Goal: Task Accomplishment & Management: Complete application form

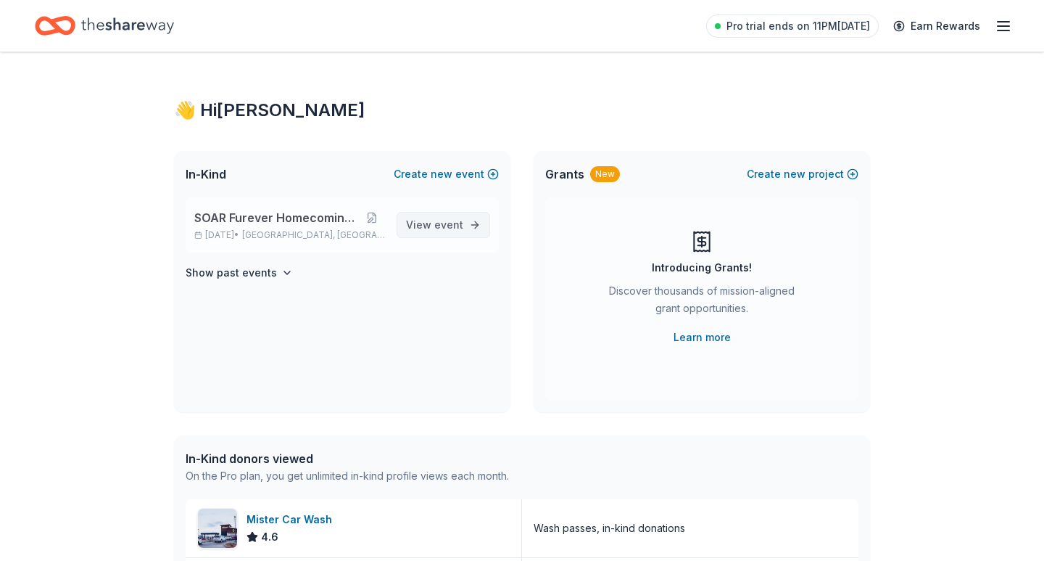
click at [460, 217] on span "View event" at bounding box center [434, 224] width 57 height 17
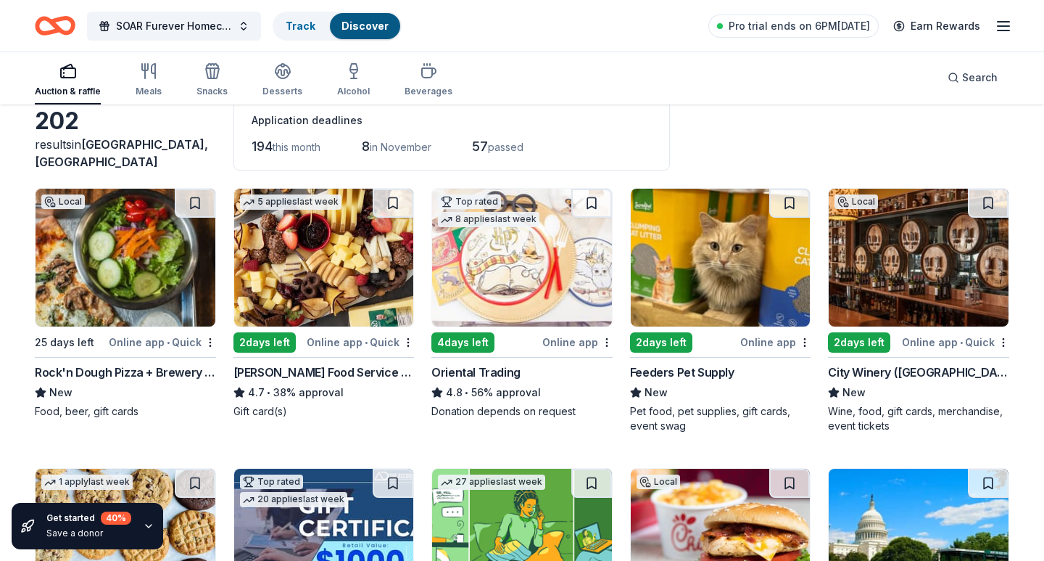
scroll to position [84, 0]
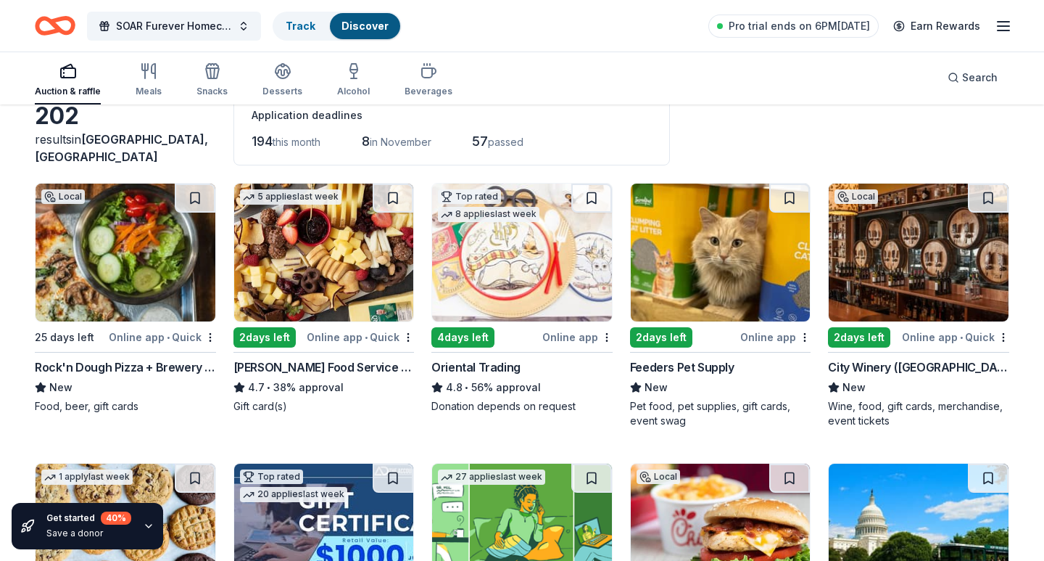
click at [186, 339] on div "Online app • Quick" at bounding box center [162, 337] width 107 height 18
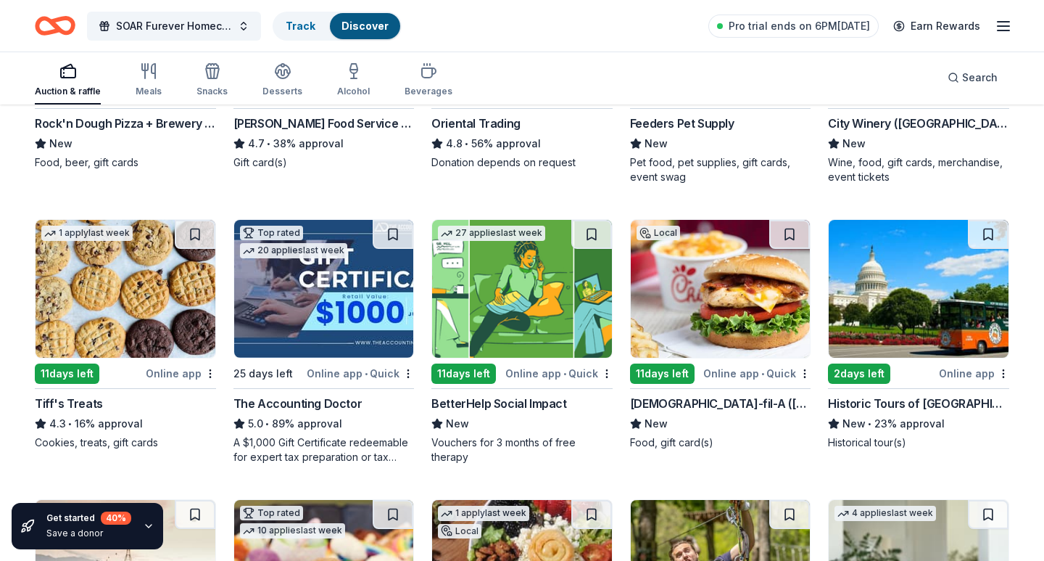
scroll to position [333, 0]
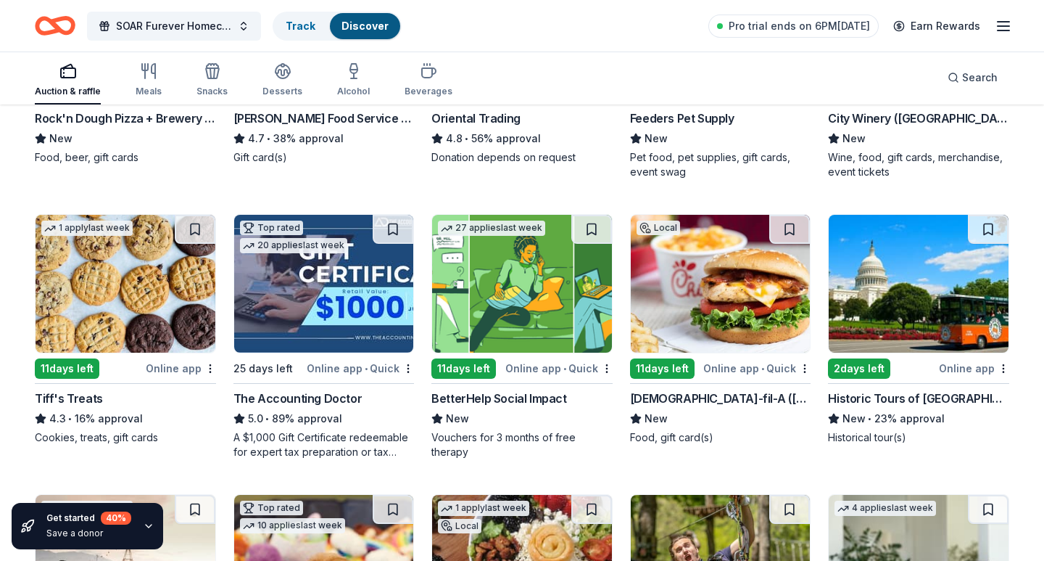
click at [84, 399] on div "Tiff's Treats" at bounding box center [69, 397] width 68 height 17
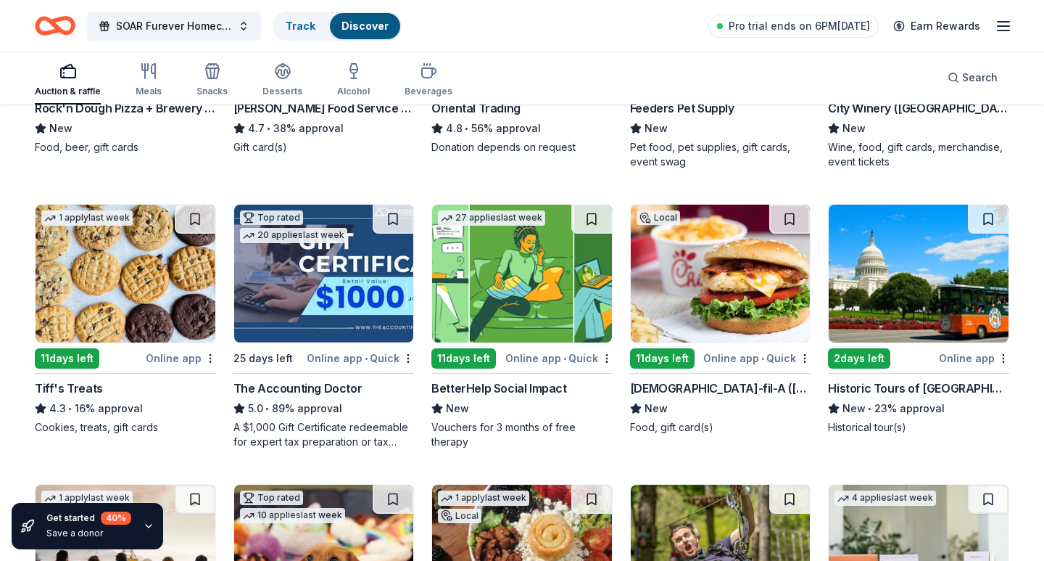
scroll to position [346, 0]
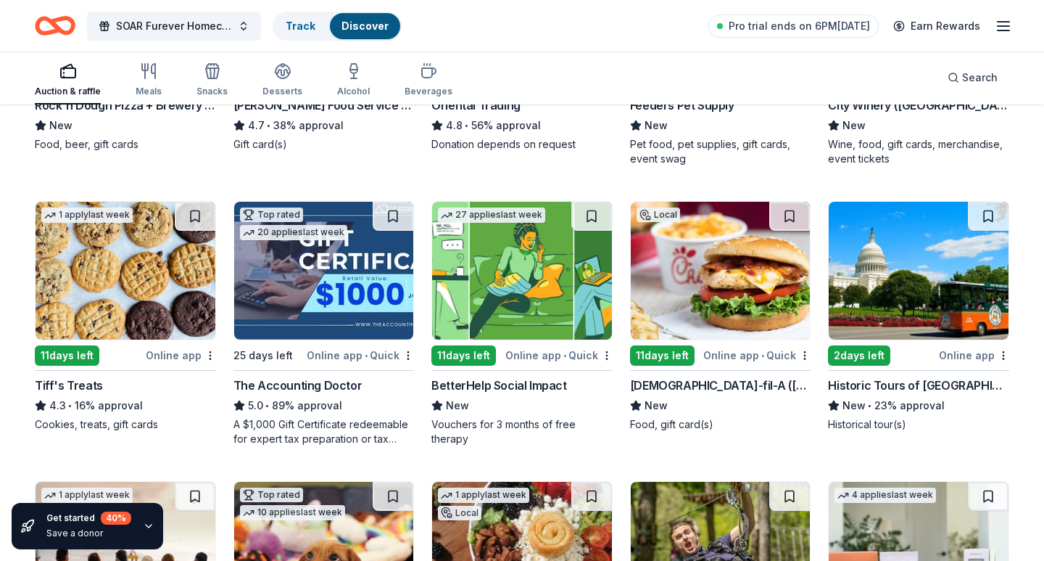
click at [294, 384] on div "The Accounting Doctor" at bounding box center [298, 384] width 129 height 17
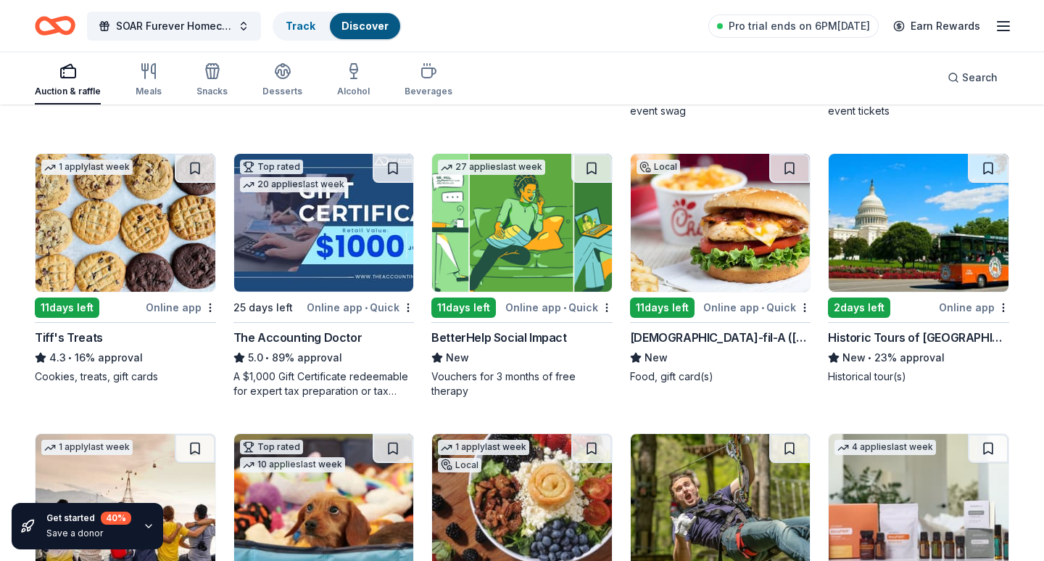
scroll to position [401, 0]
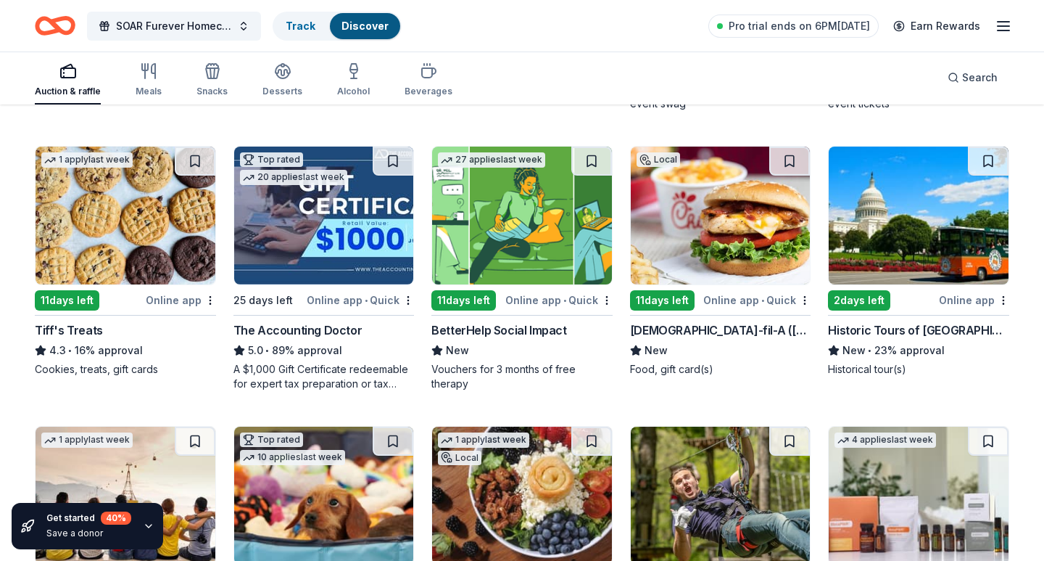
click at [462, 333] on div "BetterHelp Social Impact" at bounding box center [498, 329] width 135 height 17
click at [891, 334] on div "Historic Tours of America" at bounding box center [918, 329] width 181 height 17
click at [1005, 32] on icon "button" at bounding box center [1003, 25] width 17 height 17
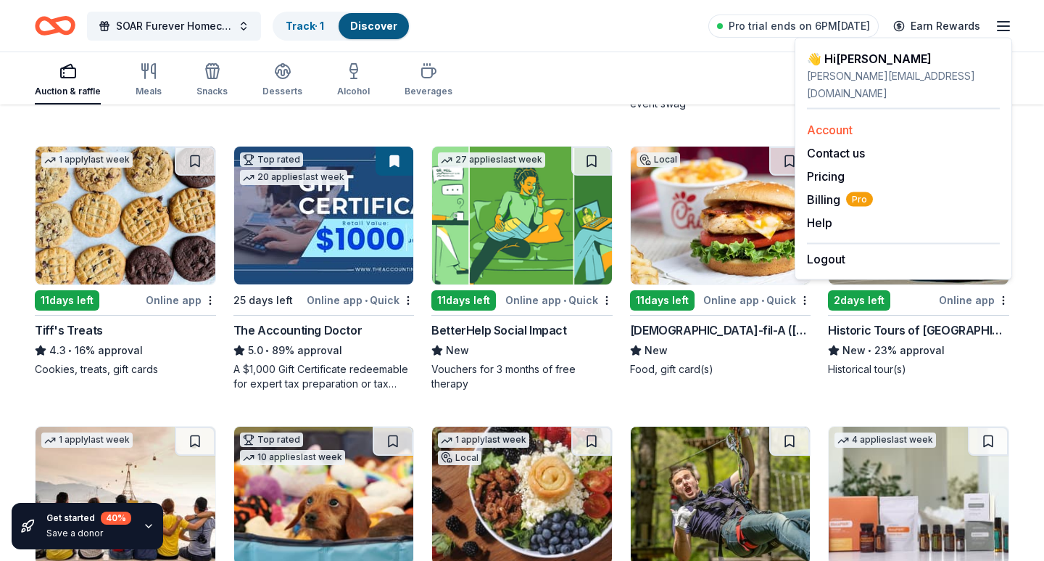
click at [831, 123] on link "Account" at bounding box center [830, 130] width 46 height 15
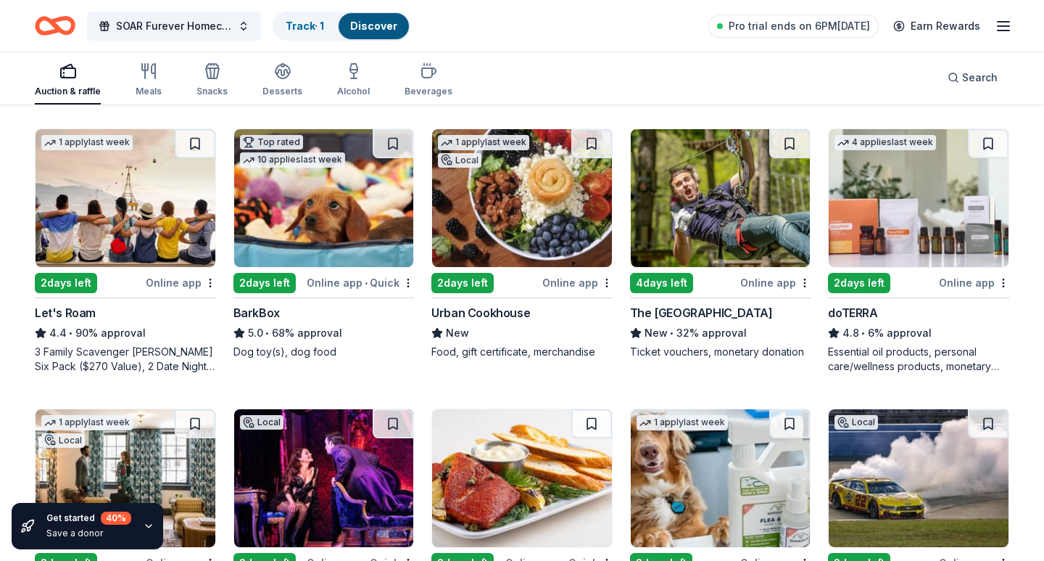
scroll to position [701, 0]
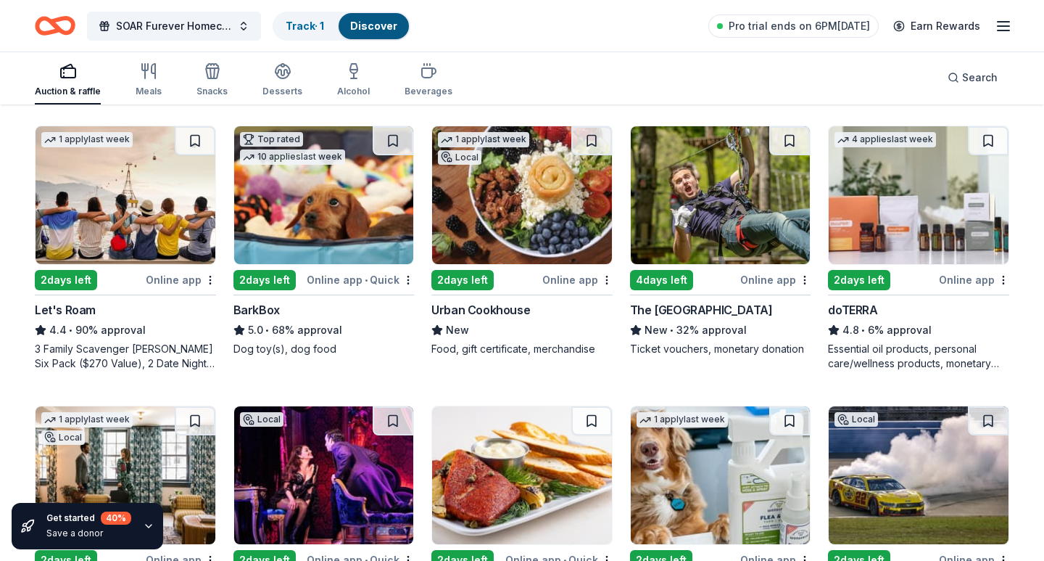
click at [893, 205] on img at bounding box center [919, 195] width 180 height 138
click at [505, 234] on img at bounding box center [522, 195] width 180 height 138
click at [294, 219] on img at bounding box center [324, 195] width 180 height 138
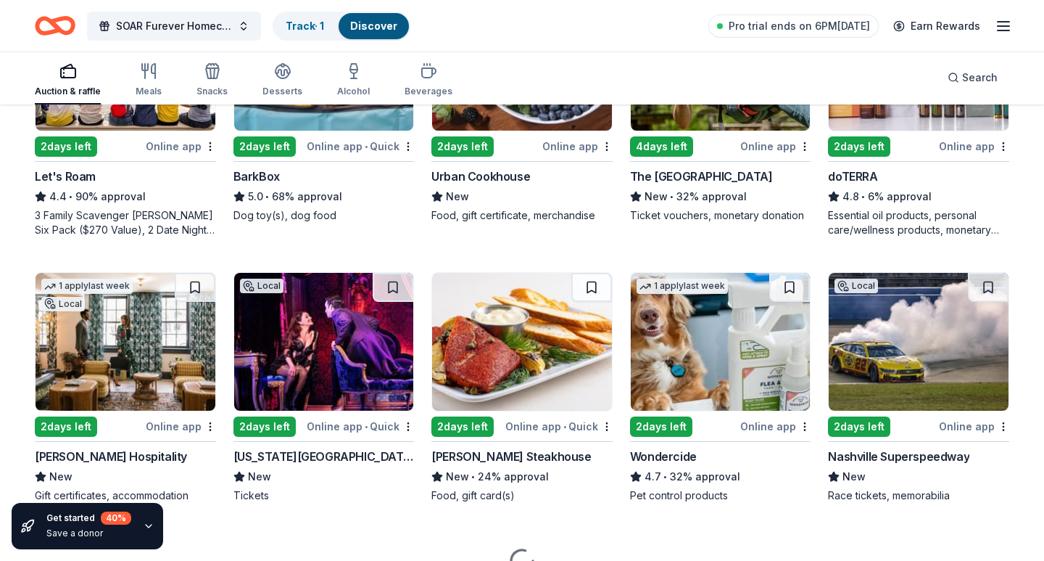
scroll to position [858, 0]
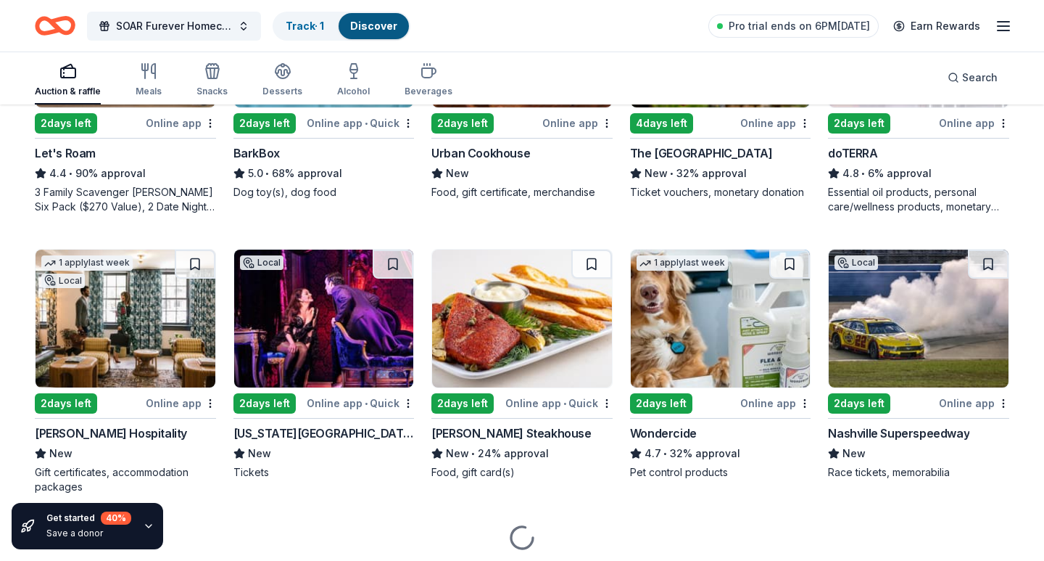
click at [145, 367] on img at bounding box center [126, 318] width 180 height 138
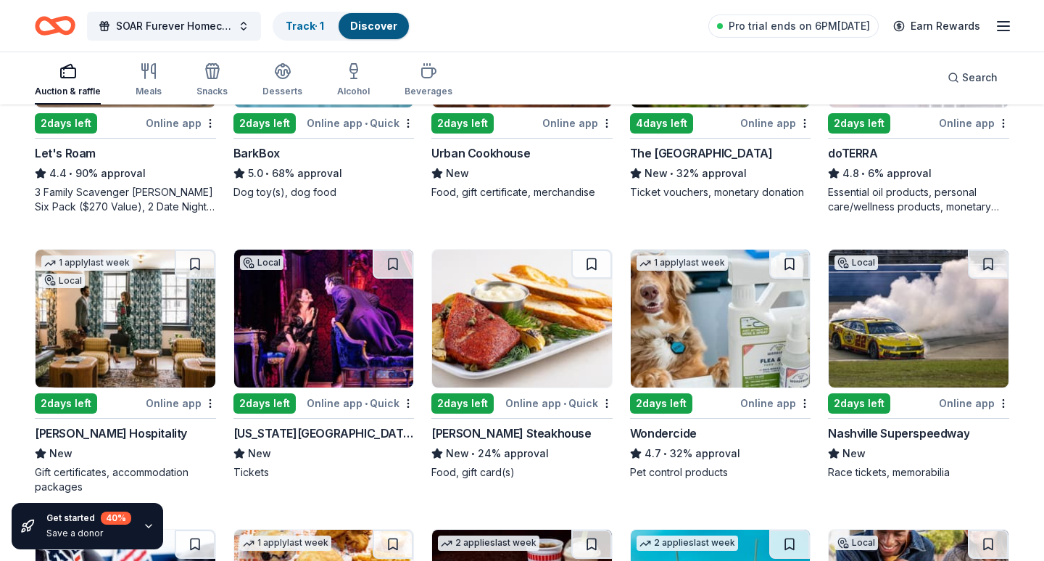
click at [279, 355] on img at bounding box center [324, 318] width 180 height 138
click at [511, 337] on img at bounding box center [522, 318] width 180 height 138
click at [698, 318] on img at bounding box center [721, 318] width 180 height 138
click at [866, 301] on img at bounding box center [919, 318] width 180 height 138
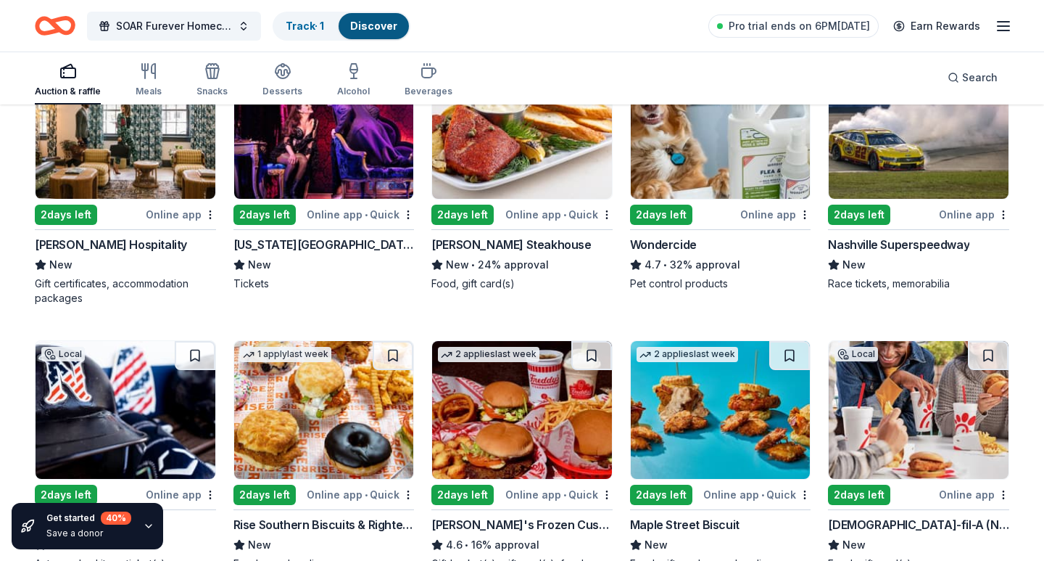
scroll to position [1106, 0]
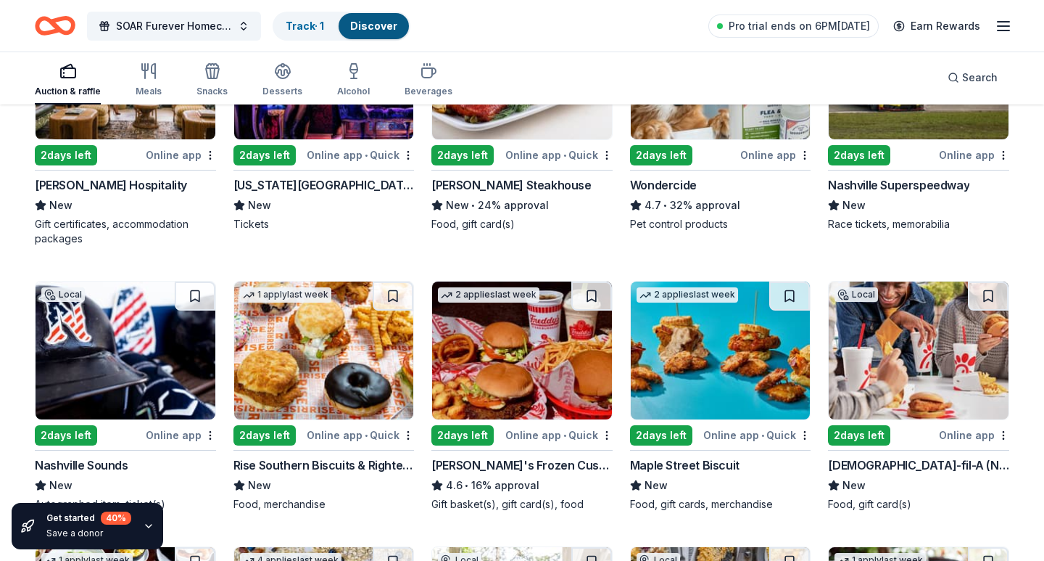
click at [910, 331] on img at bounding box center [919, 350] width 180 height 138
click at [719, 347] on img at bounding box center [721, 350] width 180 height 138
click at [524, 329] on img at bounding box center [522, 350] width 180 height 138
click at [331, 323] on img at bounding box center [324, 350] width 180 height 138
click at [165, 323] on img at bounding box center [126, 350] width 180 height 138
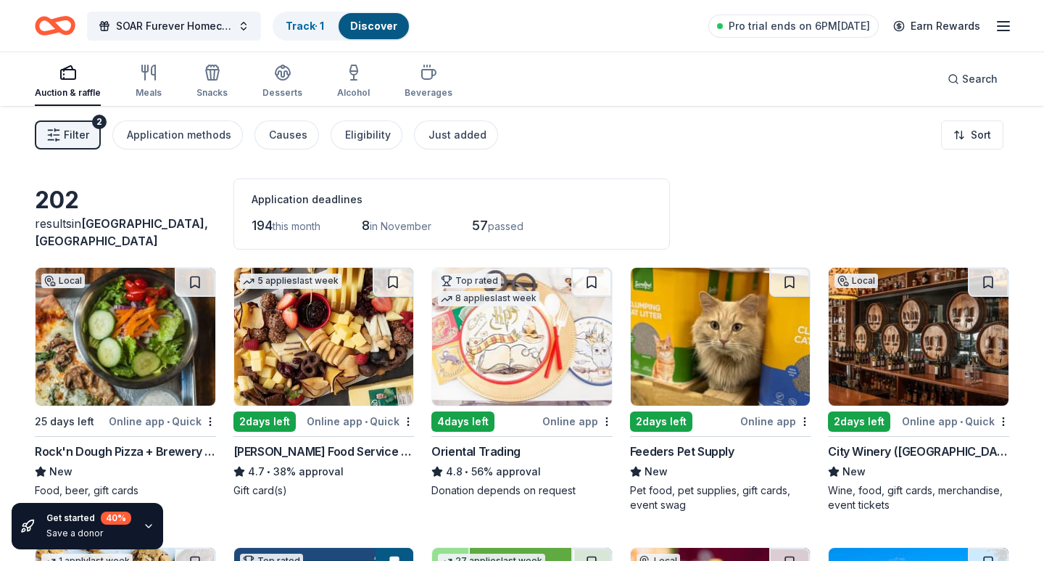
scroll to position [0, 0]
click at [80, 133] on span "Filter" at bounding box center [76, 134] width 25 height 17
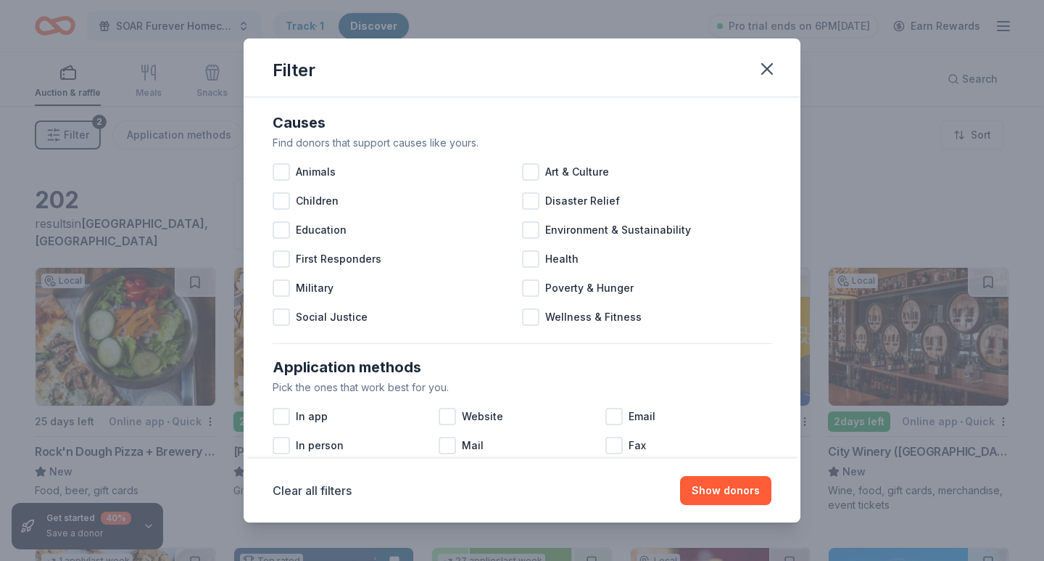
scroll to position [12, 0]
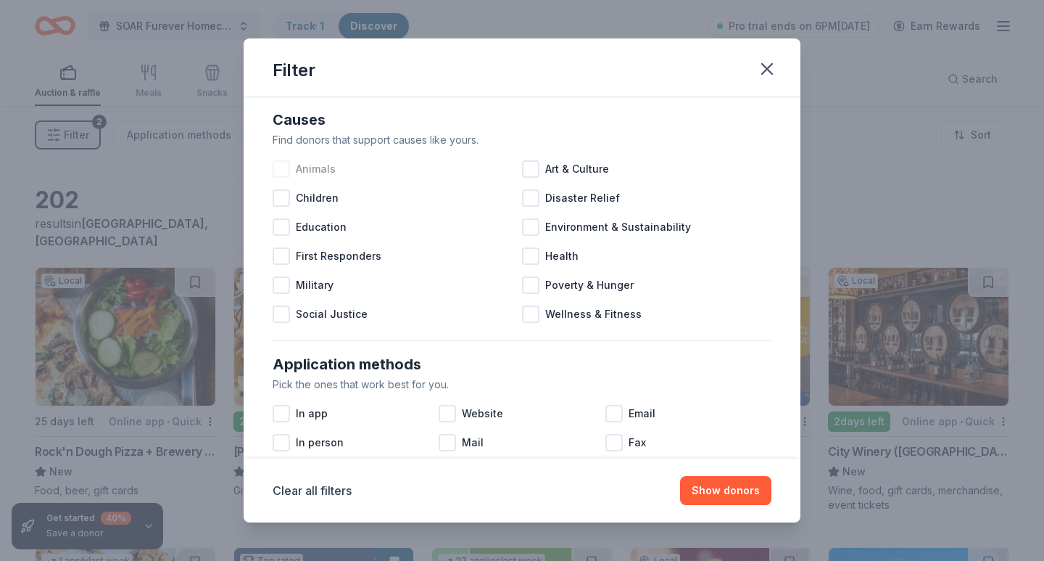
click at [318, 174] on span "Animals" at bounding box center [316, 168] width 40 height 17
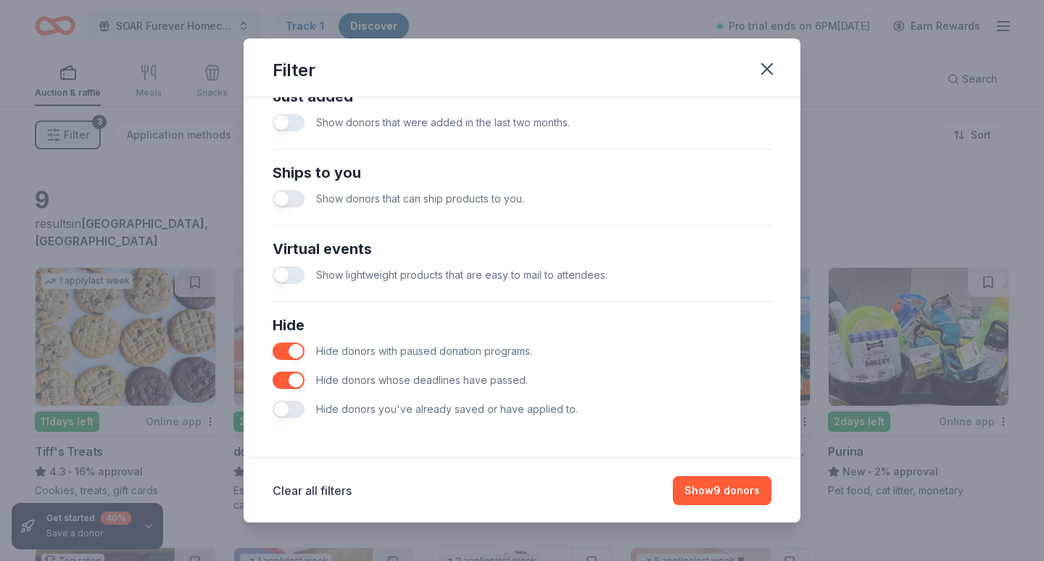
scroll to position [595, 0]
click at [300, 412] on button "button" at bounding box center [289, 408] width 32 height 17
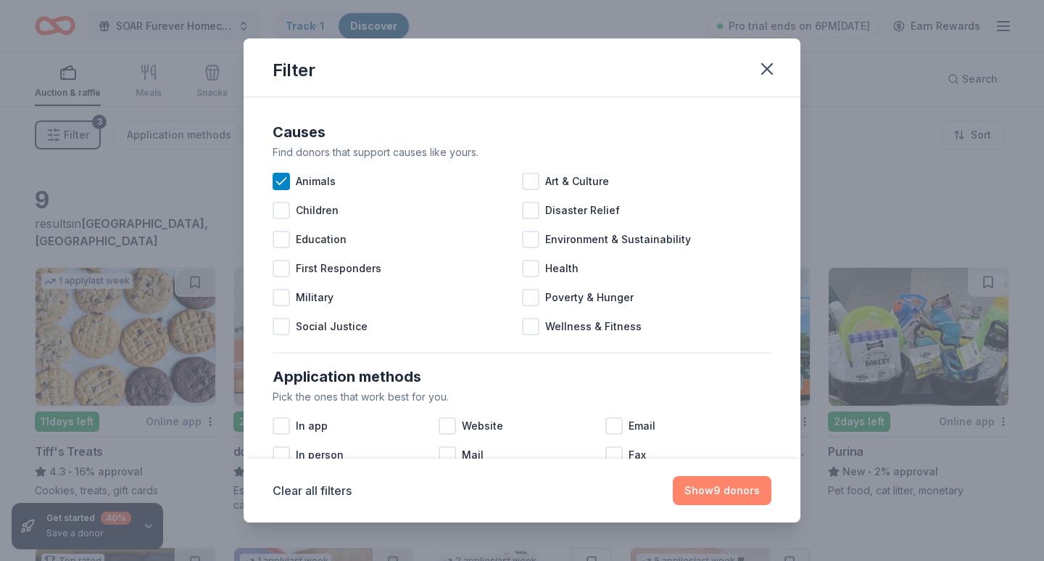
click at [709, 489] on button "Show 9 donors" at bounding box center [722, 490] width 99 height 29
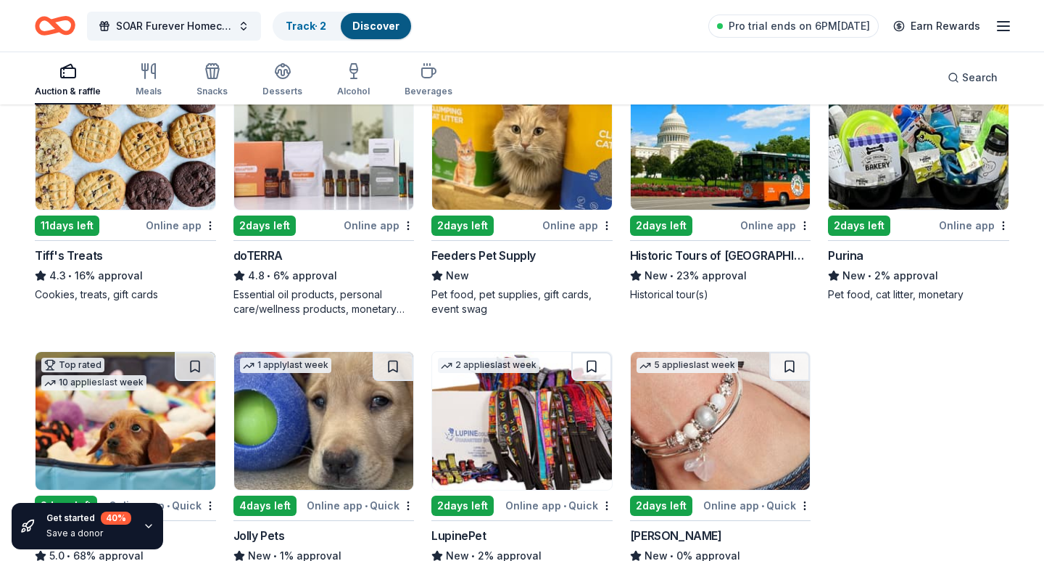
scroll to position [202, 0]
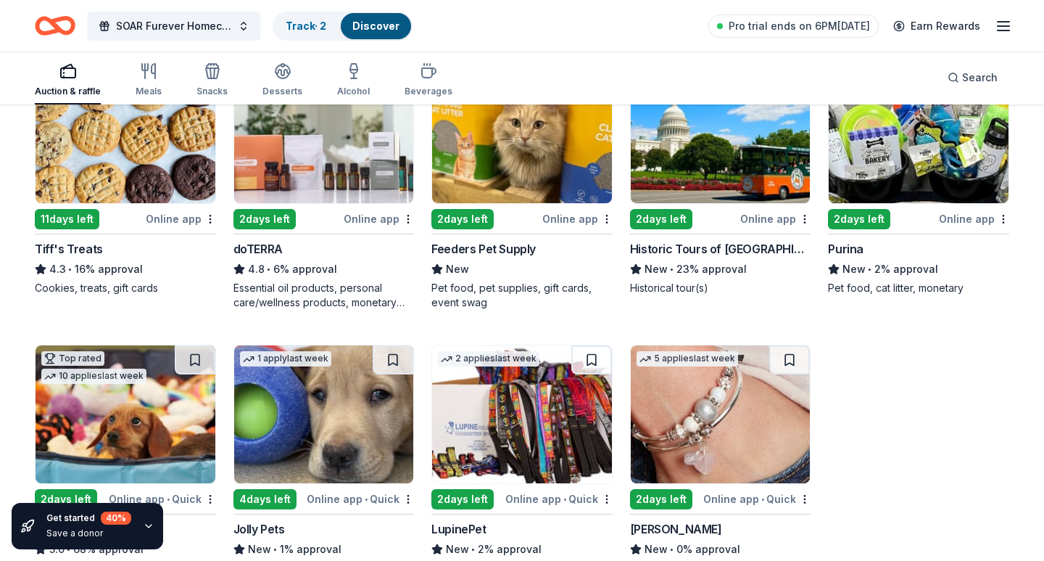
click at [959, 161] on img at bounding box center [919, 134] width 180 height 138
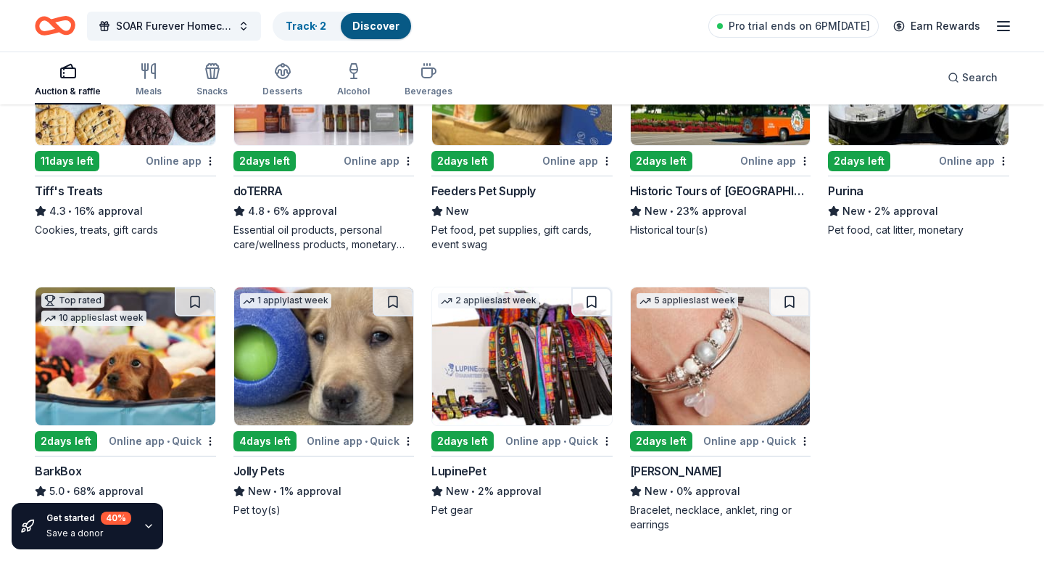
scroll to position [260, 0]
click at [753, 391] on img at bounding box center [721, 356] width 180 height 138
click at [572, 386] on img at bounding box center [522, 356] width 180 height 138
click at [300, 363] on img at bounding box center [324, 356] width 180 height 138
click at [138, 370] on img at bounding box center [126, 356] width 180 height 138
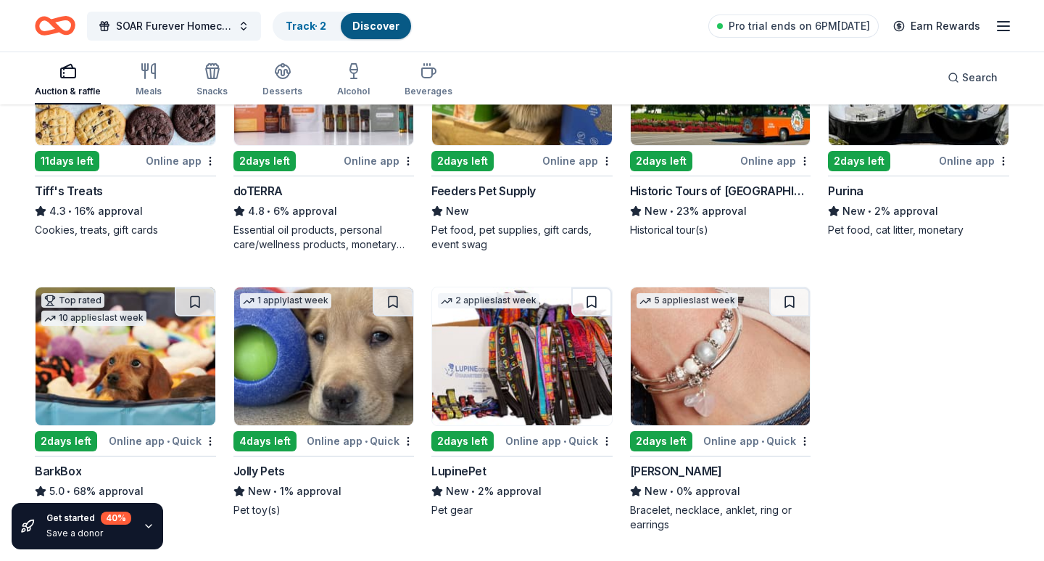
click at [149, 526] on icon "button" at bounding box center [149, 526] width 12 height 12
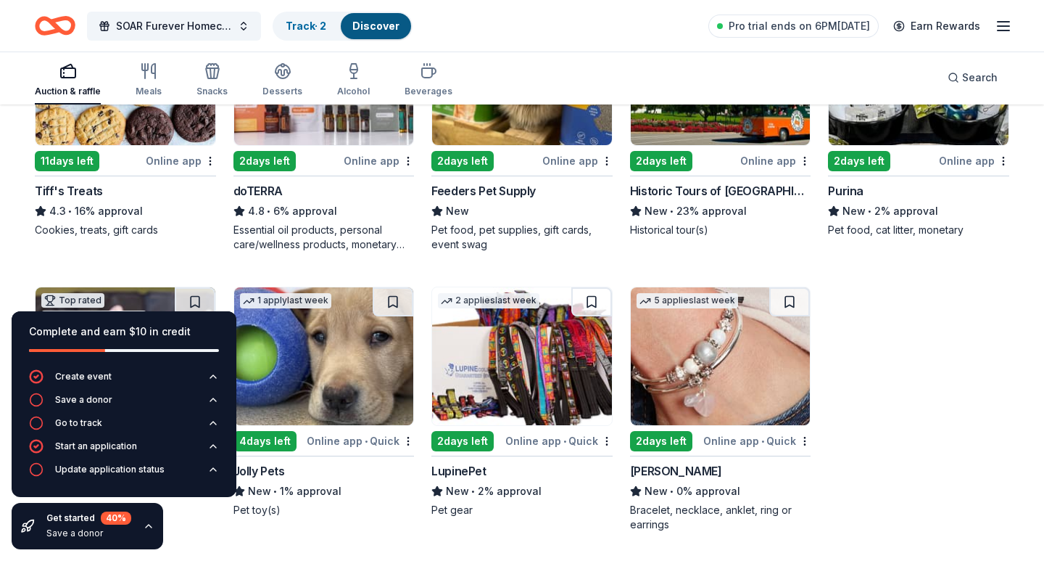
click at [169, 517] on div "Complete and earn $10 in credit Create event Save a donor Go to track Start an …" at bounding box center [124, 430] width 248 height 261
click at [181, 501] on div "Complete and earn $10 in credit Create event Save a donor Go to track Start an …" at bounding box center [124, 430] width 248 height 261
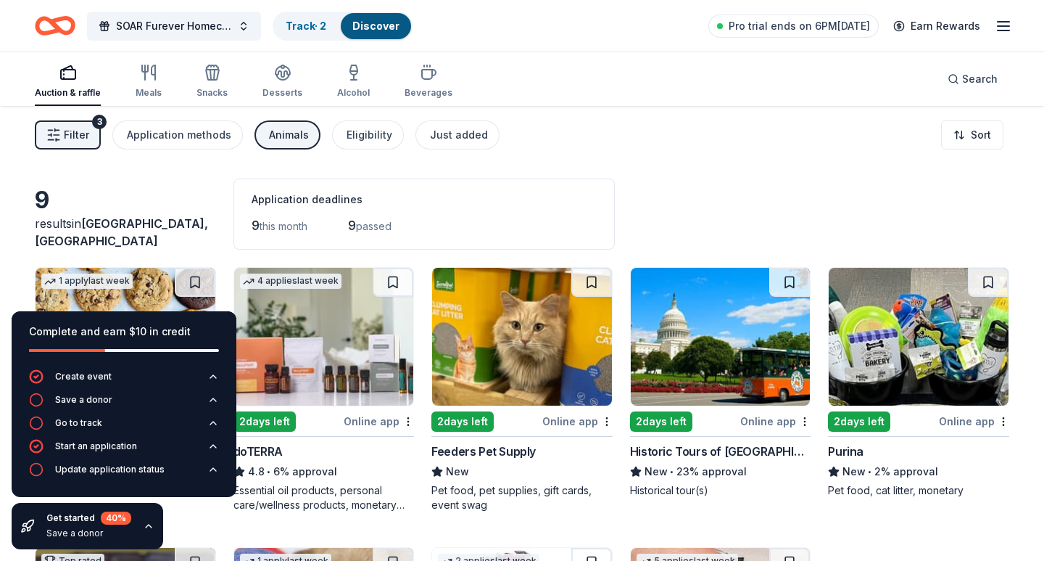
scroll to position [0, 0]
click at [310, 137] on button "Animals" at bounding box center [288, 134] width 66 height 29
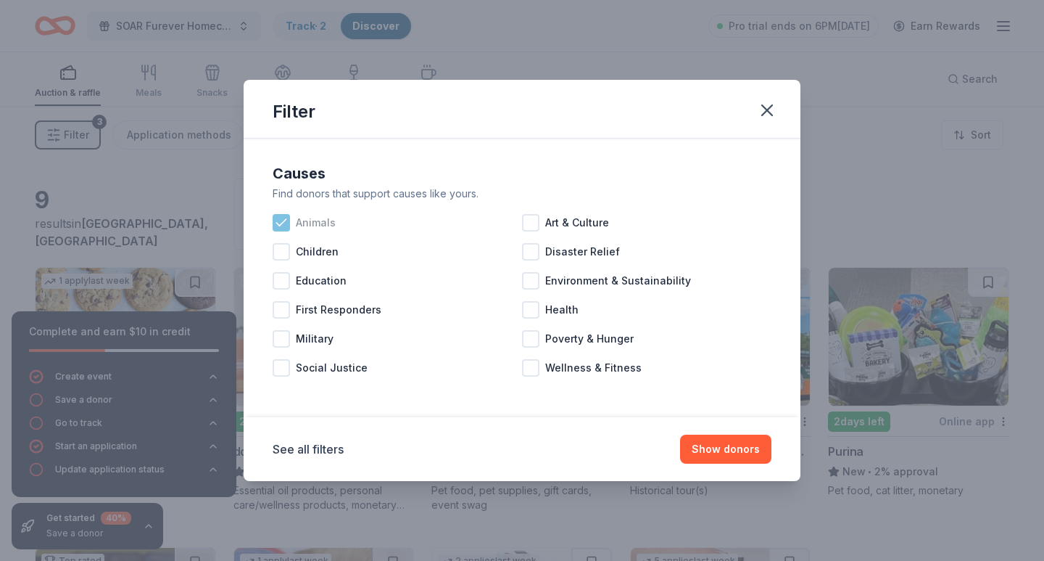
click at [320, 219] on span "Animals" at bounding box center [316, 222] width 40 height 17
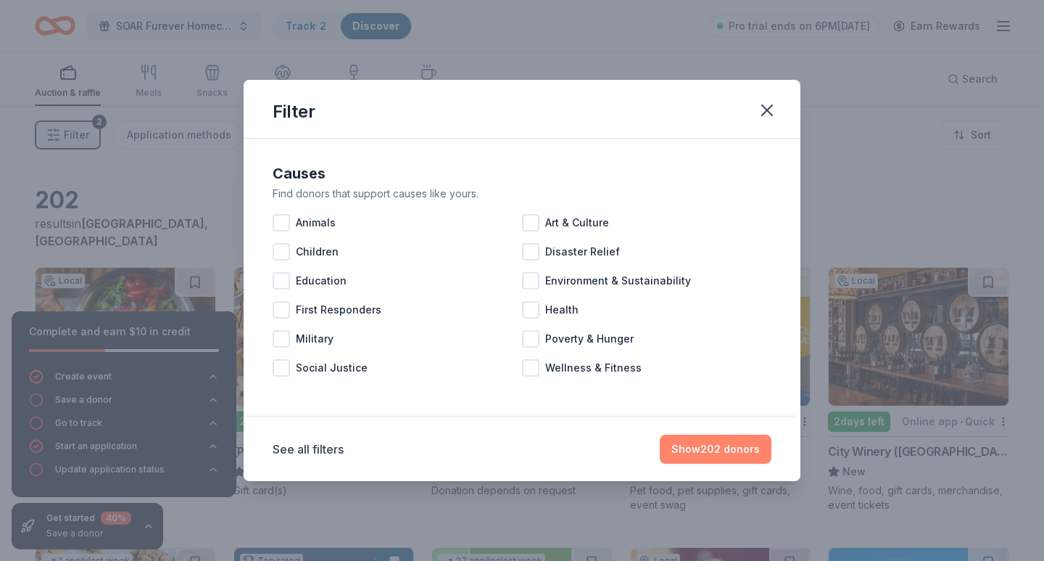
click at [726, 447] on button "Show 202 donors" at bounding box center [716, 448] width 112 height 29
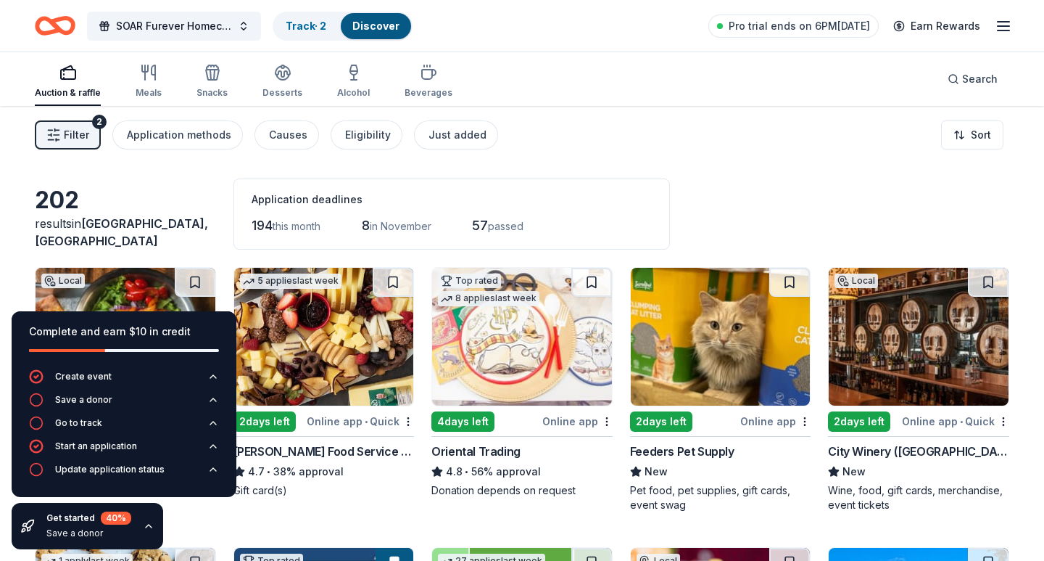
click at [143, 524] on icon "button" at bounding box center [149, 526] width 12 height 12
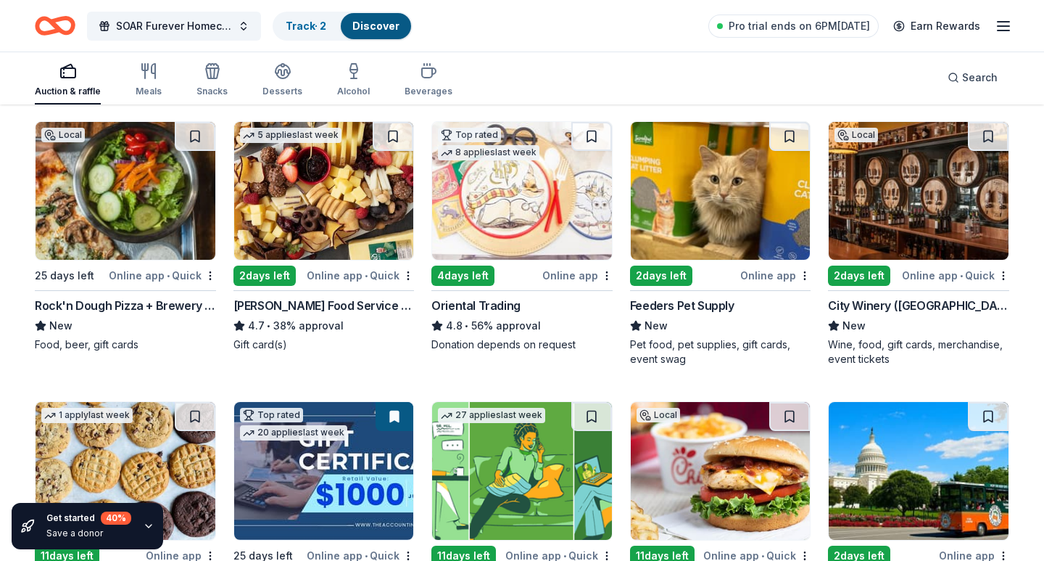
scroll to position [147, 0]
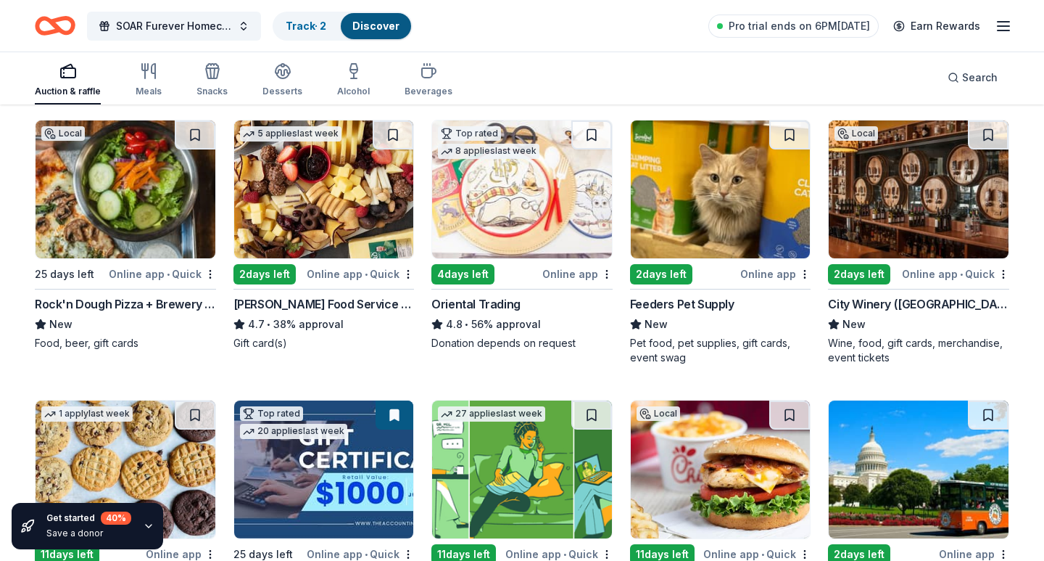
click at [962, 194] on img at bounding box center [919, 189] width 180 height 138
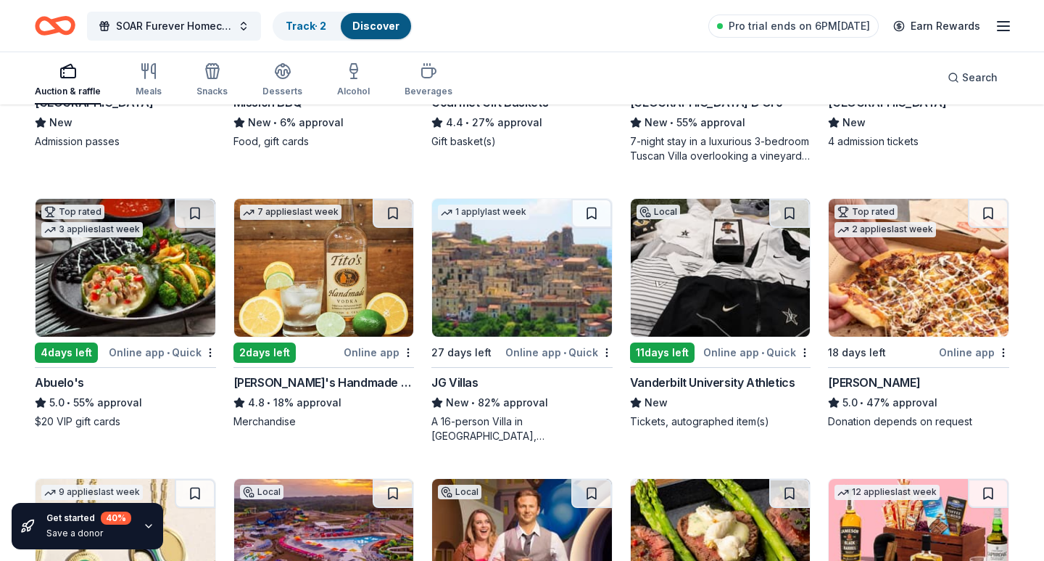
scroll to position [2572, 0]
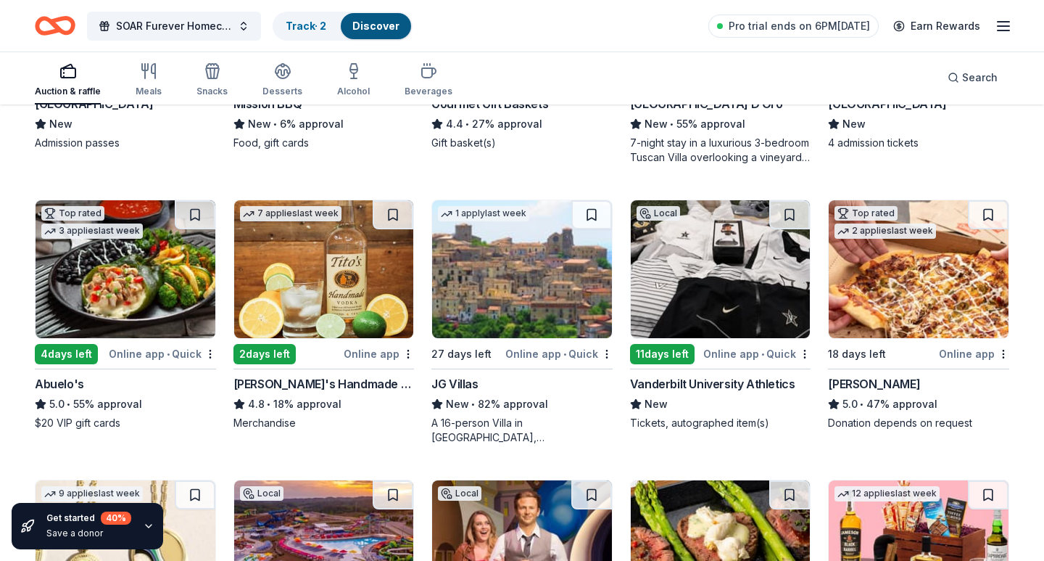
click at [473, 382] on div "JG Villas" at bounding box center [454, 383] width 46 height 17
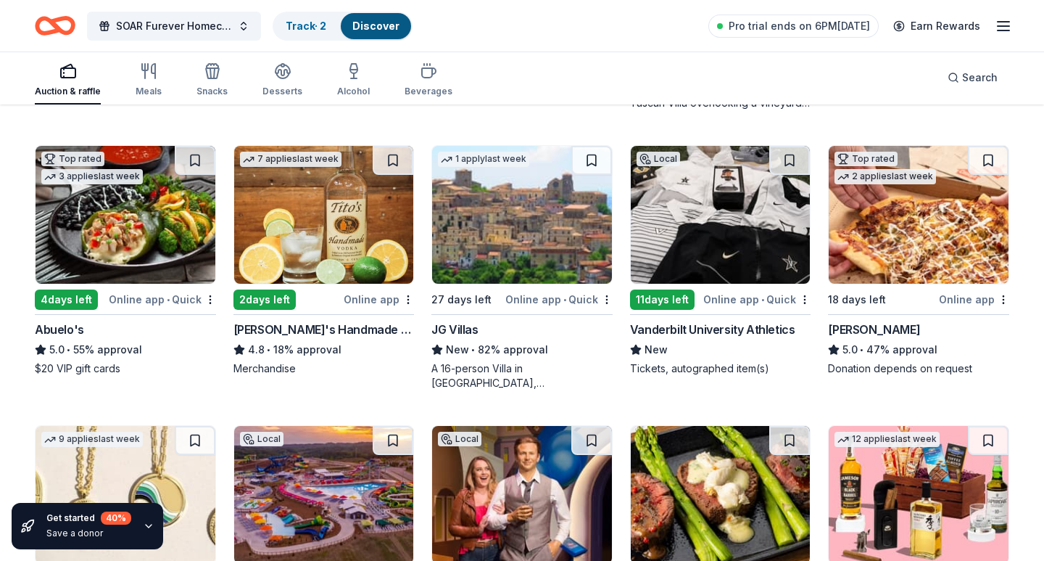
scroll to position [2638, 0]
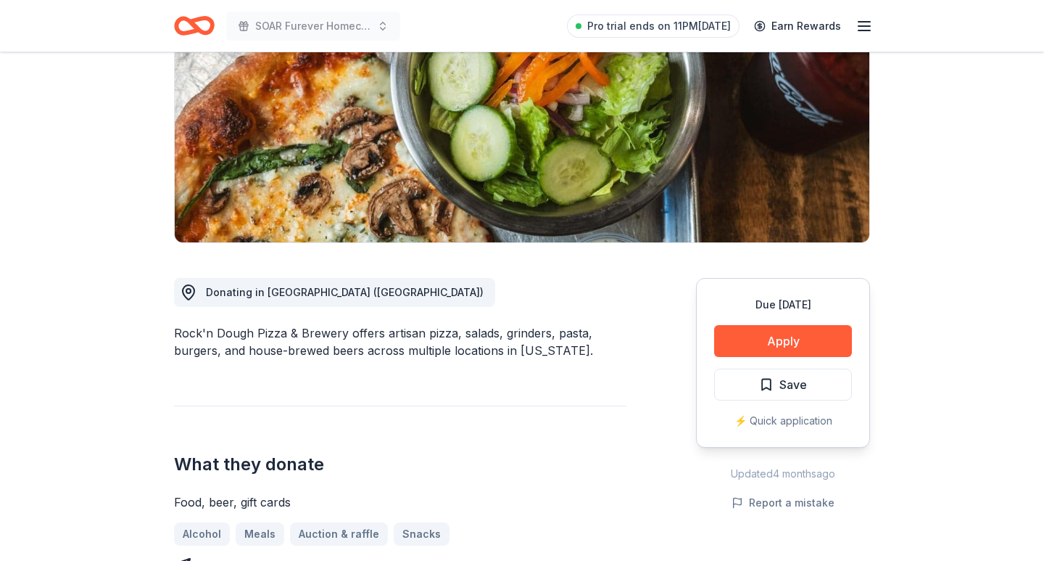
scroll to position [245, 0]
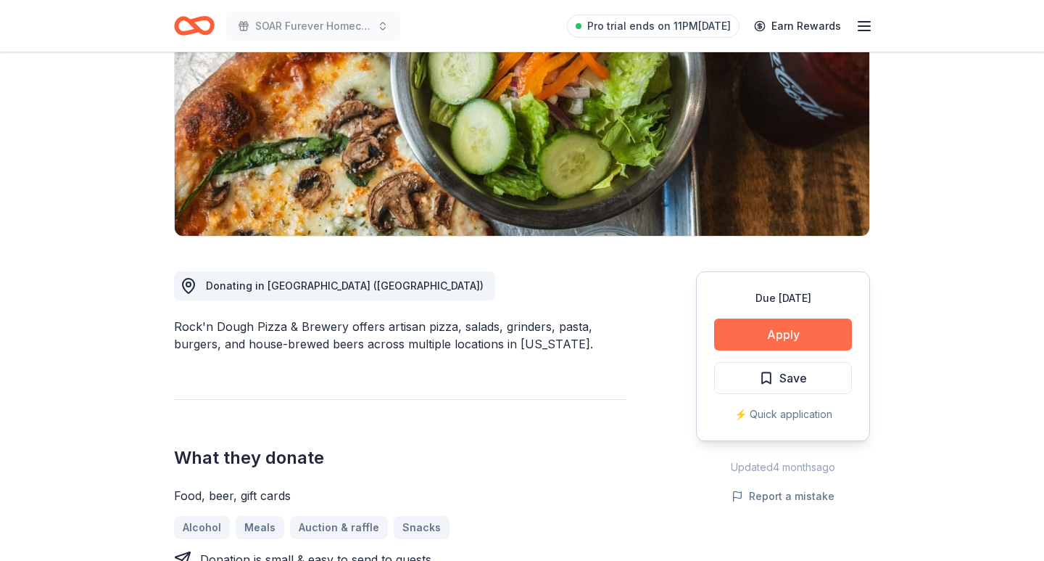
click at [780, 318] on button "Apply" at bounding box center [783, 334] width 138 height 32
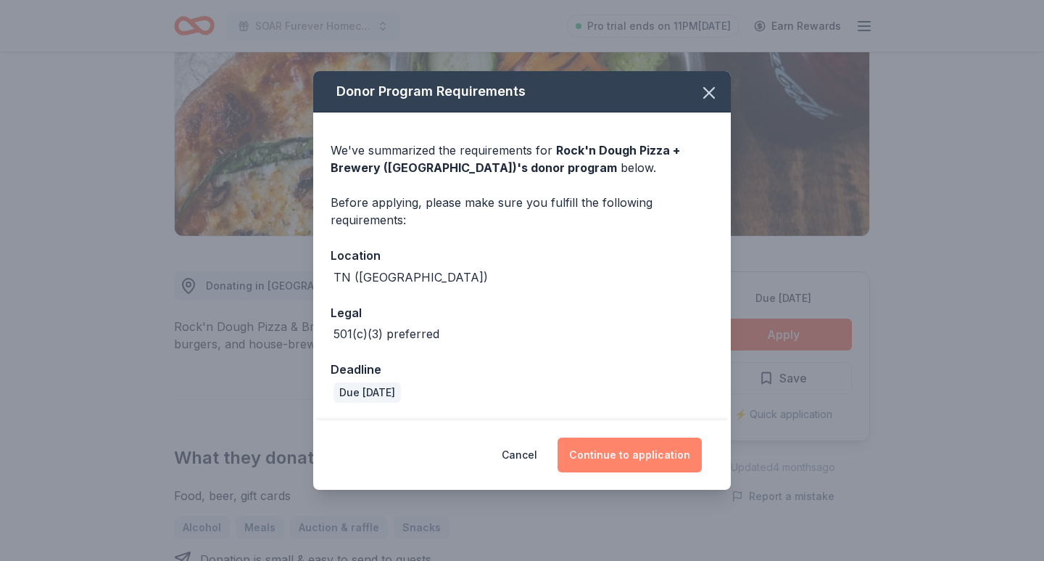
click at [614, 452] on button "Continue to application" at bounding box center [630, 454] width 144 height 35
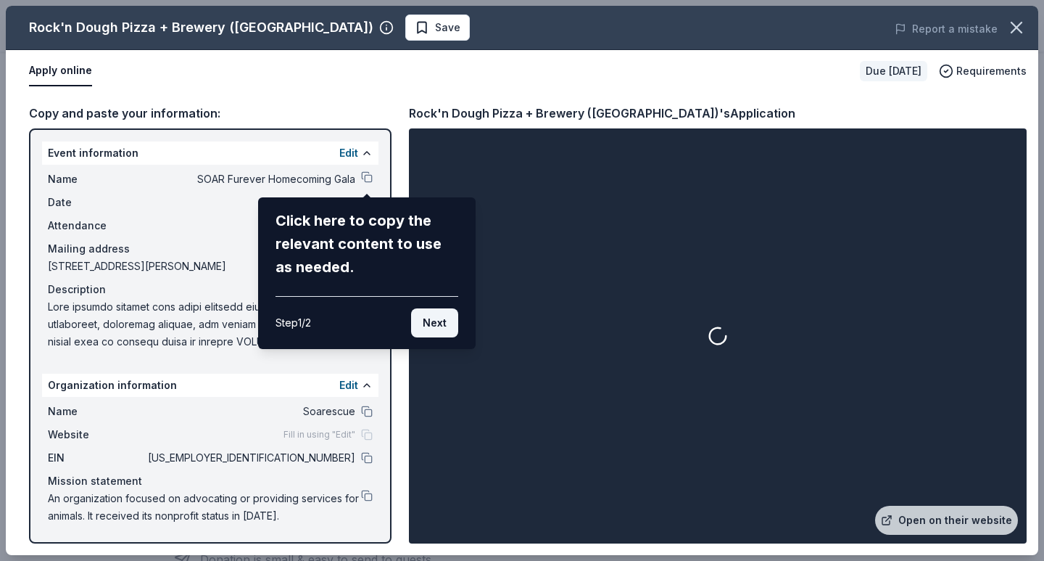
click at [427, 323] on button "Next" at bounding box center [434, 322] width 47 height 29
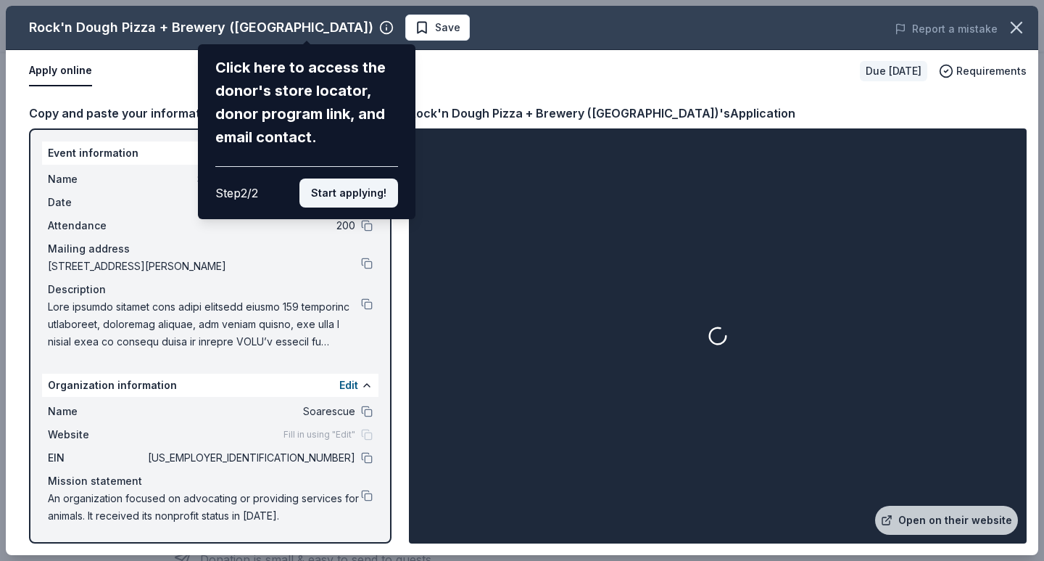
click at [360, 178] on button "Start applying!" at bounding box center [349, 192] width 99 height 29
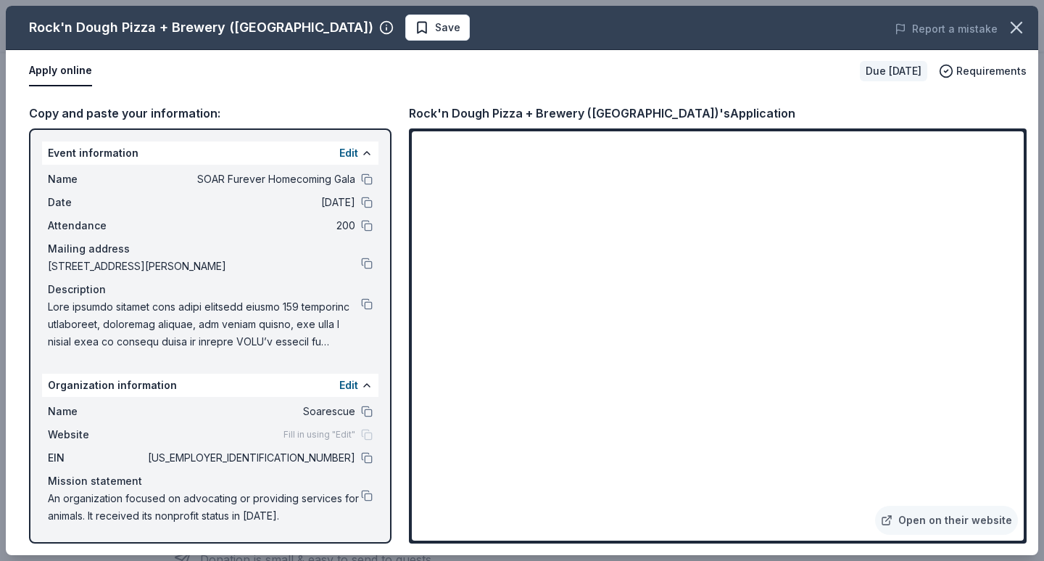
click at [270, 315] on span at bounding box center [204, 324] width 313 height 52
click at [366, 433] on div "Fill in using "Edit"" at bounding box center [328, 435] width 89 height 12
click at [355, 384] on button "Edit" at bounding box center [348, 384] width 19 height 17
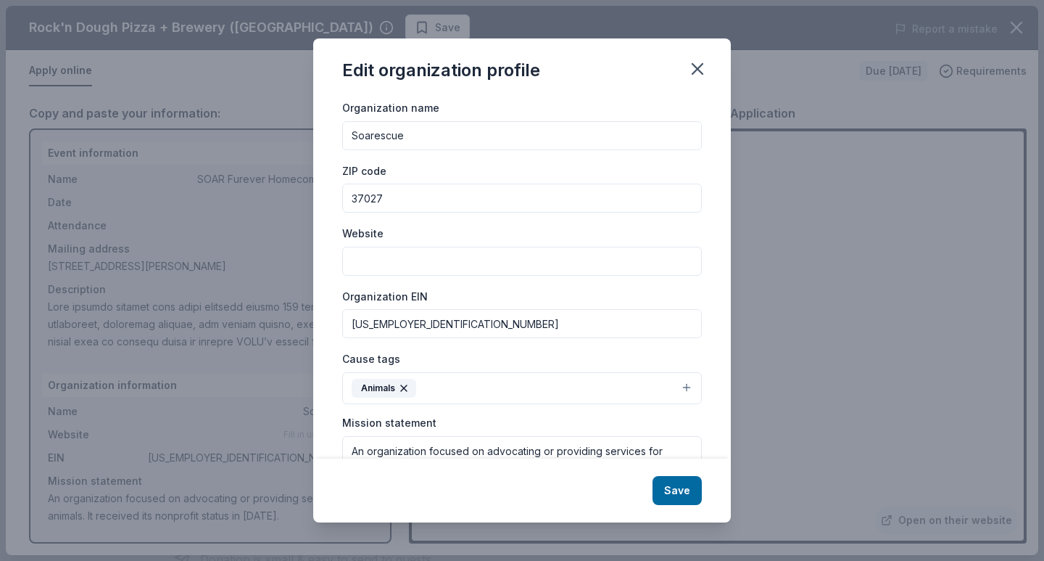
scroll to position [26, 0]
click at [493, 256] on input "Website" at bounding box center [522, 258] width 360 height 29
paste input "[URL][DOMAIN_NAME]"
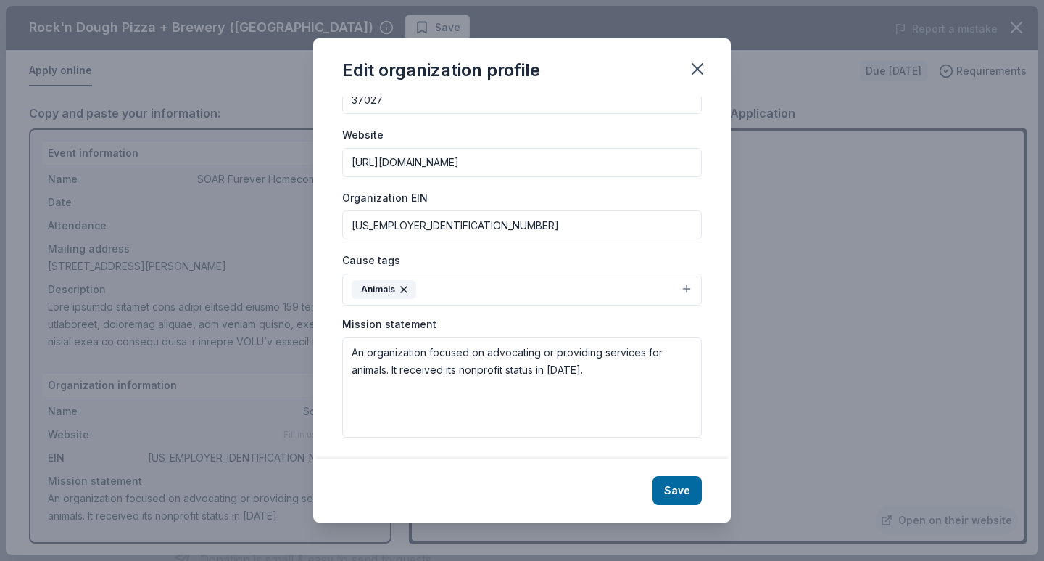
scroll to position [122, 0]
type input "https://soarnash.org"
click at [545, 289] on button "Animals" at bounding box center [522, 290] width 360 height 32
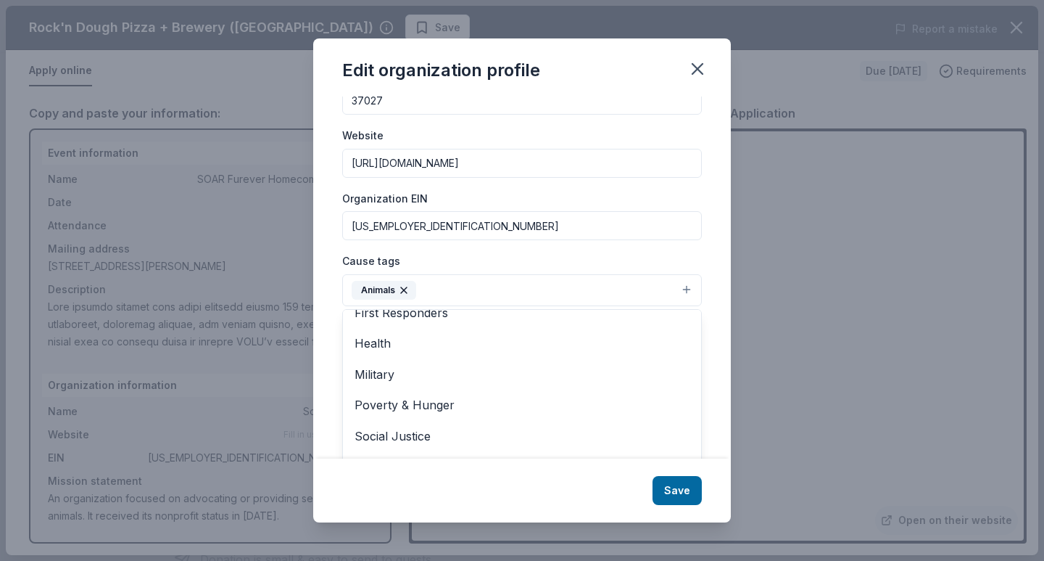
scroll to position [168, 0]
click at [537, 276] on button "Animals" at bounding box center [522, 290] width 360 height 32
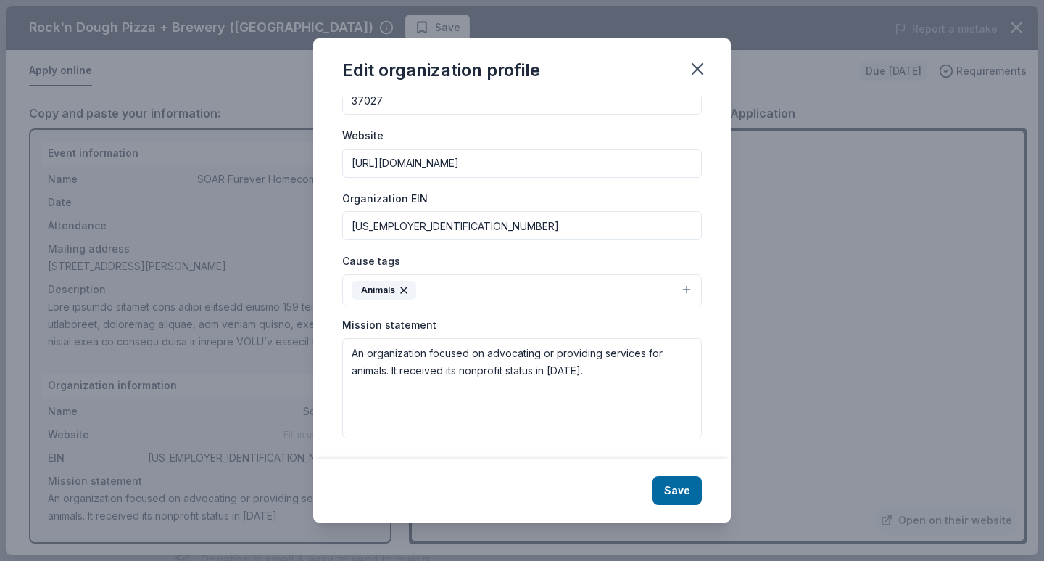
click at [537, 283] on button "Animals" at bounding box center [522, 290] width 360 height 32
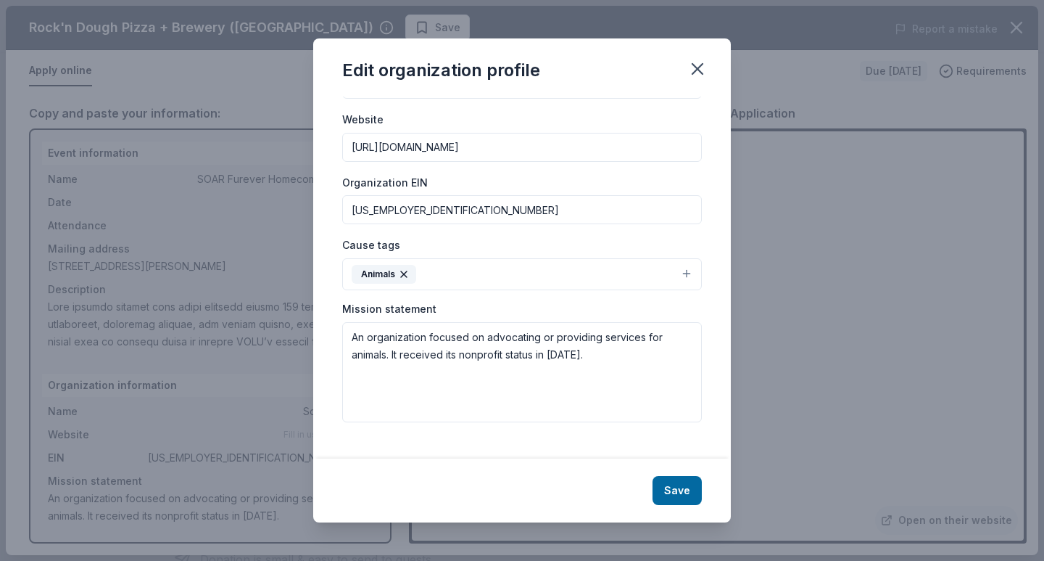
scroll to position [122, 0]
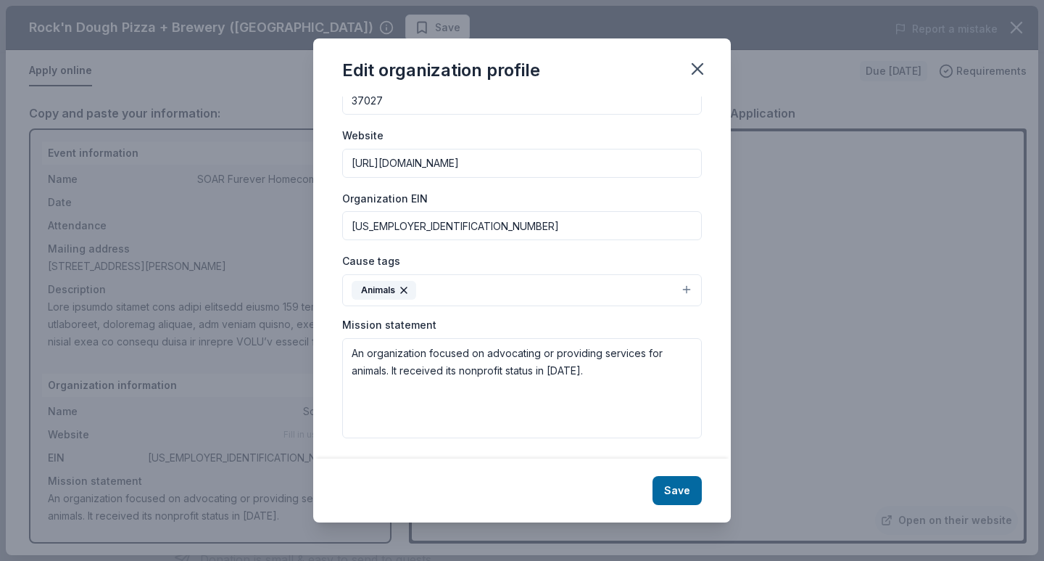
click at [591, 253] on div "Cause tags Animals Art & Culture Children Disaster Relief Education Environment…" at bounding box center [522, 279] width 360 height 54
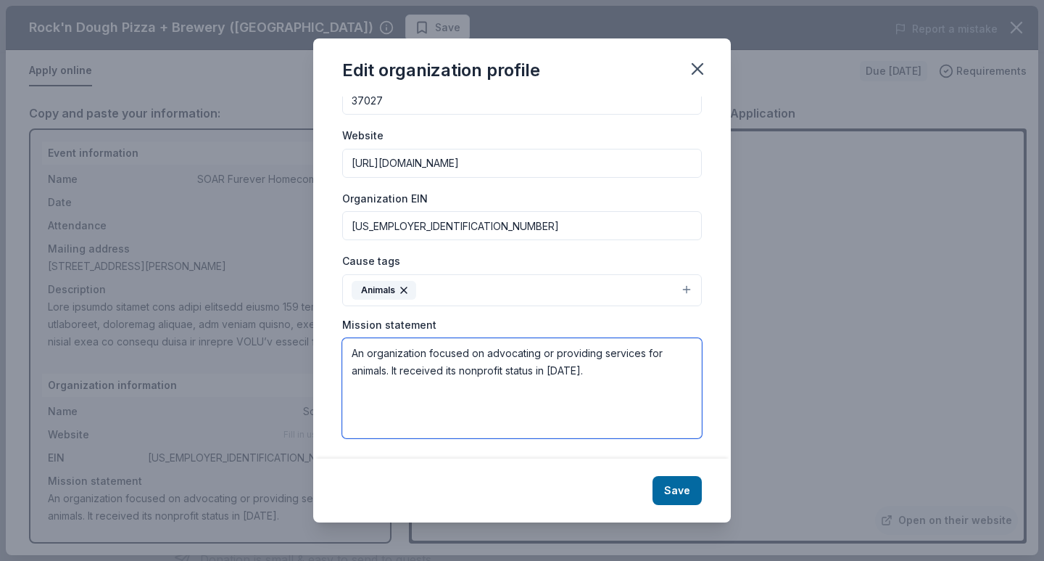
click at [592, 379] on textarea "An organization focused on advocating or providing services for animals. It rec…" at bounding box center [522, 388] width 360 height 100
paste textarea "SOAR Rescue envisions a Middle Tennessee where socially conscious animal shelte…"
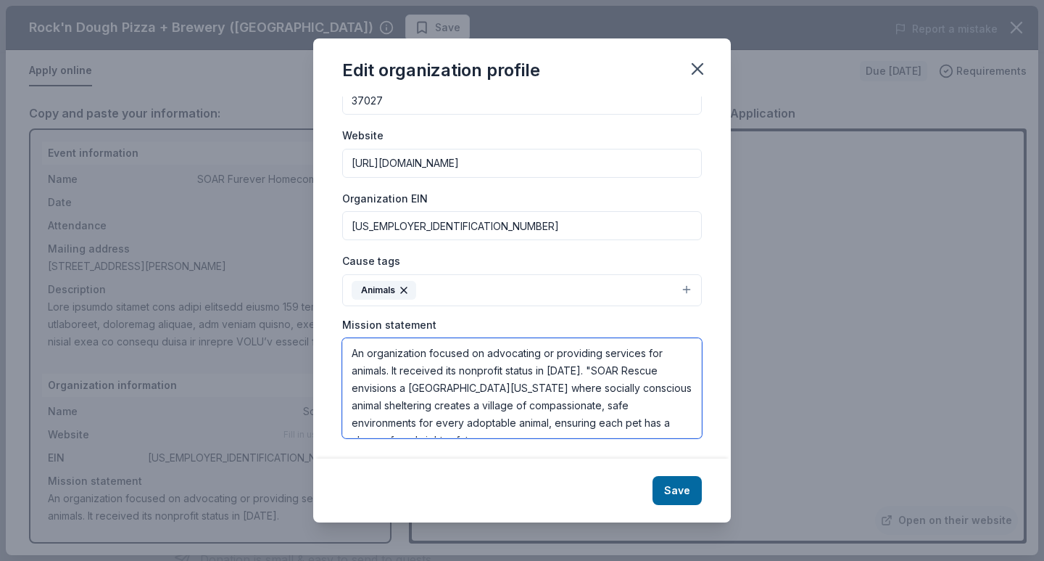
scroll to position [0, 0]
click at [582, 365] on textarea "An organization focused on advocating or providing services for animals. It rec…" at bounding box center [522, 388] width 360 height 100
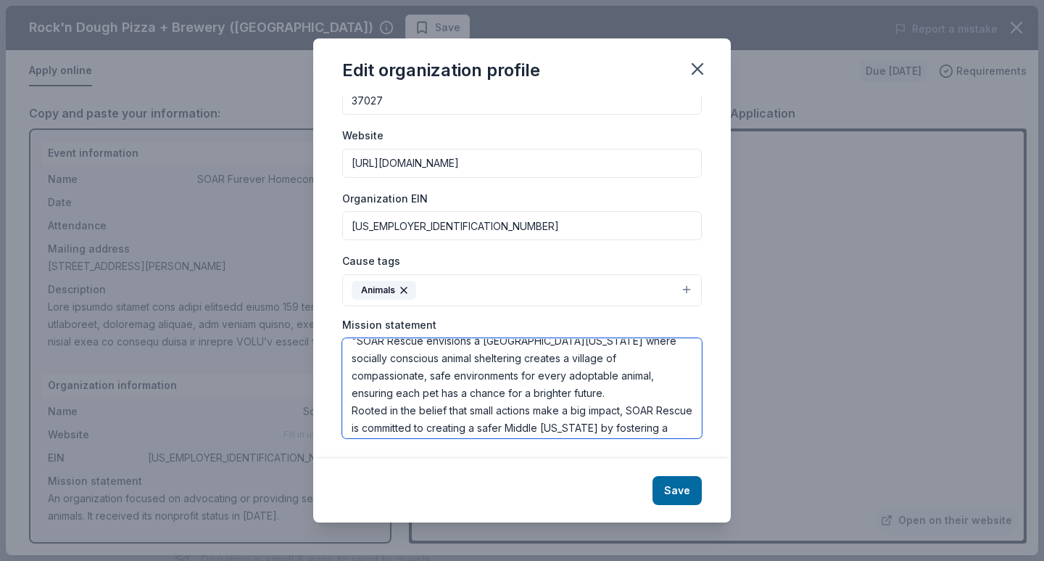
scroll to position [66, 0]
click at [577, 392] on textarea "An organization focused on advocating or providing services for animals. It rec…" at bounding box center [522, 388] width 360 height 100
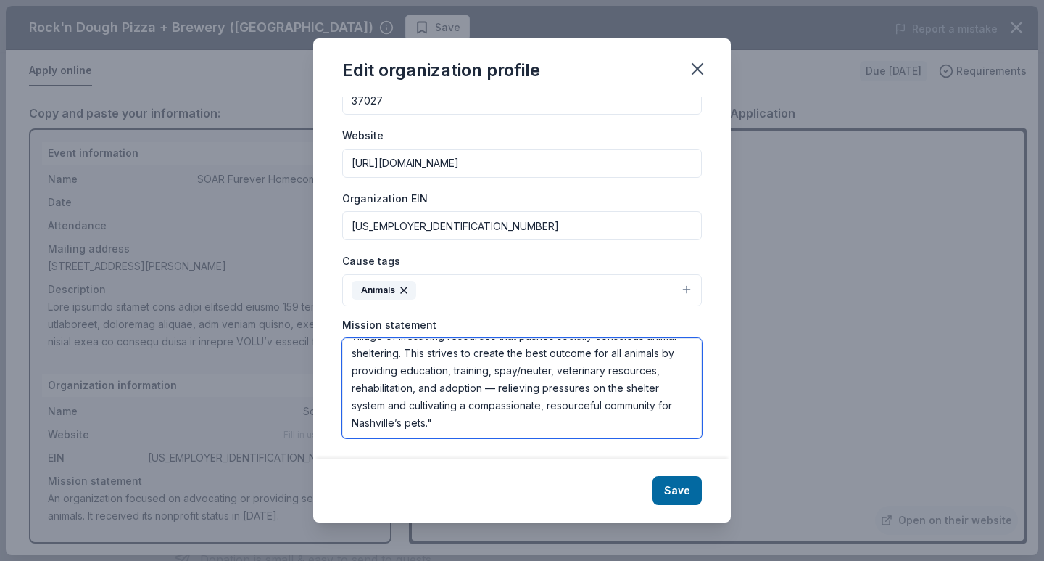
scroll to position [191, 0]
type textarea "An organization focused on advocating or providing services for animals. It rec…"
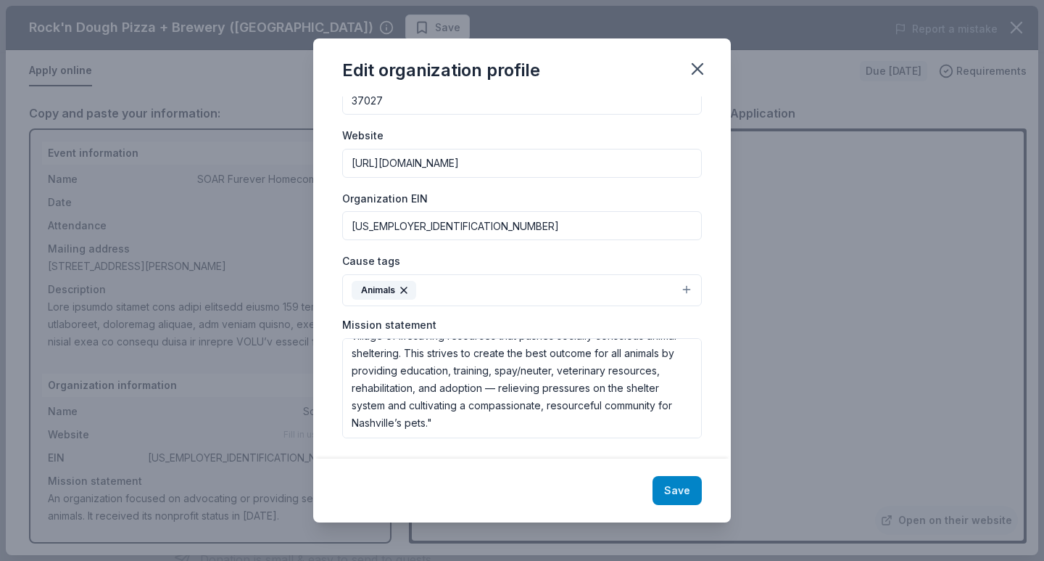
click at [686, 488] on button "Save" at bounding box center [677, 490] width 49 height 29
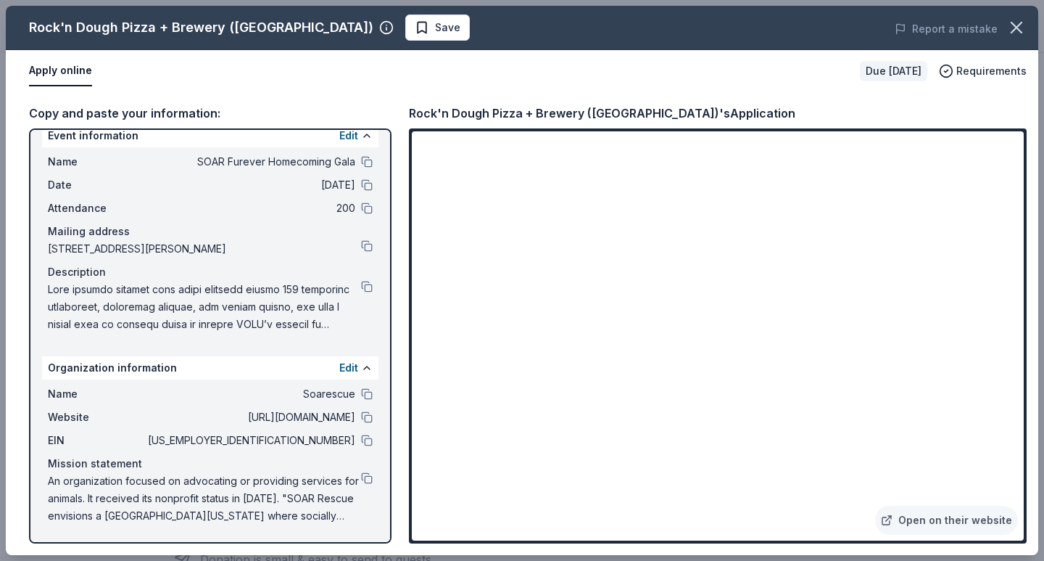
scroll to position [17, 0]
click at [1017, 28] on icon "button" at bounding box center [1017, 27] width 10 height 10
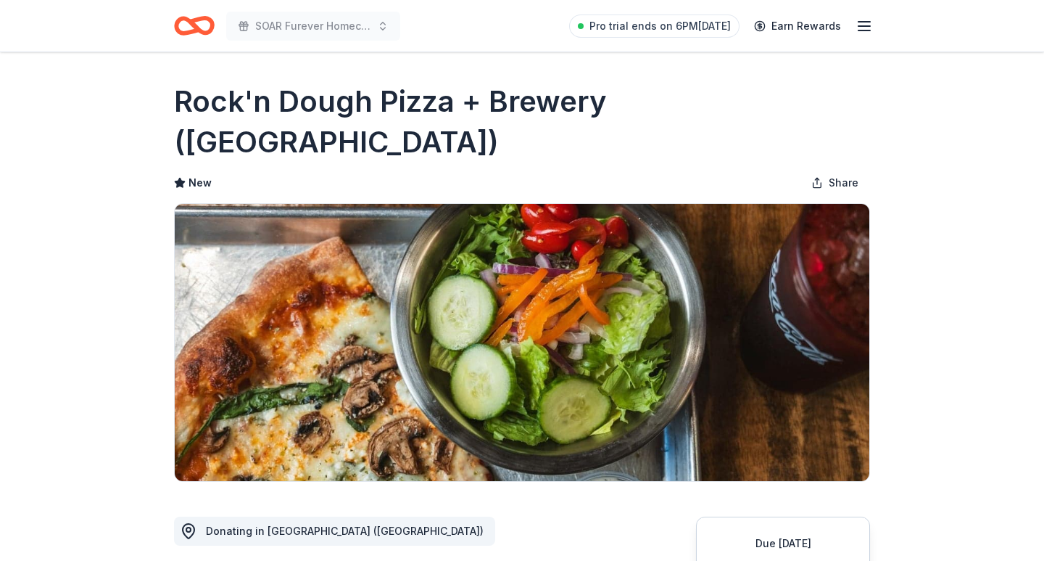
scroll to position [0, 0]
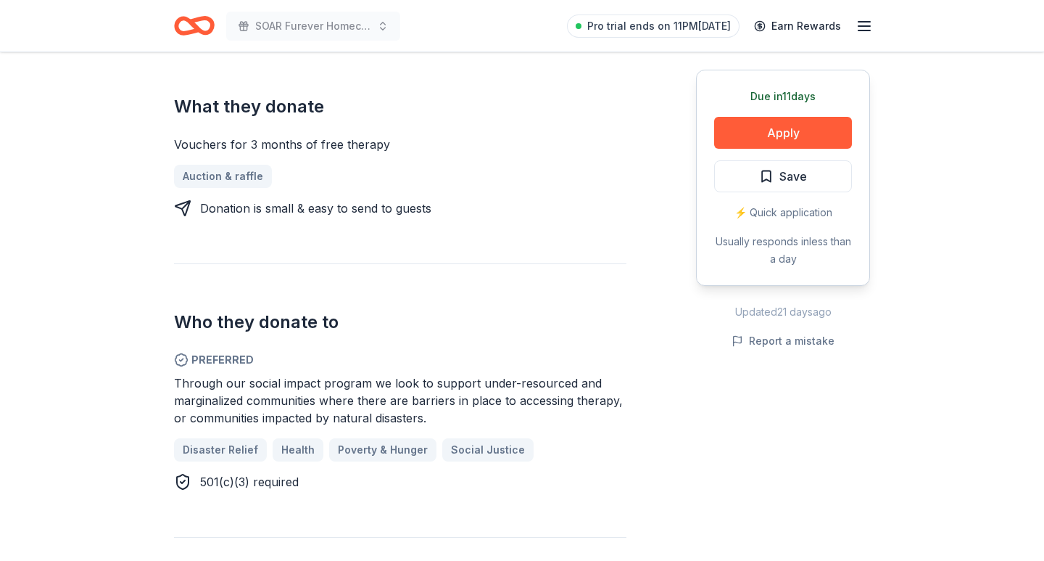
scroll to position [591, 0]
click at [750, 137] on button "Apply" at bounding box center [783, 133] width 138 height 32
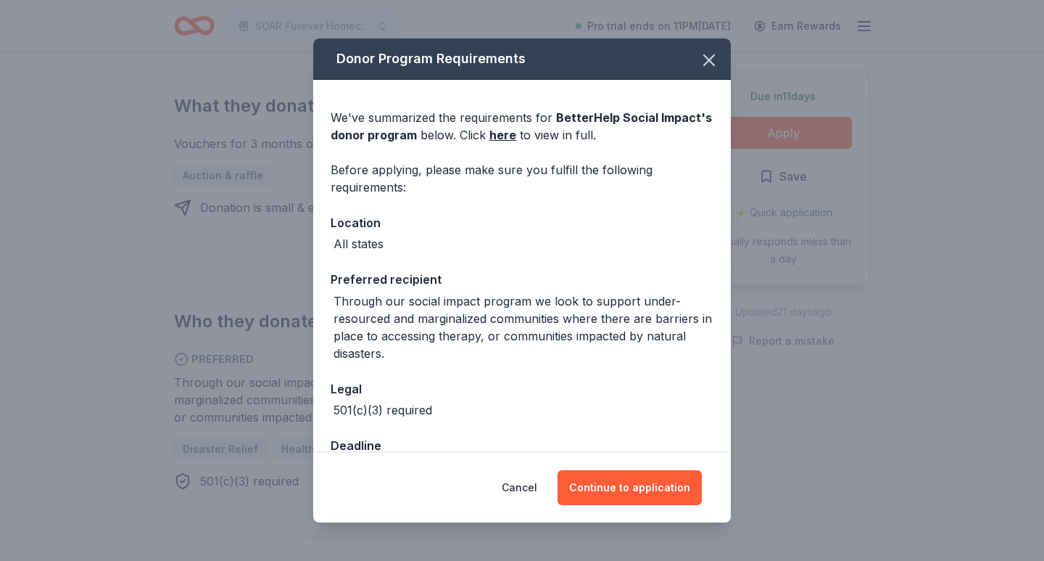
drag, startPoint x: 631, startPoint y: 490, endPoint x: 582, endPoint y: 384, distance: 117.2
click at [582, 384] on div "Donor Program Requirements We've summarized the requirements for BetterHelp Soc…" at bounding box center [522, 280] width 418 height 484
drag, startPoint x: 503, startPoint y: 139, endPoint x: 516, endPoint y: 168, distance: 31.5
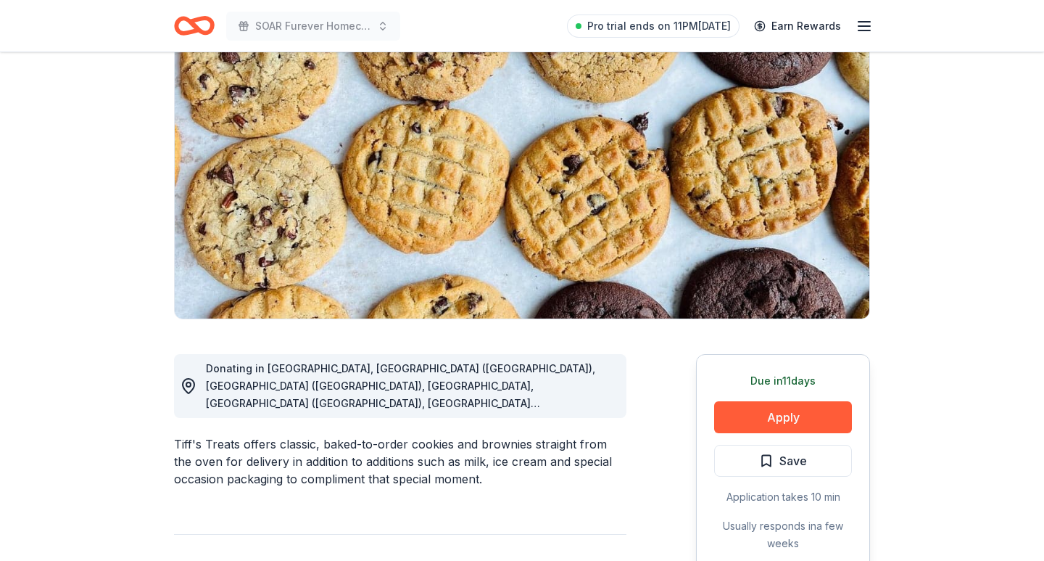
scroll to position [127, 0]
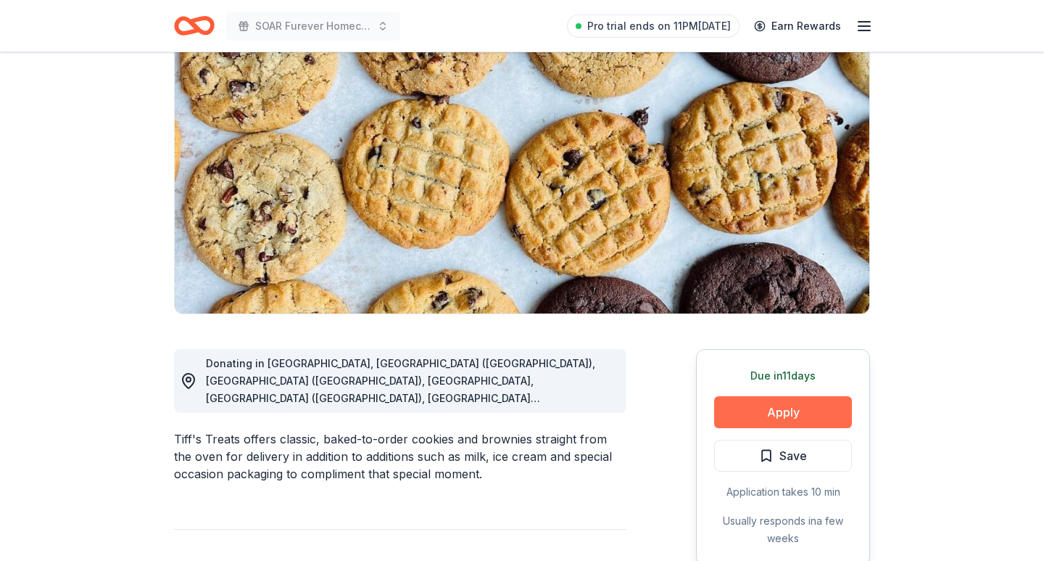
click at [724, 404] on button "Apply" at bounding box center [783, 412] width 138 height 32
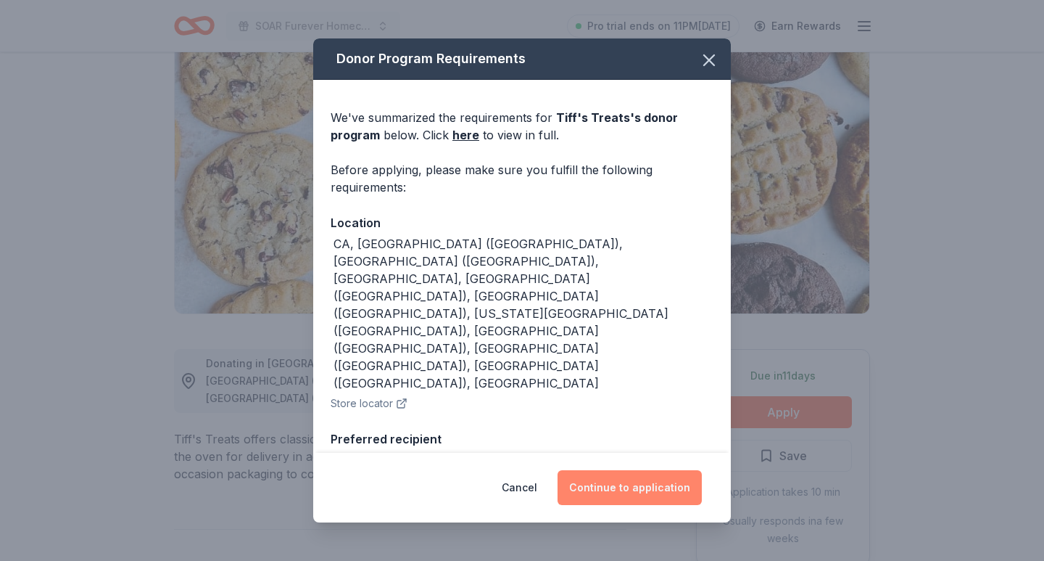
click at [628, 491] on button "Continue to application" at bounding box center [630, 487] width 144 height 35
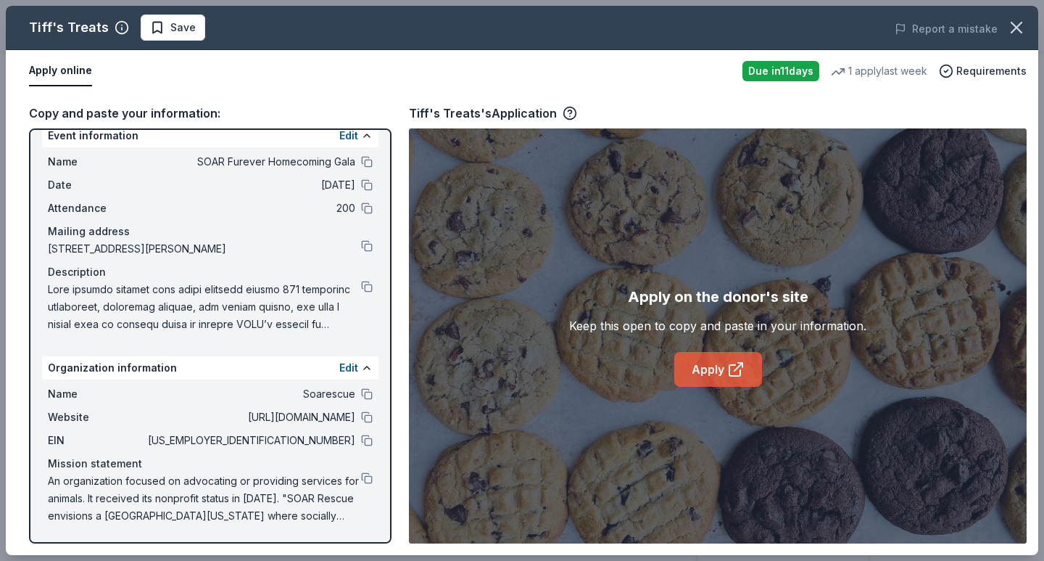
scroll to position [17, 0]
click at [717, 384] on link "Apply" at bounding box center [718, 369] width 88 height 35
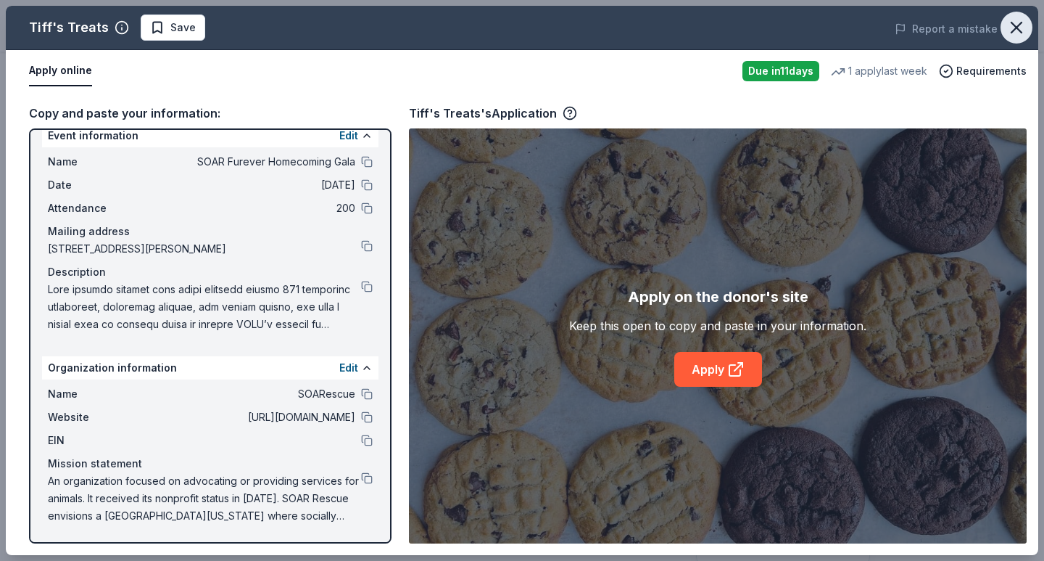
click at [1005, 25] on button "button" at bounding box center [1017, 28] width 32 height 32
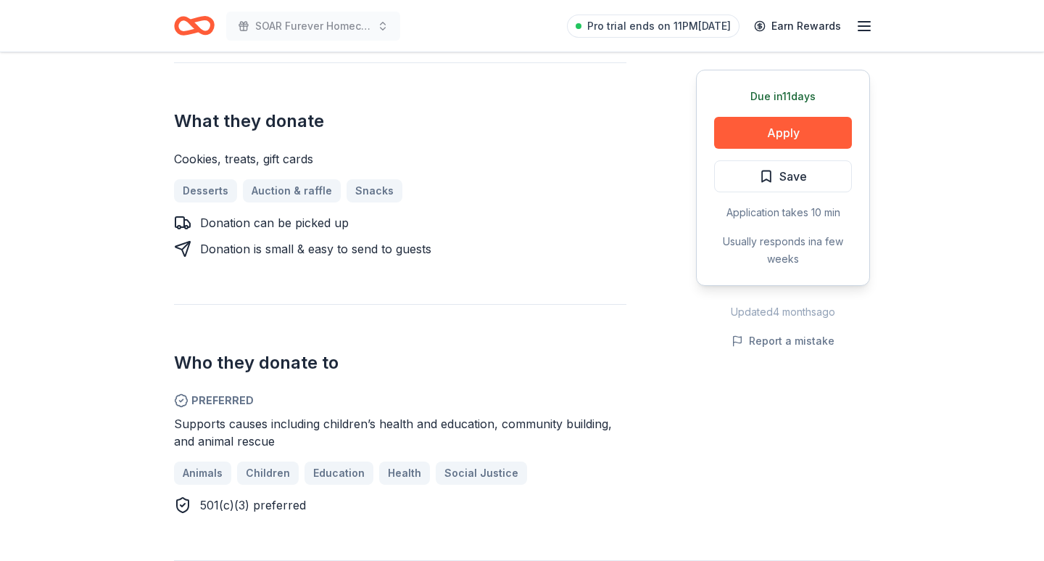
scroll to position [590, 0]
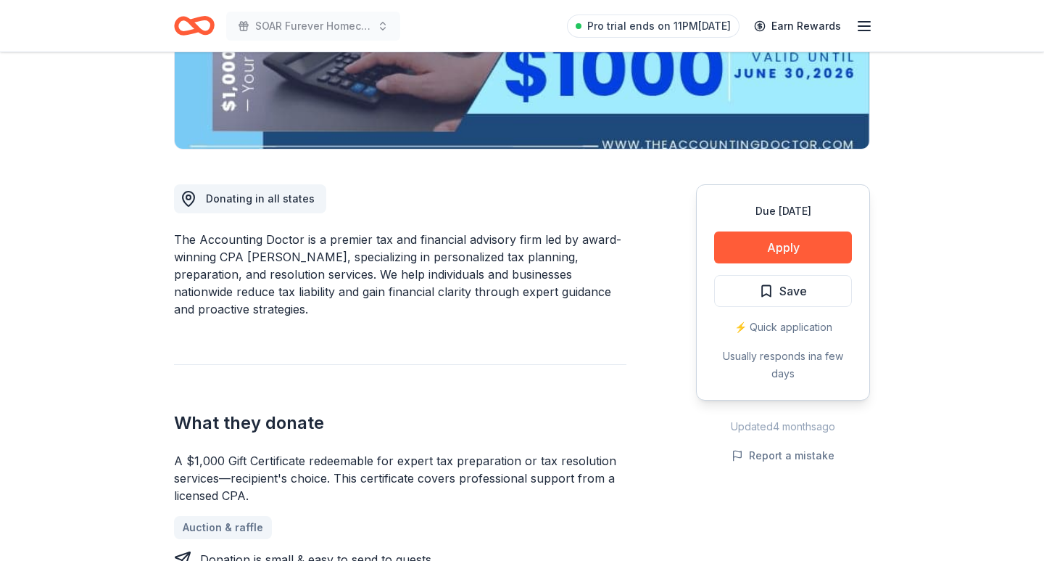
scroll to position [254, 0]
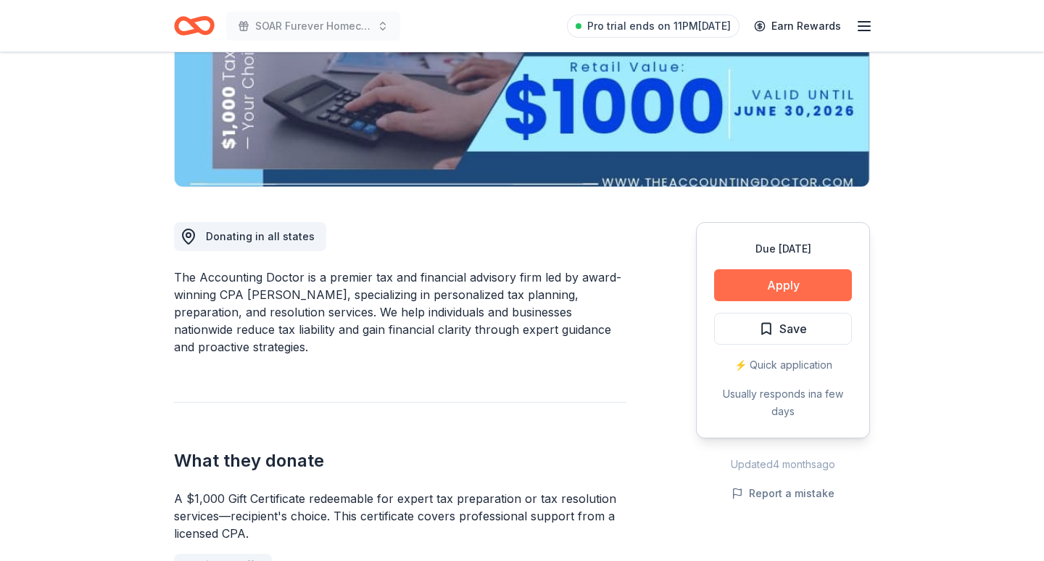
click at [769, 281] on button "Apply" at bounding box center [783, 285] width 138 height 32
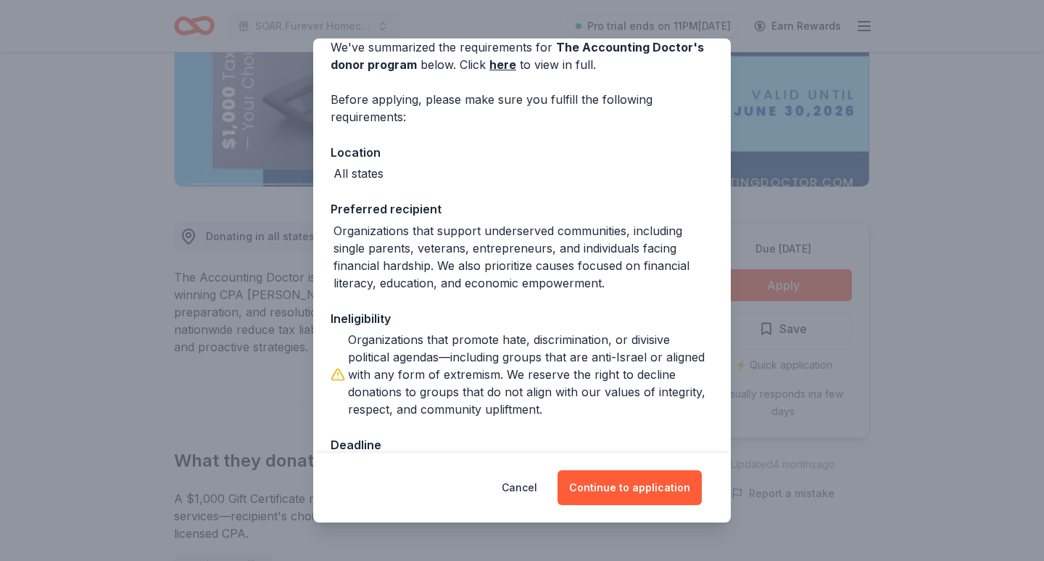
scroll to position [73, 0]
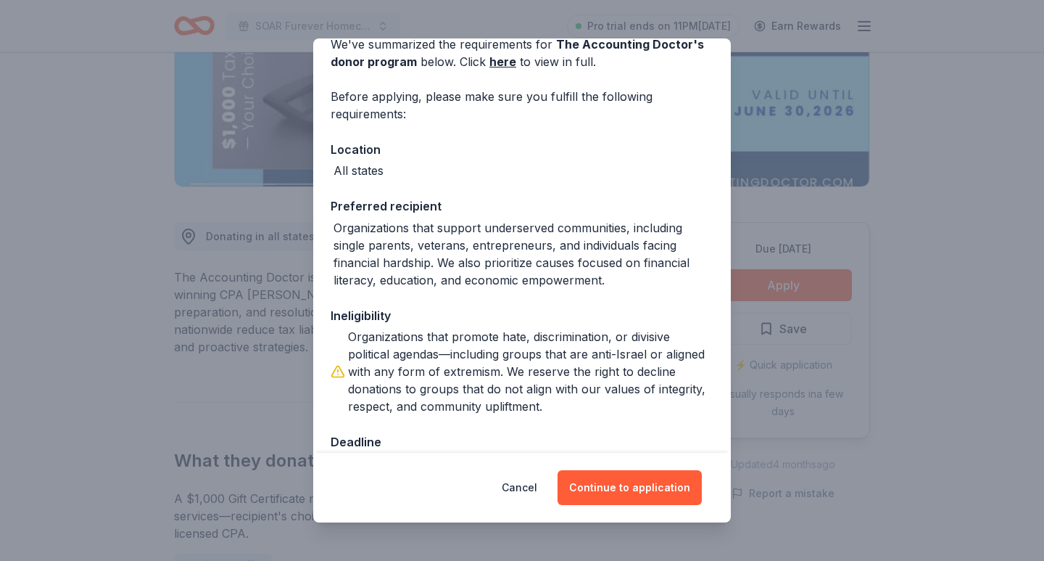
click at [560, 334] on div "Organizations that promote hate, discrimination, or divisive political agendas—…" at bounding box center [530, 371] width 365 height 87
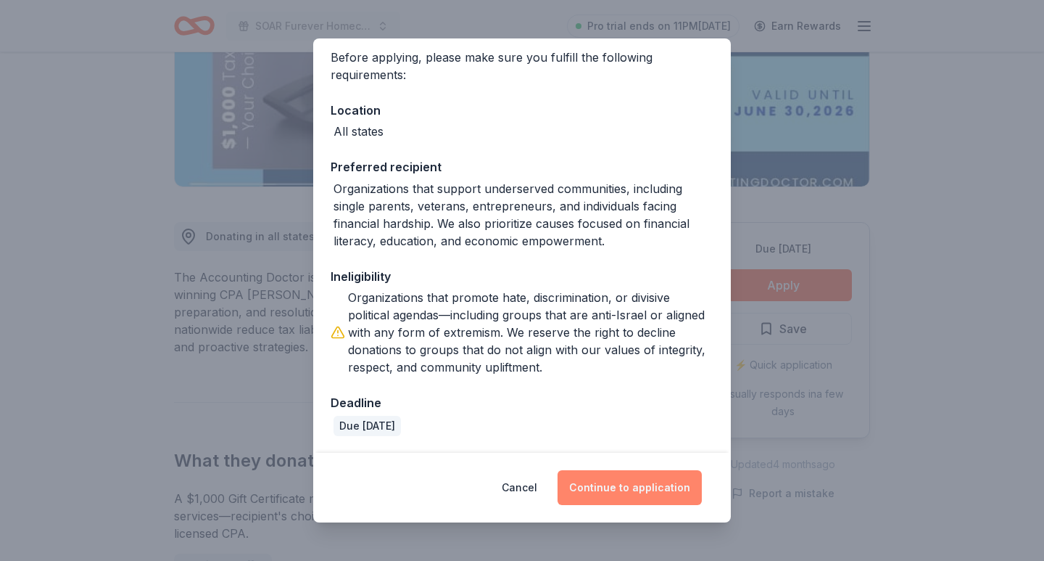
scroll to position [112, 0]
click at [637, 490] on button "Continue to application" at bounding box center [630, 487] width 144 height 35
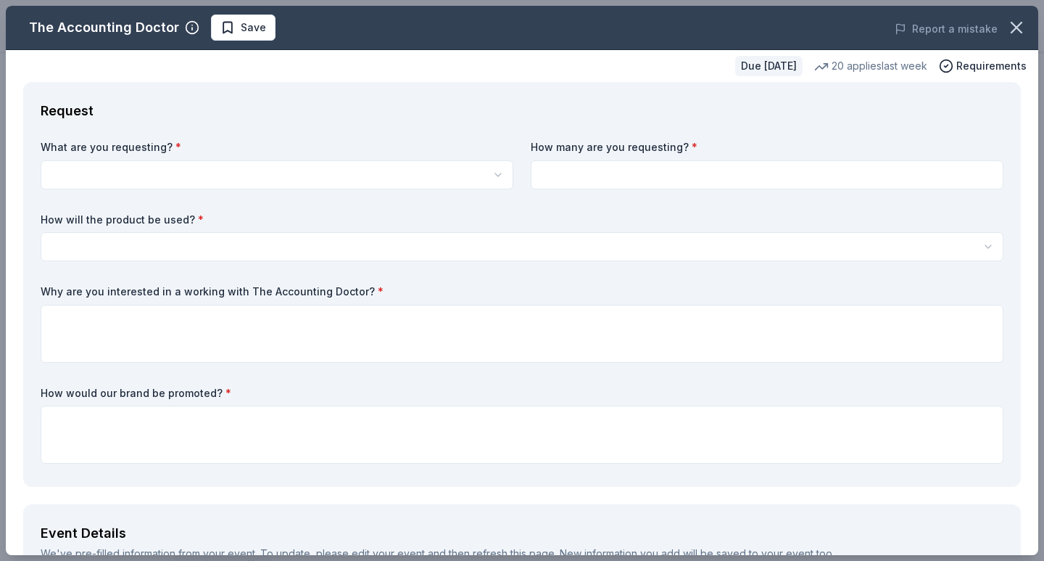
click at [409, 180] on html "SOAR Furever Homecoming Gala Pro trial ends on 11PM, 10/20 Earn Rewards Due in …" at bounding box center [522, 26] width 1044 height 561
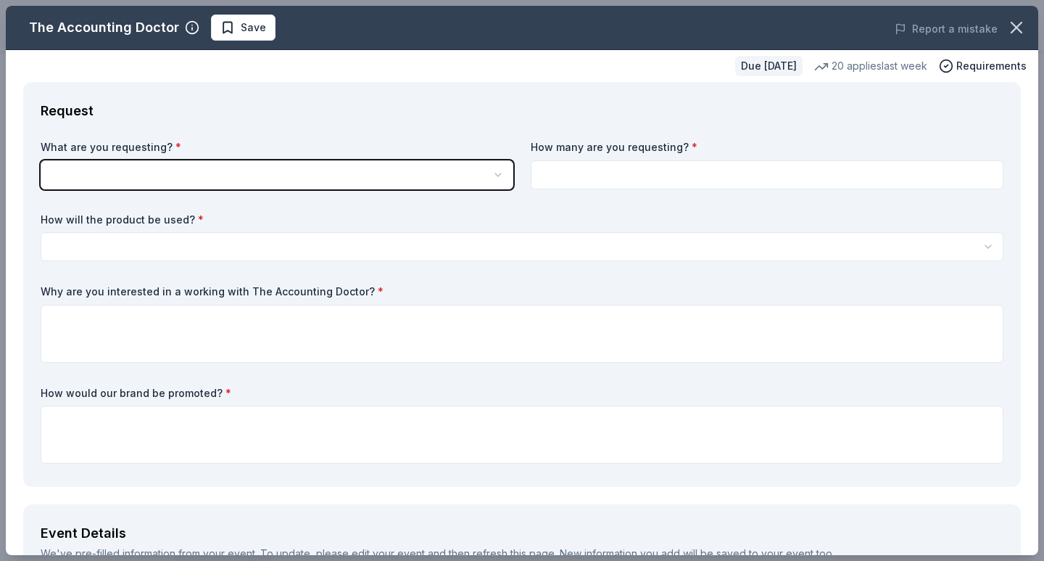
scroll to position [0, 0]
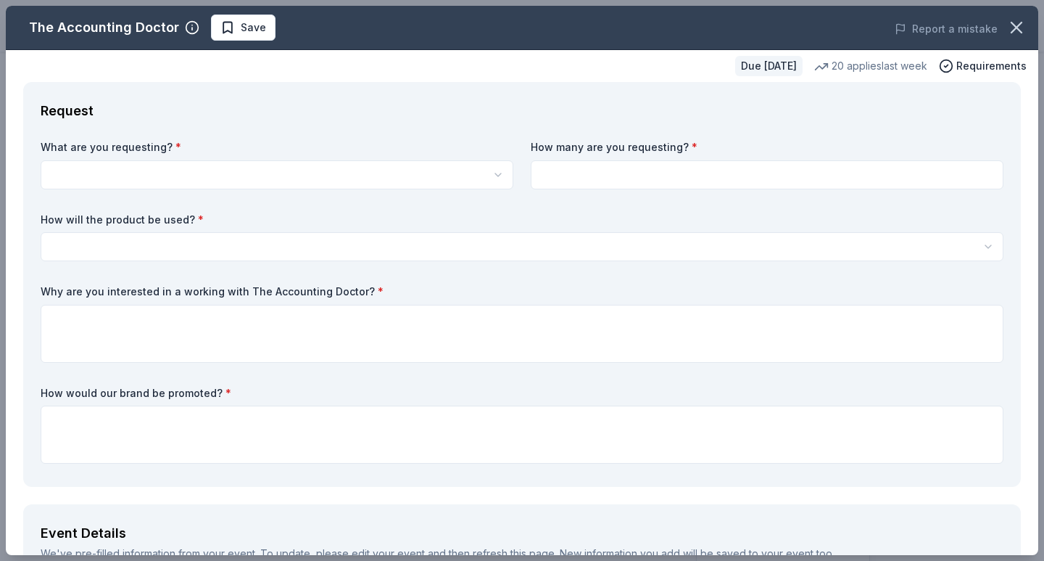
click at [410, 184] on body "SOAR Furever Homecoming Gala Pro trial ends on 11PM, 10/20 Earn Rewards Due in …" at bounding box center [522, 280] width 1044 height 561
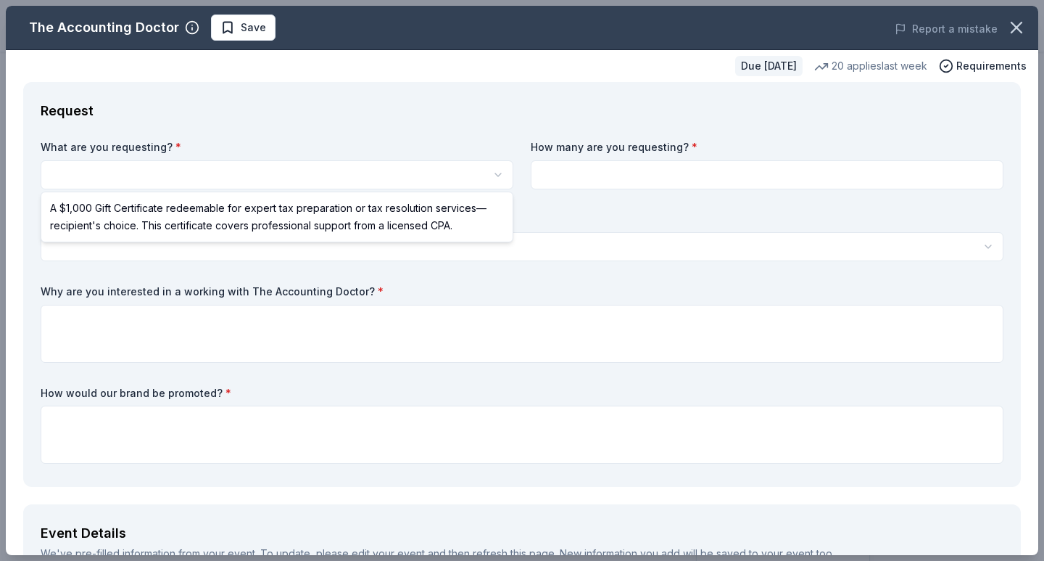
select select "A $1,000 Gift Certificate redeemable for expert tax preparation or tax resoluti…"
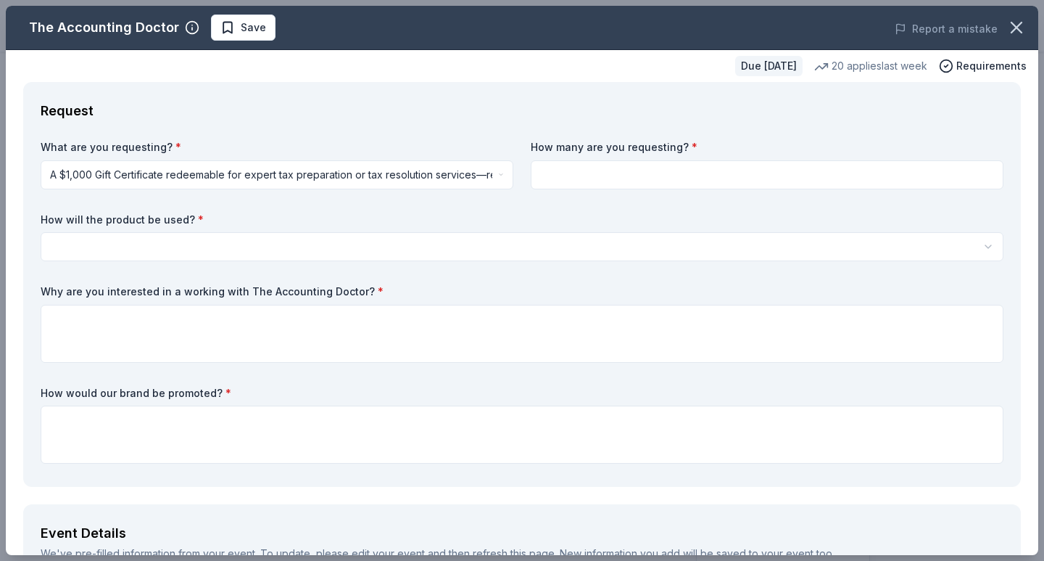
click at [600, 173] on input at bounding box center [767, 174] width 473 height 29
type input "1"
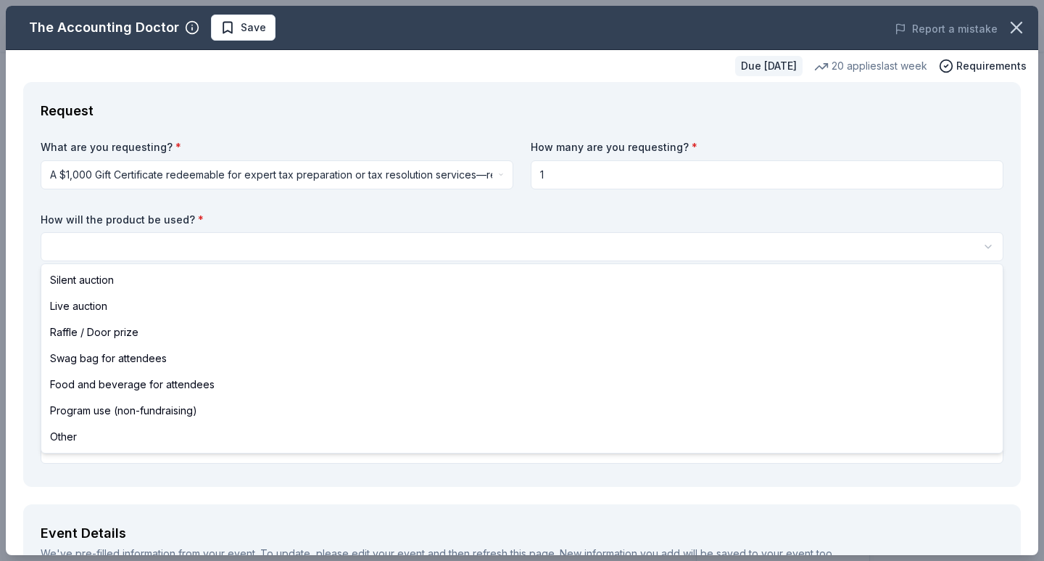
click at [566, 246] on body "SOAR Furever Homecoming Gala Pro trial ends on 11PM, 10/20 Earn Rewards Due in …" at bounding box center [522, 280] width 1044 height 561
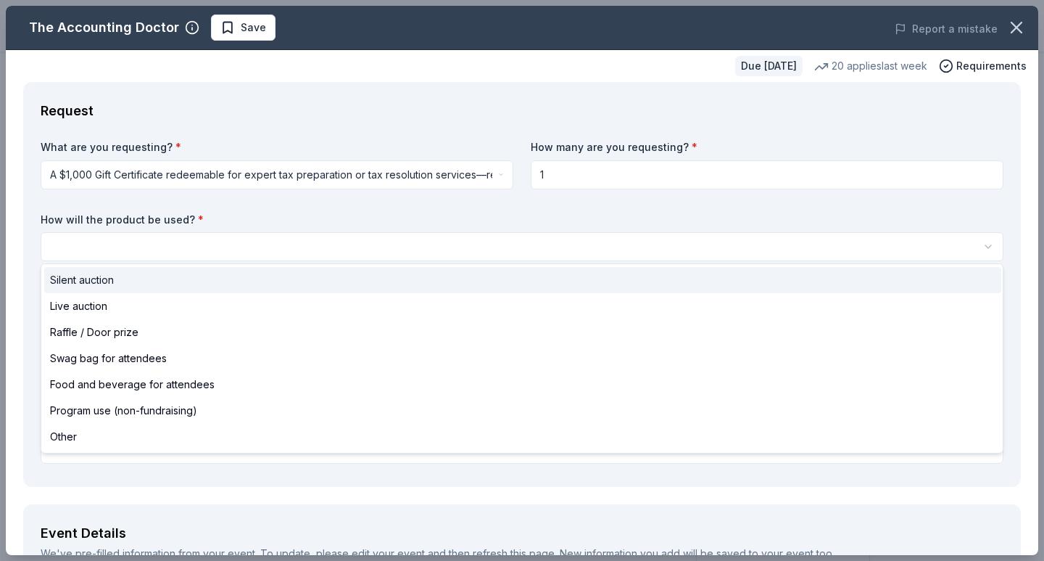
select select "silentAuction"
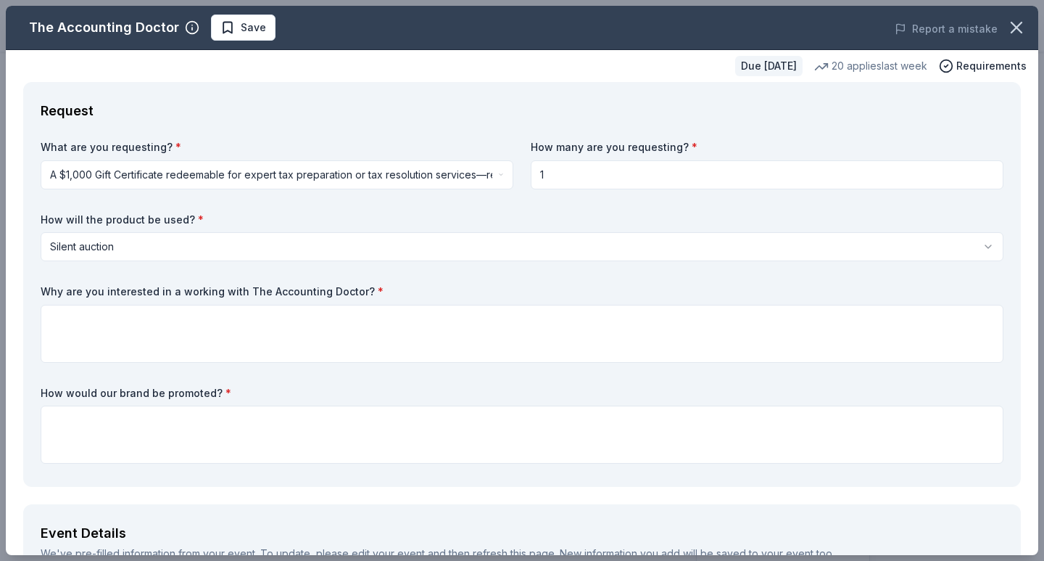
click at [463, 251] on html "SOAR Furever Homecoming Gala Pro trial ends on 11PM, 10/20 Earn Rewards Due in …" at bounding box center [522, 280] width 1044 height 561
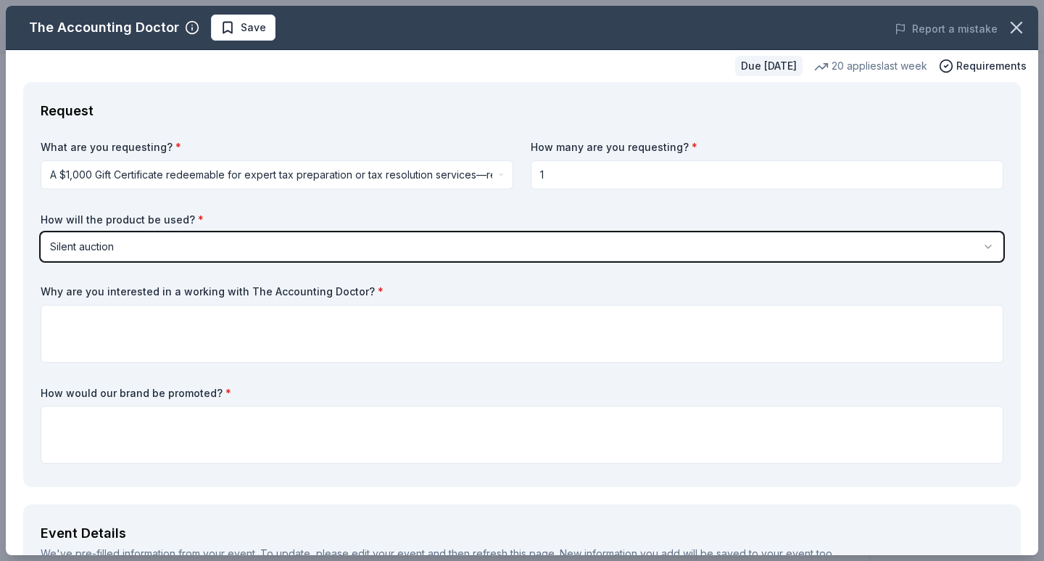
click at [463, 251] on html "SOAR Furever Homecoming Gala Pro trial ends on 11PM, 10/20 Earn Rewards Due in …" at bounding box center [522, 280] width 1044 height 561
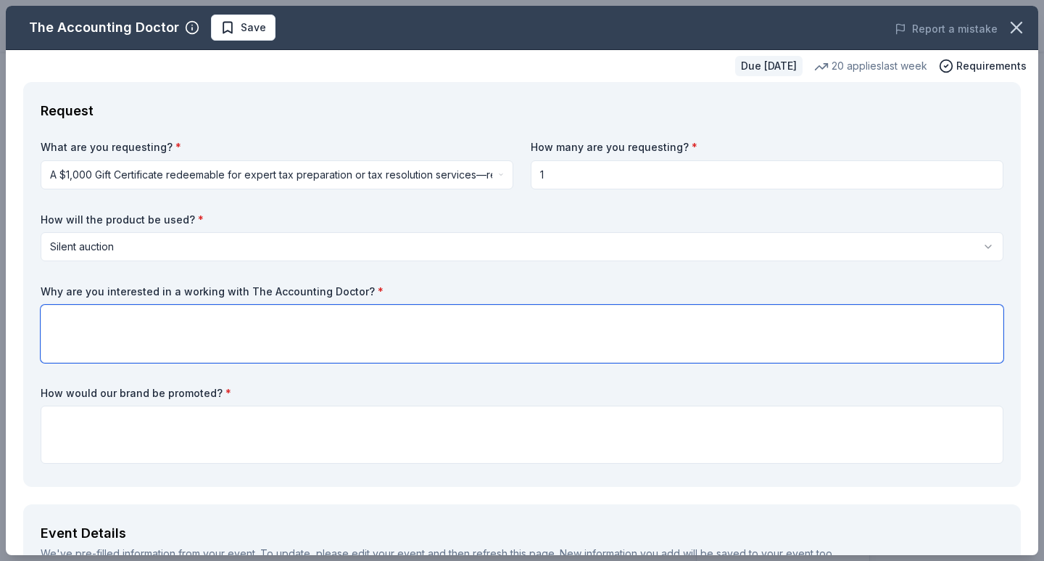
click at [570, 318] on textarea at bounding box center [522, 334] width 963 height 58
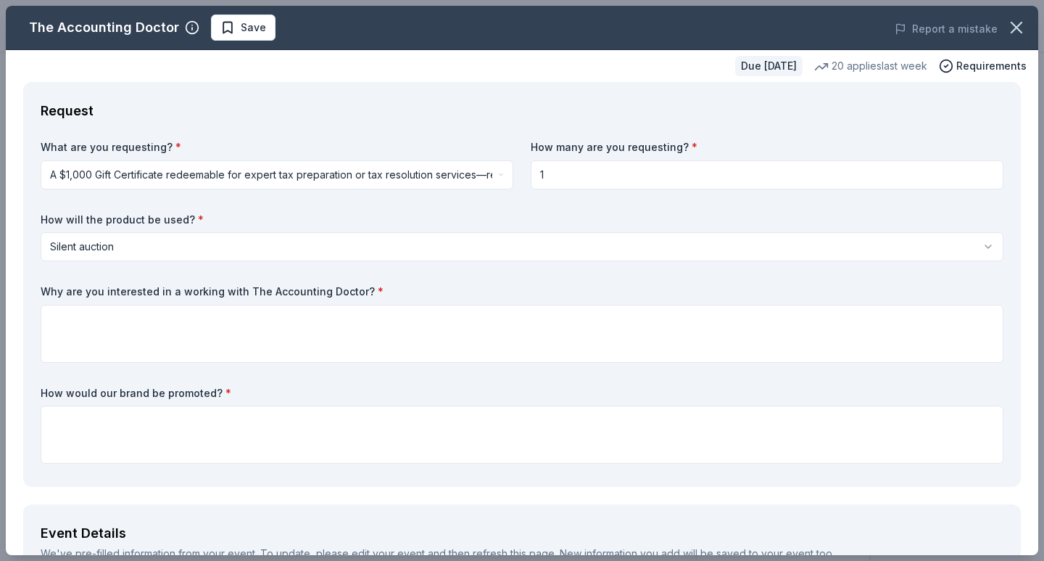
drag, startPoint x: 390, startPoint y: 284, endPoint x: 57, endPoint y: 285, distance: 332.9
click at [64, 285] on label "Why are you interested in a working with The Accounting Doctor? *" at bounding box center [522, 291] width 963 height 15
drag, startPoint x: 46, startPoint y: 291, endPoint x: 178, endPoint y: 285, distance: 132.1
click at [178, 285] on label "Why are you interested in a working with The Accounting Doctor? *" at bounding box center [522, 291] width 963 height 15
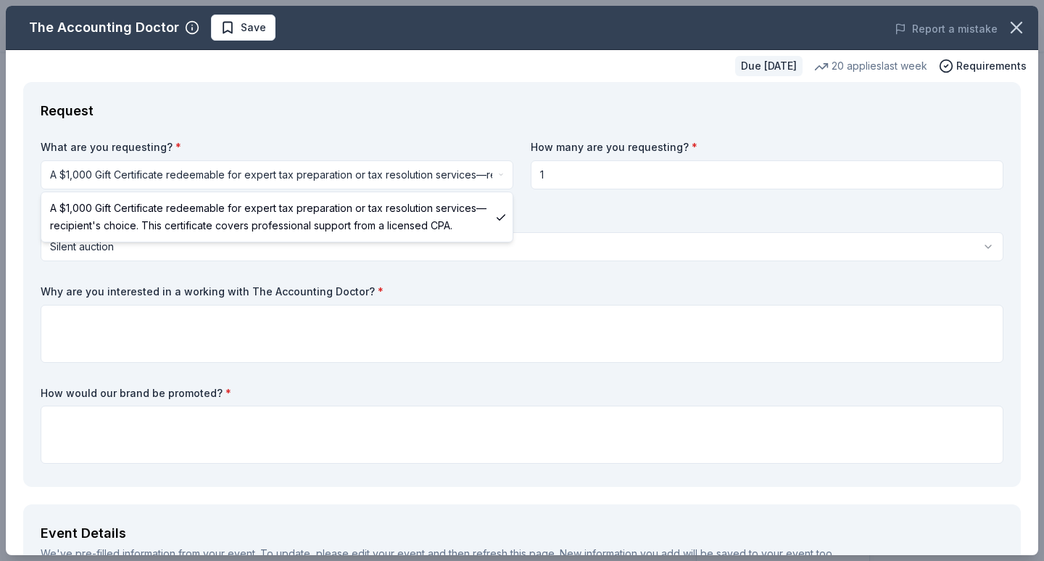
click at [490, 182] on html "SOAR Furever Homecoming Gala Pro trial ends on 11PM, 10/20 Earn Rewards Due in …" at bounding box center [522, 280] width 1044 height 561
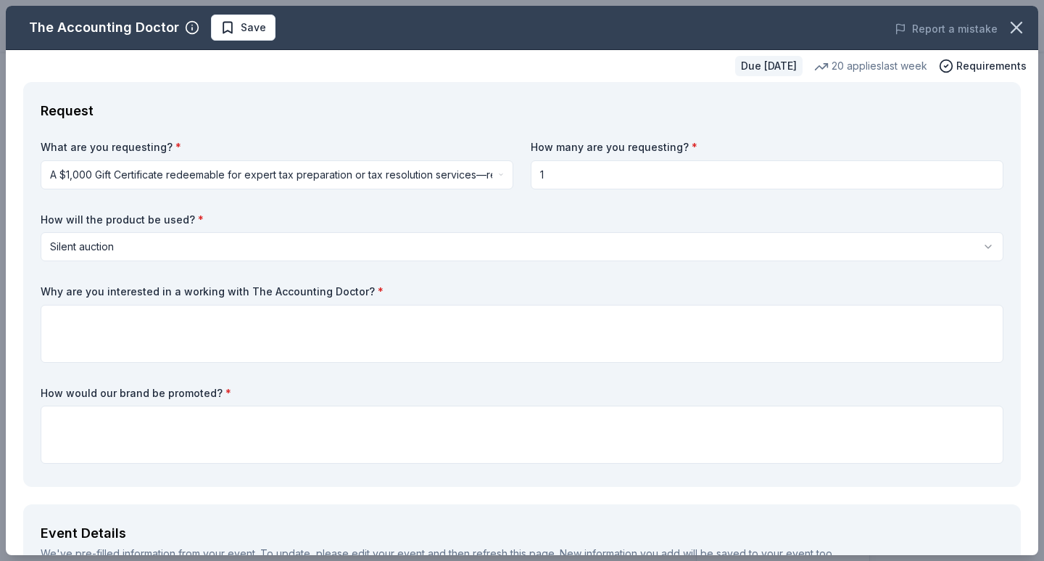
click at [496, 172] on html "SOAR Furever Homecoming Gala Pro trial ends on 11PM, 10/20 Earn Rewards Due in …" at bounding box center [522, 280] width 1044 height 561
drag, startPoint x: 43, startPoint y: 289, endPoint x: 243, endPoint y: 282, distance: 200.3
click at [243, 282] on div "What are you requesting? * A $1,000 Gift Certificate redeemable for expert tax …" at bounding box center [522, 304] width 963 height 329
click at [244, 286] on label "Why are you interested in a working with The Accounting Doctor? *" at bounding box center [522, 291] width 963 height 15
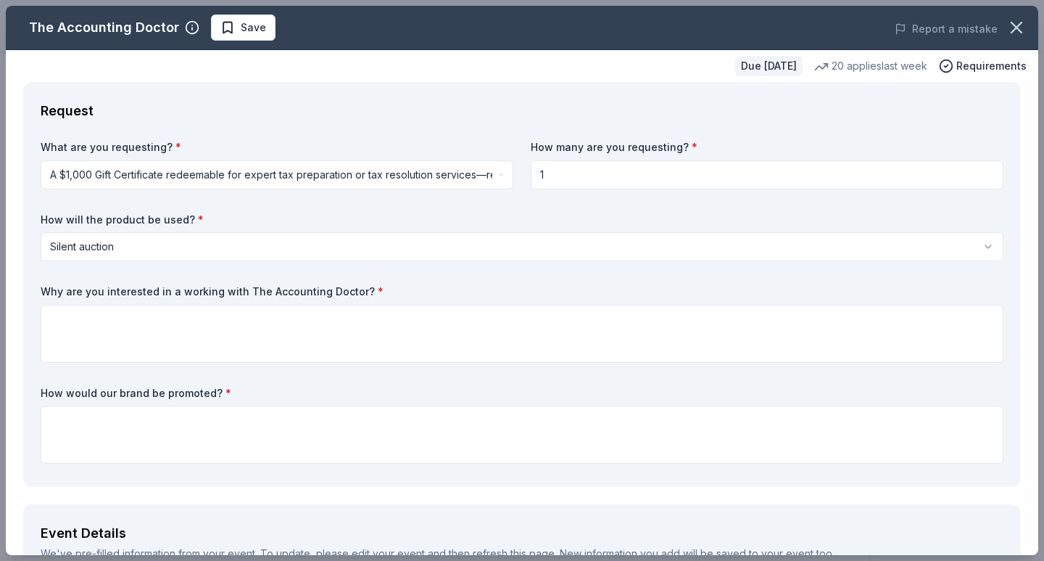
click at [244, 286] on label "Why are you interested in a working with The Accounting Doctor? *" at bounding box center [522, 291] width 963 height 15
click at [995, 3] on div "The Accounting Doctor Save Report a mistake Due in 25 days 20 applies last week…" at bounding box center [522, 280] width 1044 height 561
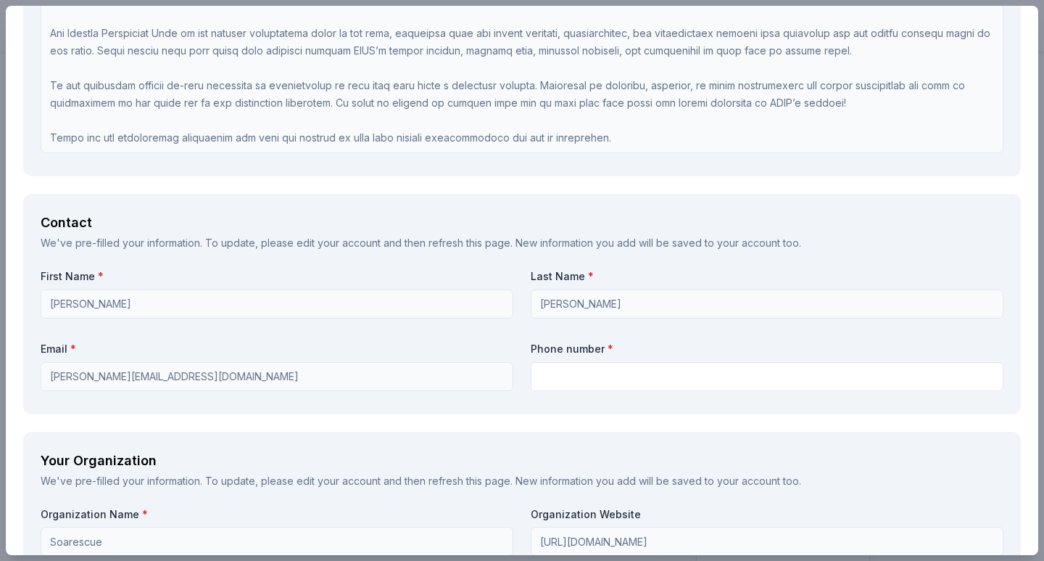
scroll to position [996, 0]
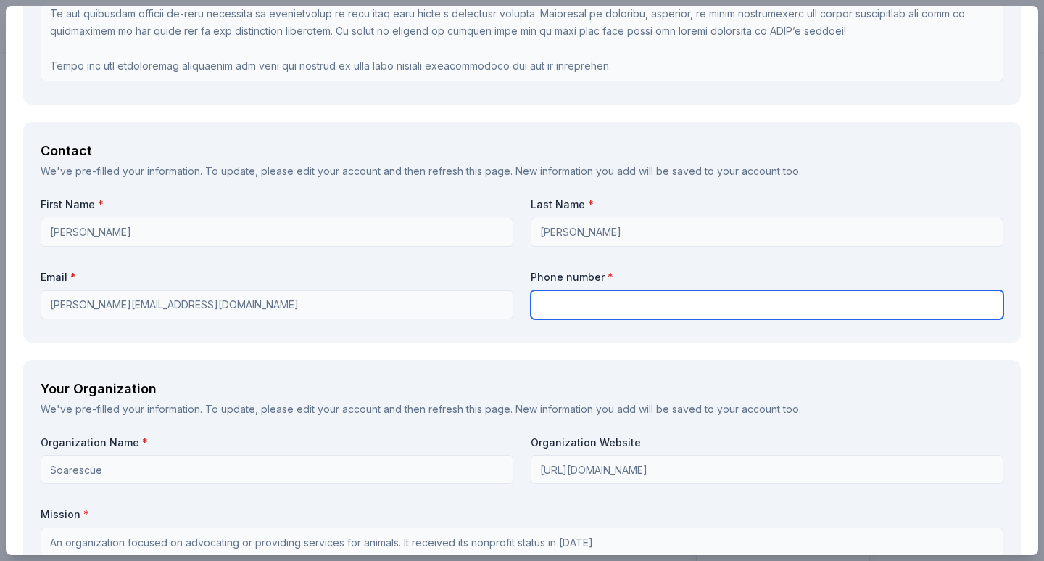
click at [573, 306] on input "text" at bounding box center [767, 304] width 473 height 29
type input "6152000508"
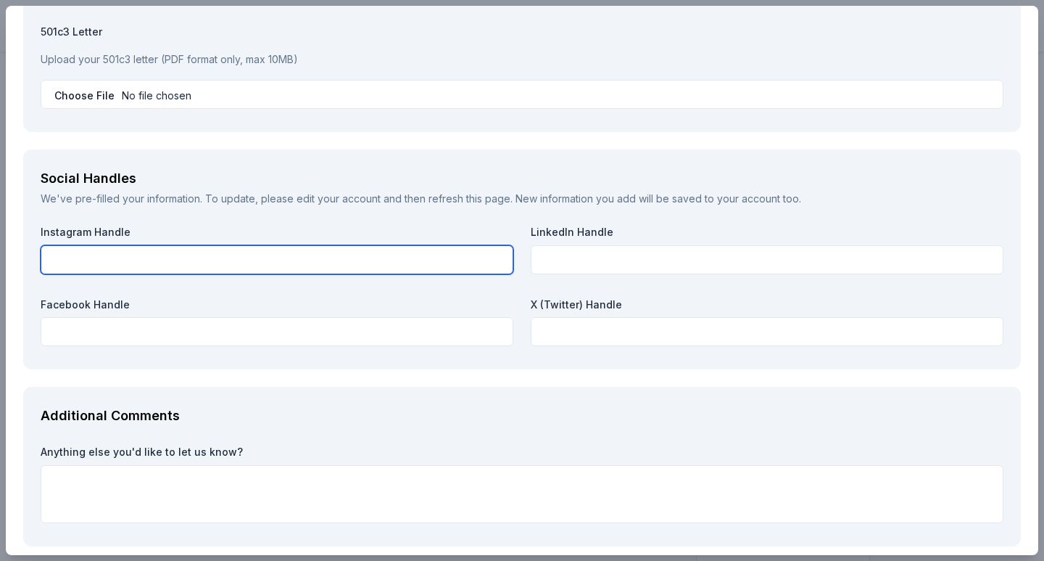
scroll to position [1746, 0]
paste input "soarescue_tn/"
type input "soarescue_tn"
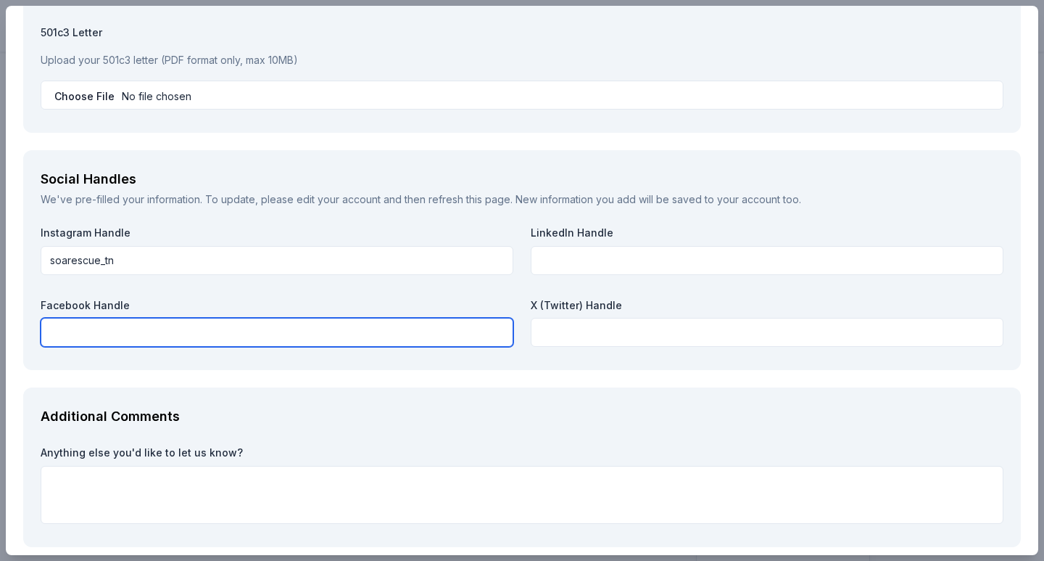
click at [471, 332] on input "text" at bounding box center [277, 332] width 473 height 29
paste input "SOARescueTN"
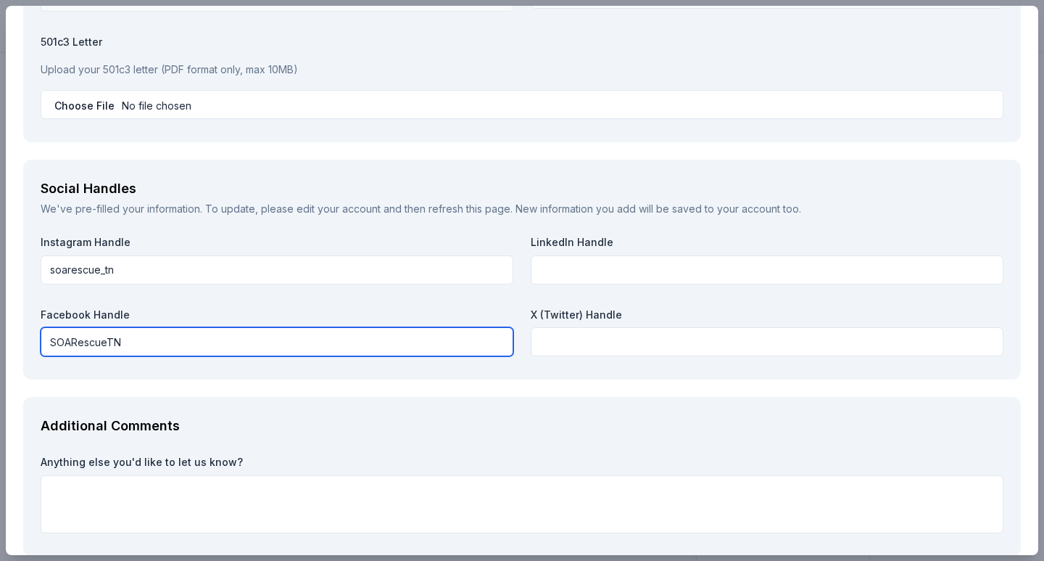
scroll to position [1683, 0]
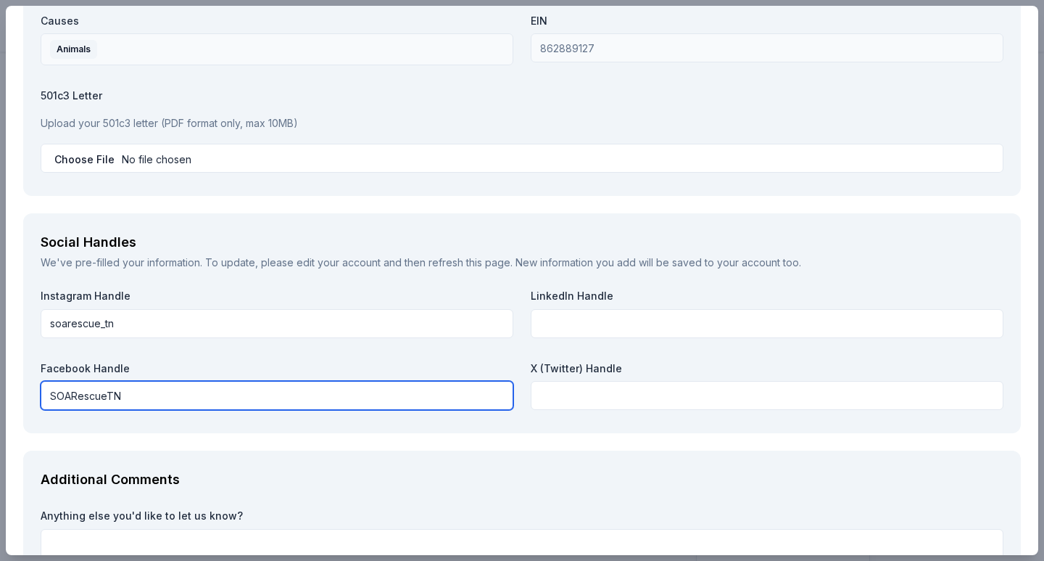
type input "SOARescueTN"
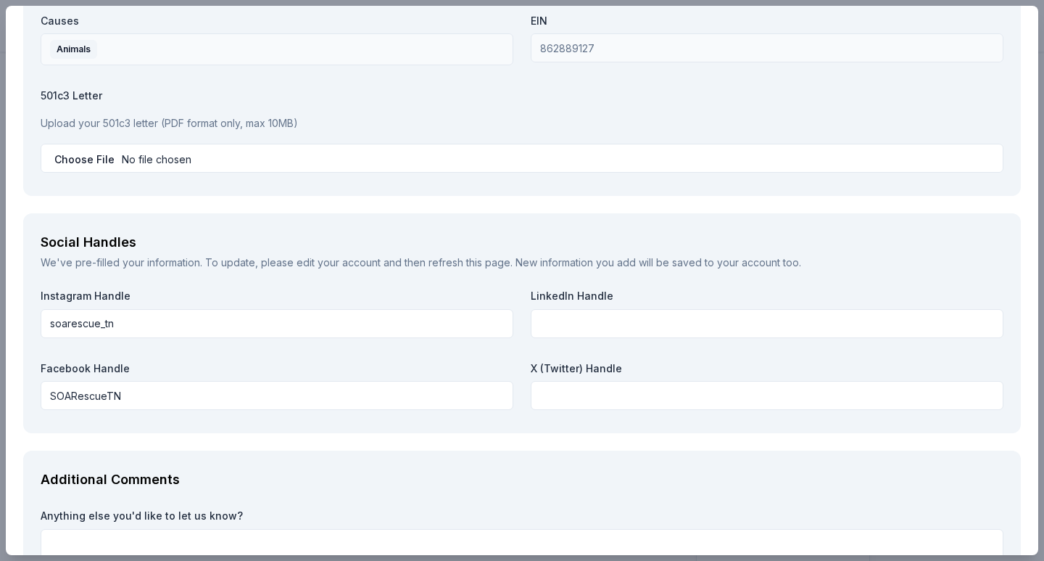
click at [514, 153] on input "file" at bounding box center [522, 158] width 963 height 29
type input "C:\fakepath\irssoartaxein.pdf"
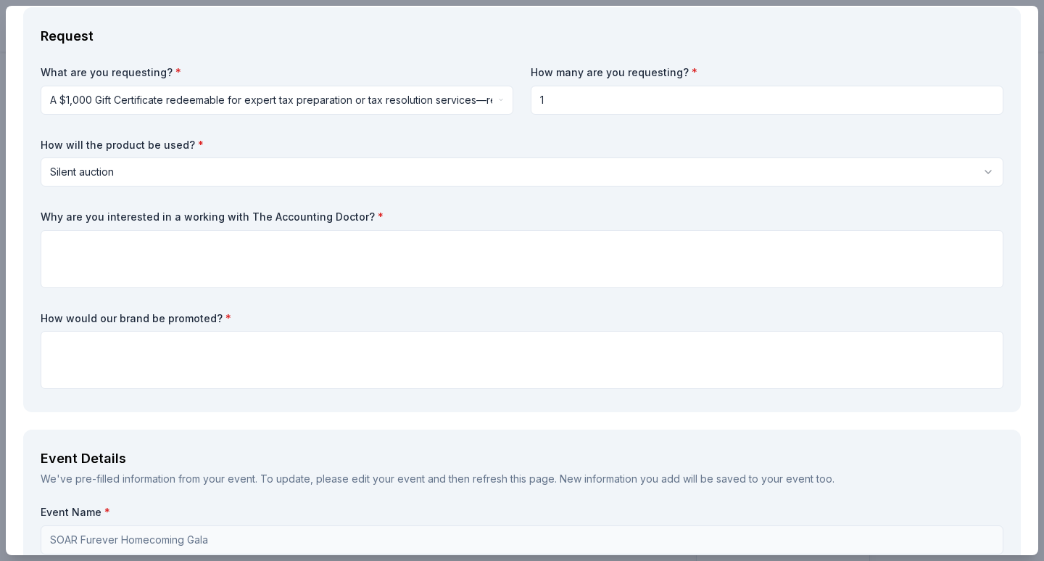
scroll to position [5, 0]
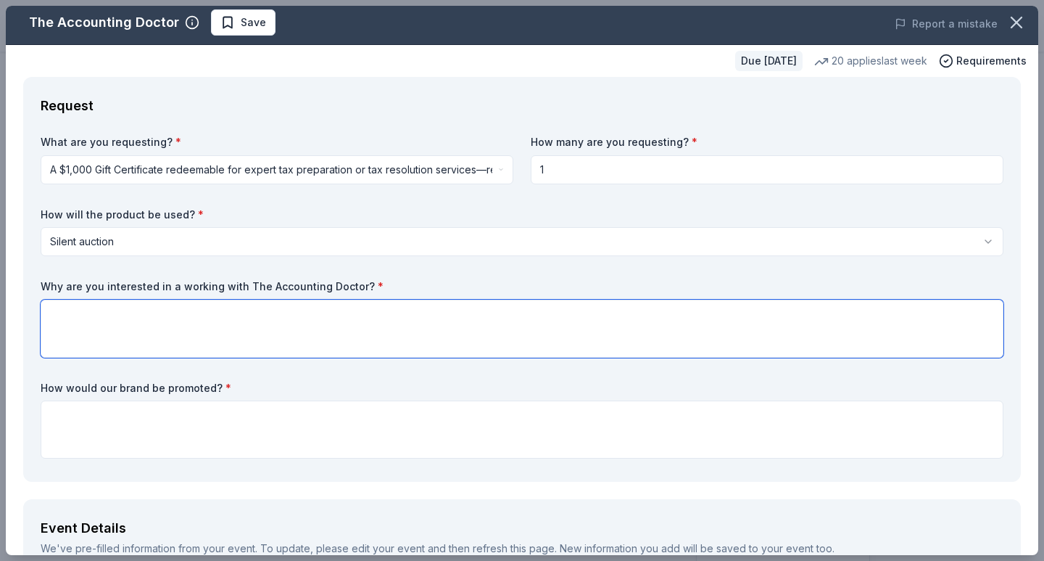
click at [580, 355] on textarea at bounding box center [522, 329] width 963 height 58
paste textarea "SOAR Rescue is a growing 501(c)(3) nonprofit that values strong financial stewa…"
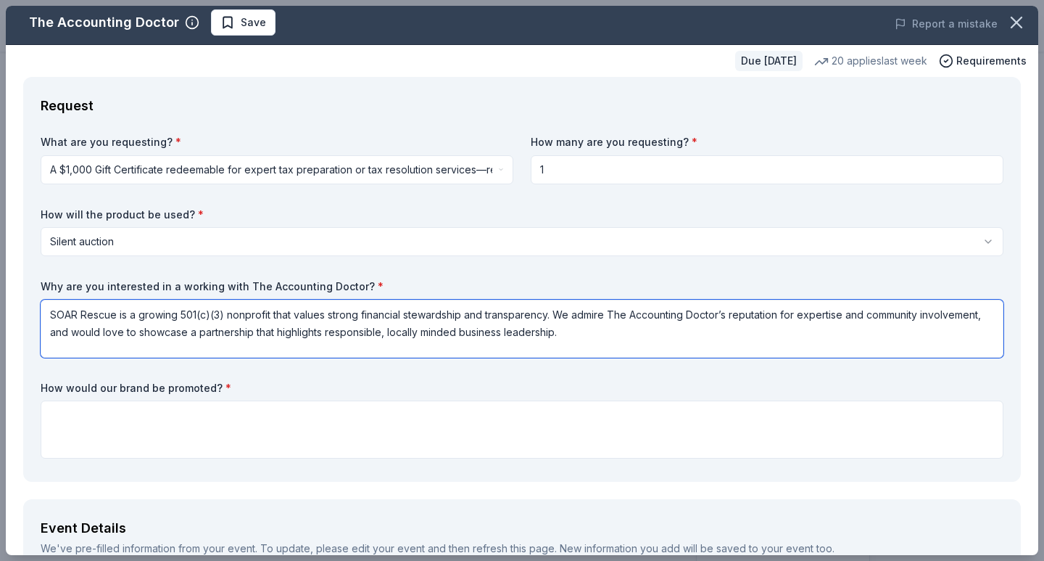
type textarea "SOAR Rescue is a growing 501(c)(3) nonprofit that values strong financial stewa…"
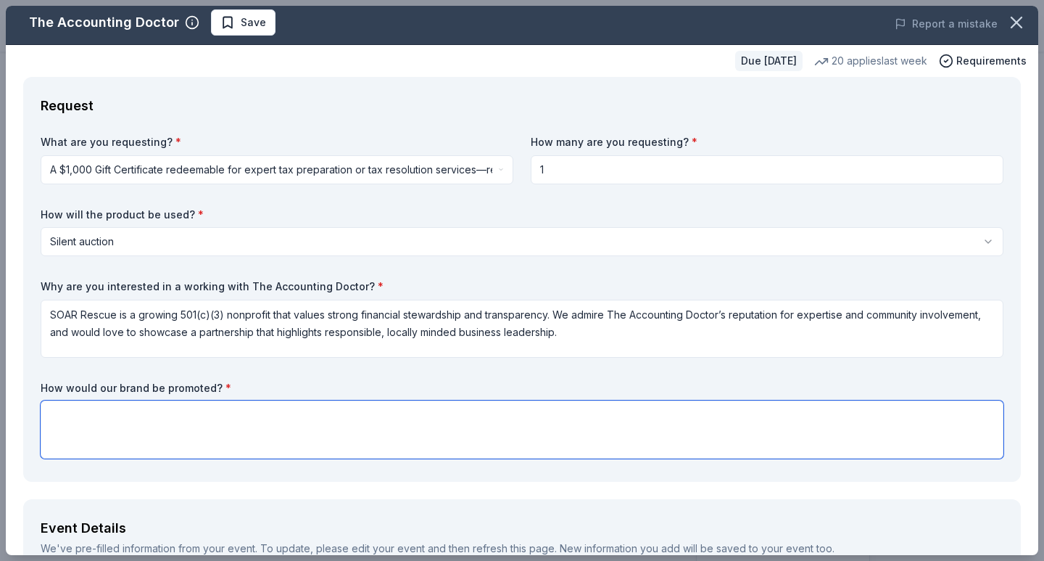
click at [466, 426] on textarea at bounding box center [522, 429] width 963 height 58
paste textarea "Your brand will be featured as a donor in SOAR Rescue’s 2025 Furever Homecoming…"
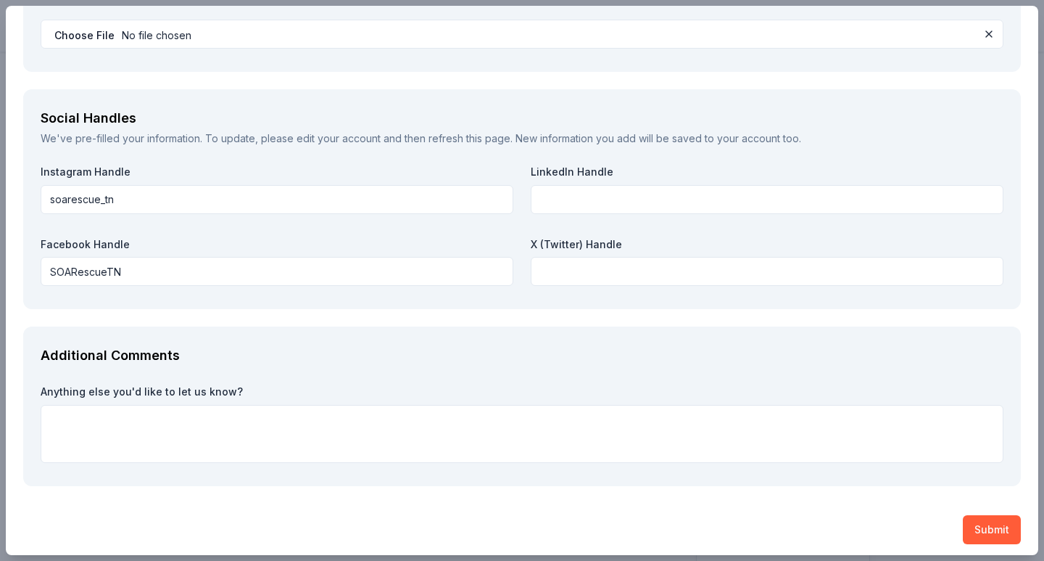
scroll to position [1812, 0]
type textarea "Your brand will be featured as a donor in SOAR Rescue’s 2025 Furever Homecoming…"
click at [566, 374] on div "Additional Comments Anything else you'd like to let us know?" at bounding box center [522, 408] width 998 height 160
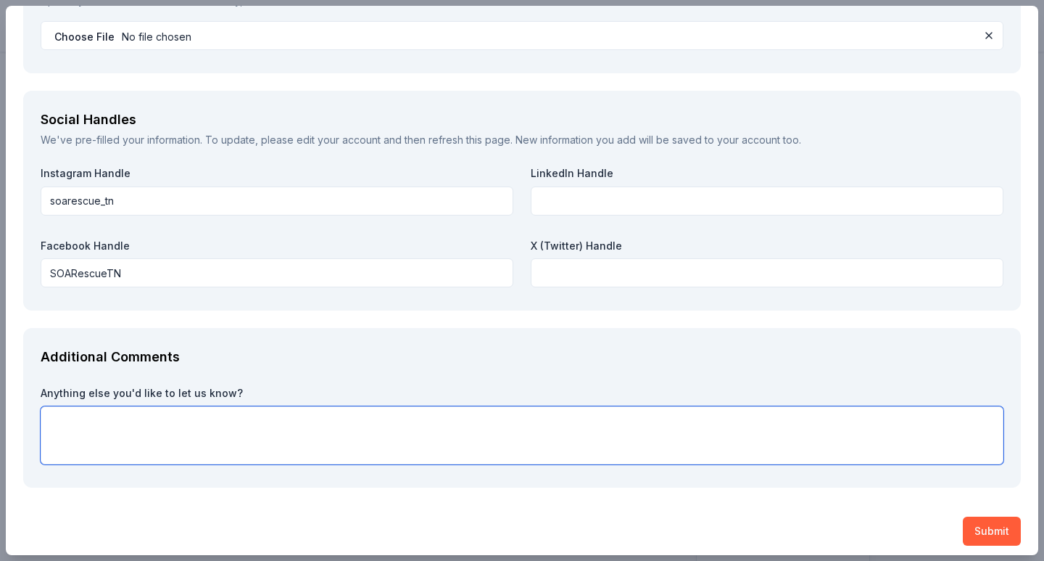
click at [562, 411] on textarea at bounding box center [522, 435] width 963 height 58
paste textarea "We’re requesting a $1,000 certificate for expert tax preparation services to fe…"
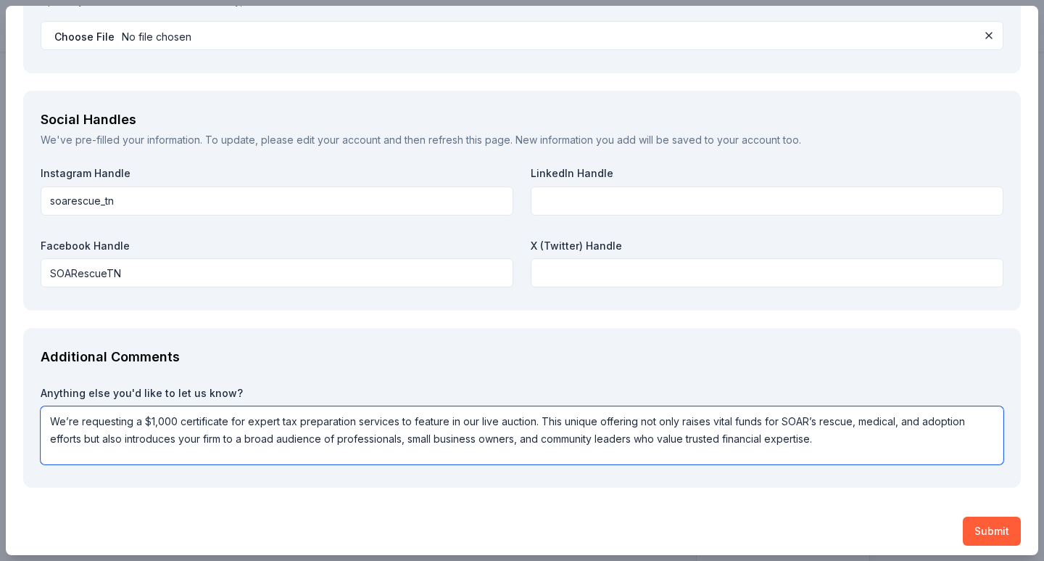
type textarea "We’re requesting a $1,000 certificate for expert tax preparation services to fe…"
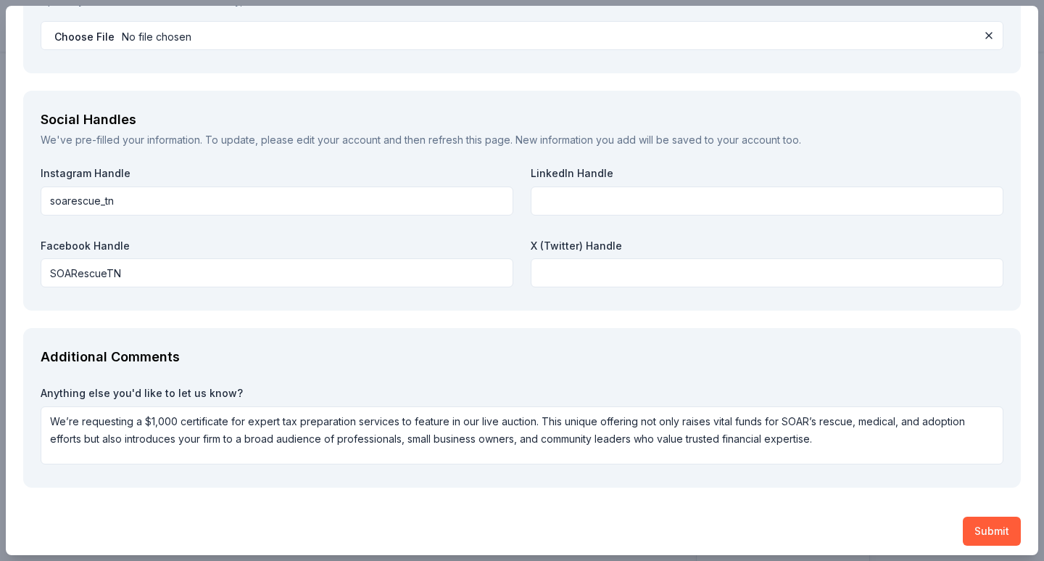
click at [983, 529] on button "Submit" at bounding box center [992, 530] width 58 height 29
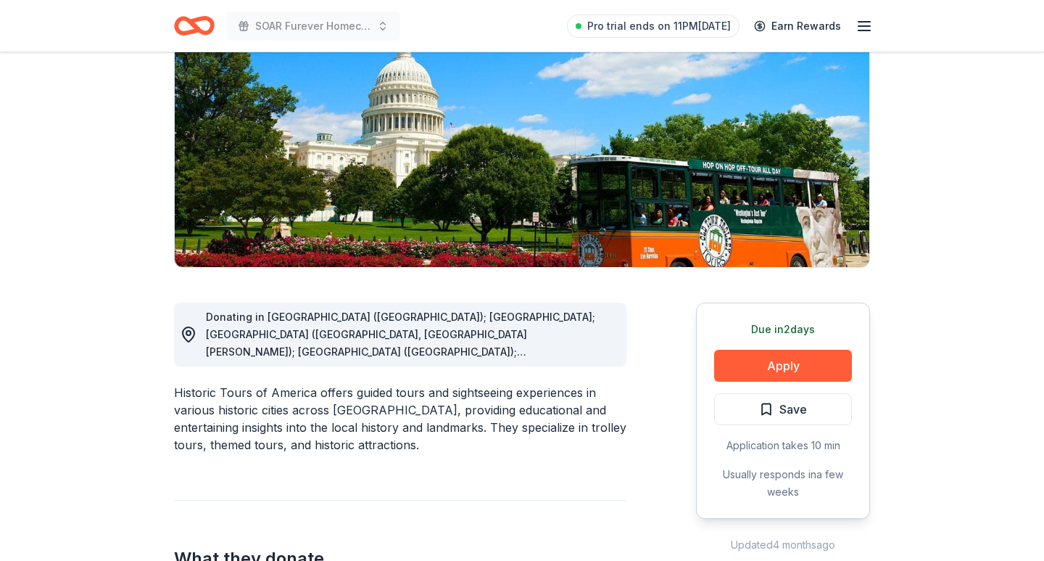
scroll to position [228, 0]
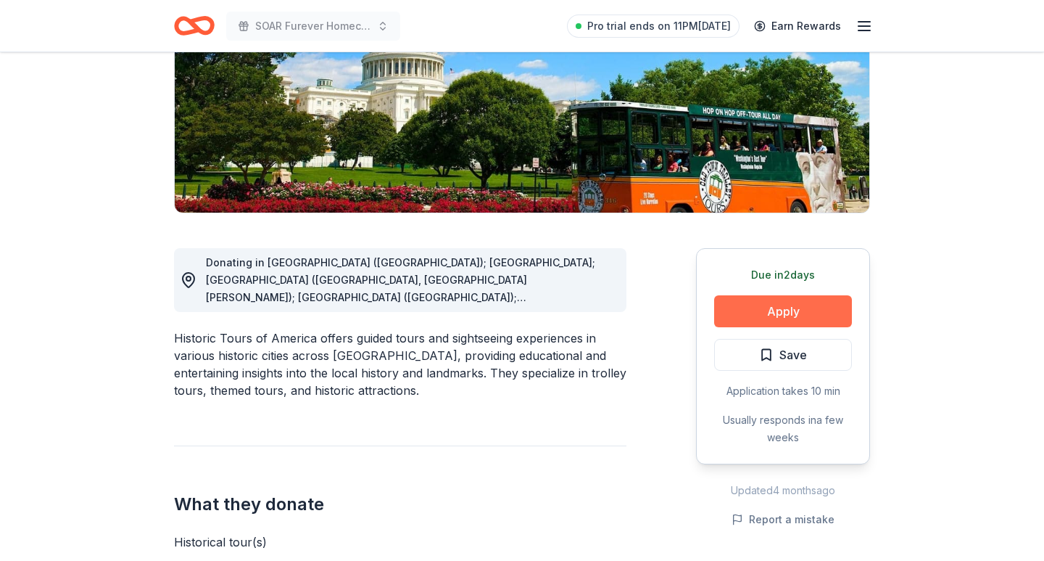
click at [748, 315] on button "Apply" at bounding box center [783, 311] width 138 height 32
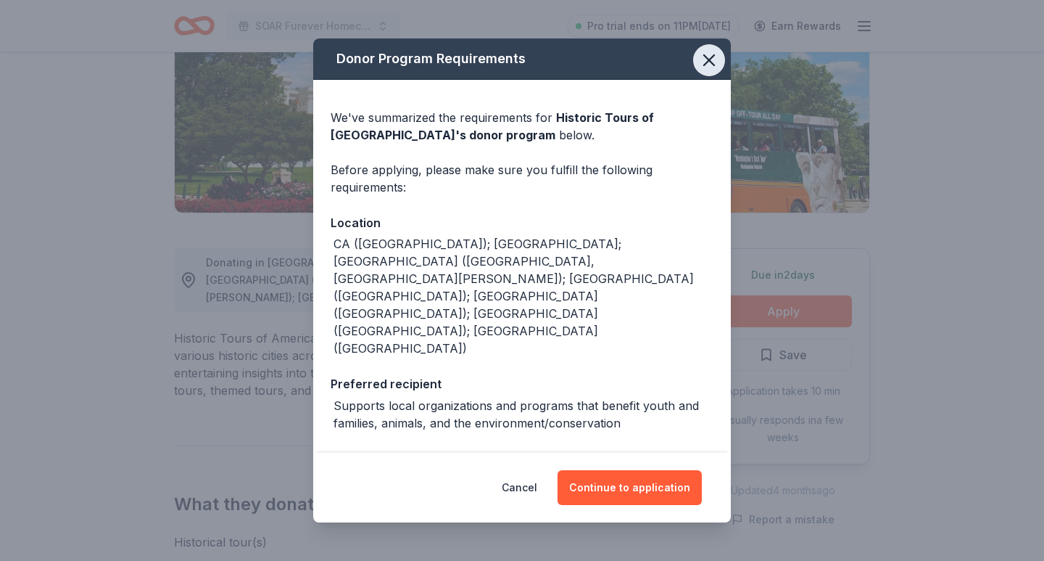
click at [704, 64] on icon "button" at bounding box center [709, 60] width 20 height 20
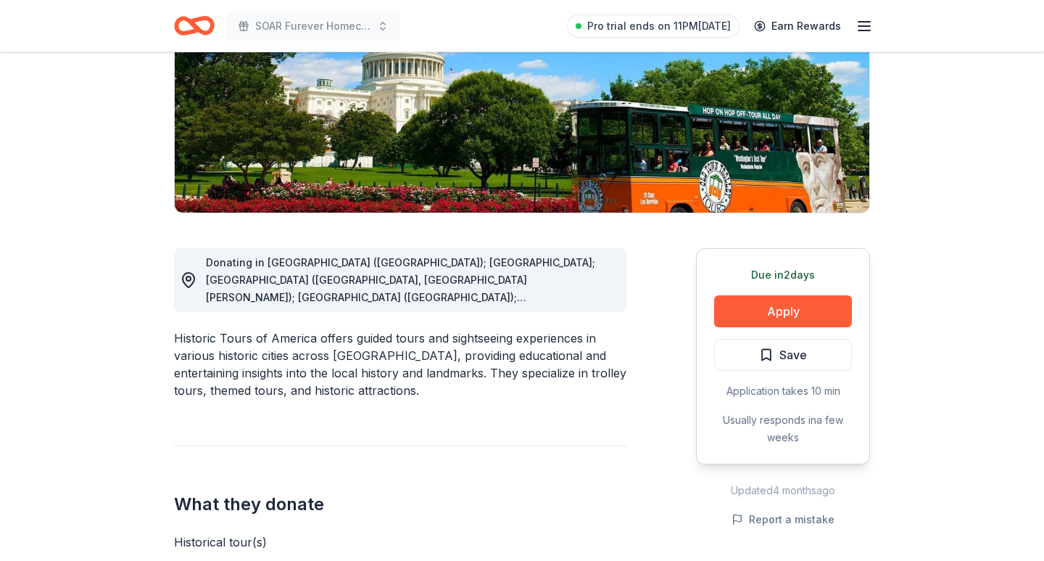
drag, startPoint x: 290, startPoint y: 249, endPoint x: 331, endPoint y: 276, distance: 49.1
click at [331, 276] on div "Donating in [GEOGRAPHIC_DATA] ([GEOGRAPHIC_DATA]); [GEOGRAPHIC_DATA]; [GEOGRAPH…" at bounding box center [400, 280] width 453 height 64
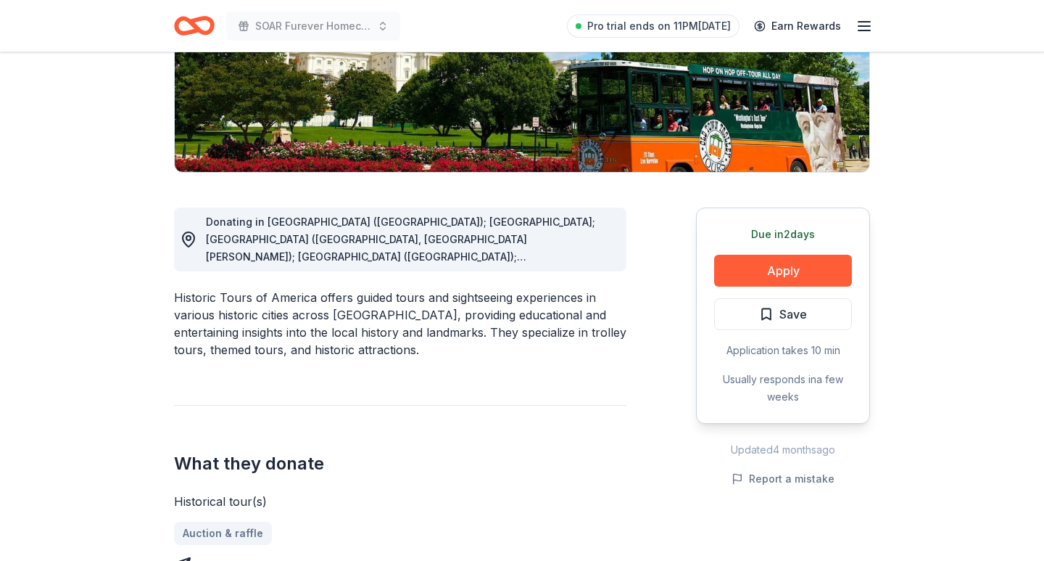
click at [344, 289] on div "Historic Tours of America offers guided tours and sightseeing experiences in va…" at bounding box center [400, 324] width 453 height 70
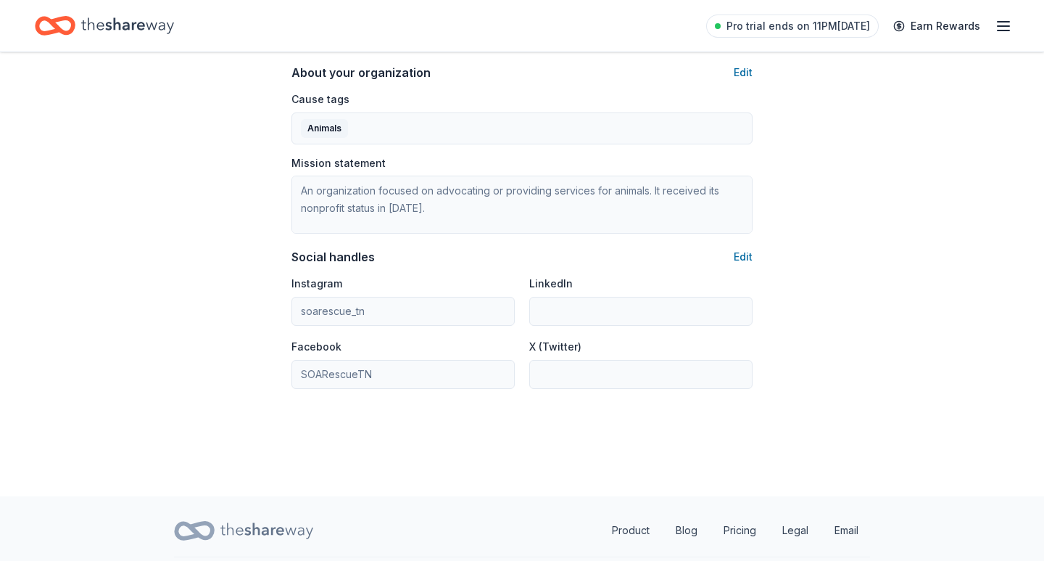
scroll to position [840, 0]
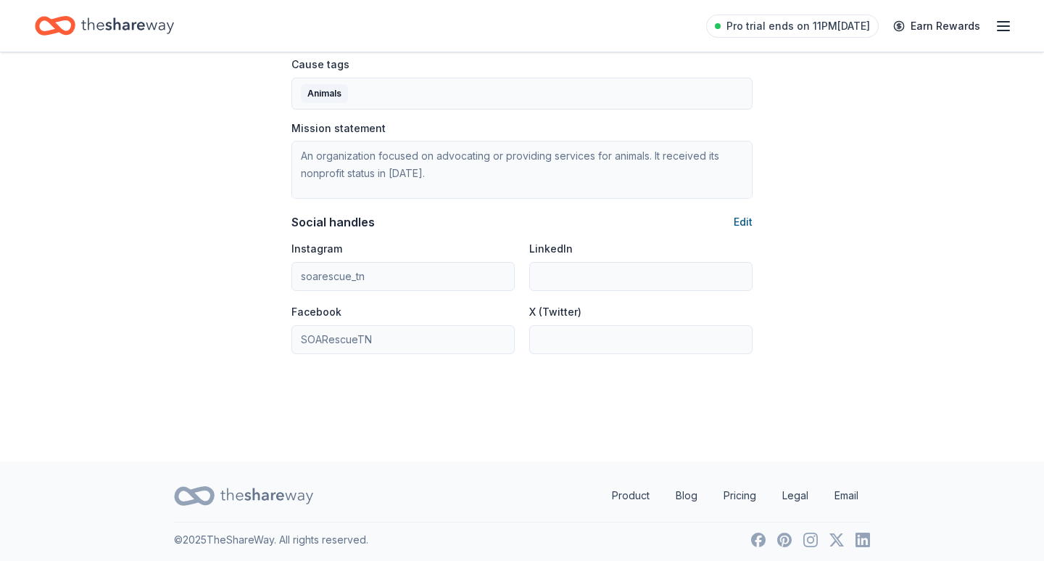
click at [745, 220] on button "Edit" at bounding box center [743, 221] width 19 height 17
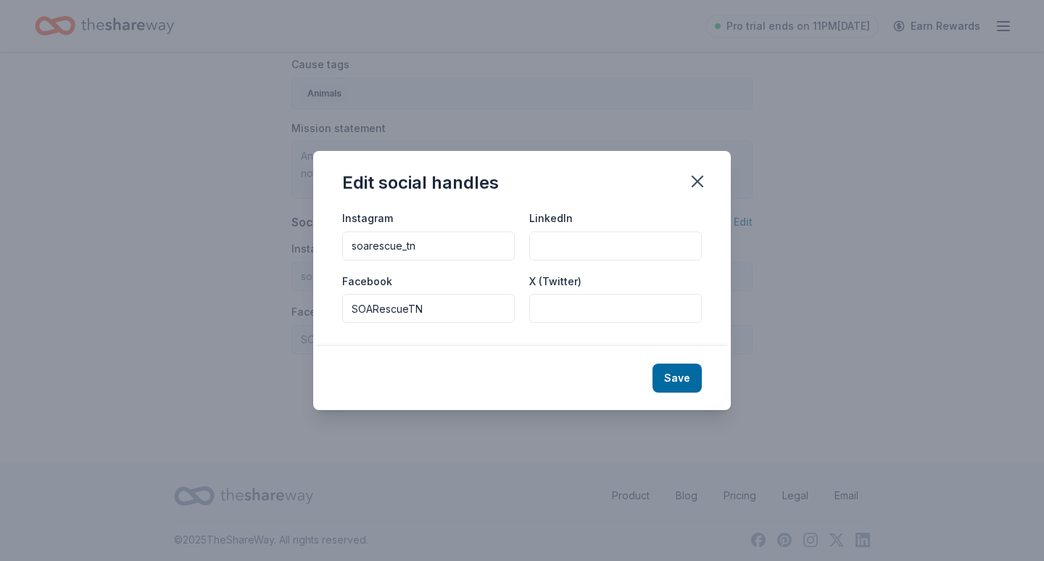
click at [655, 312] on input "X (Twitter)" at bounding box center [615, 308] width 173 height 29
click at [574, 241] on input "LinkedIn" at bounding box center [615, 245] width 173 height 29
paste input "soarnash/"
type input "soarnash"
click at [670, 384] on button "Save" at bounding box center [677, 377] width 49 height 29
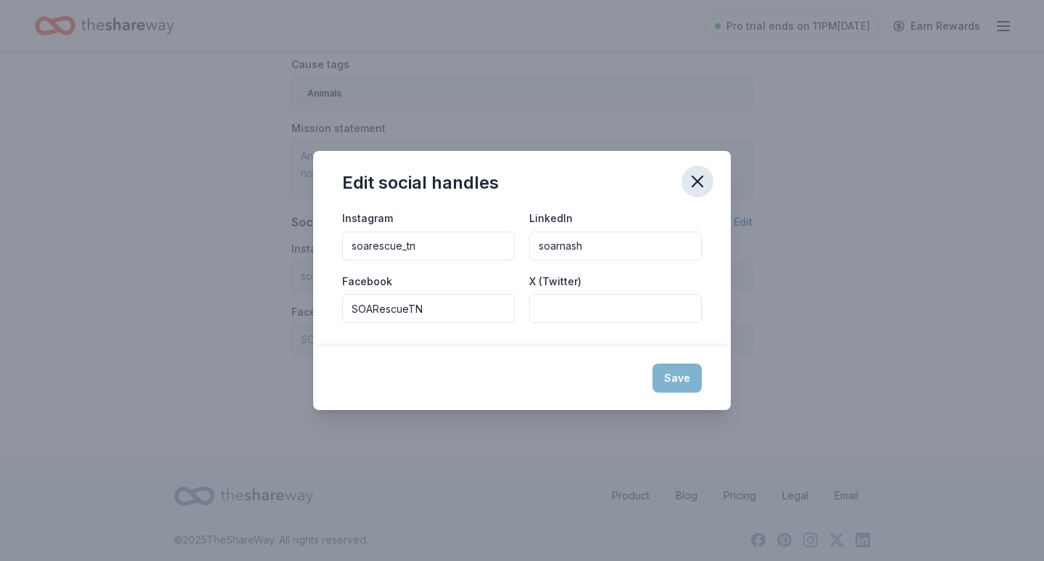
click at [698, 186] on icon "button" at bounding box center [697, 181] width 20 height 20
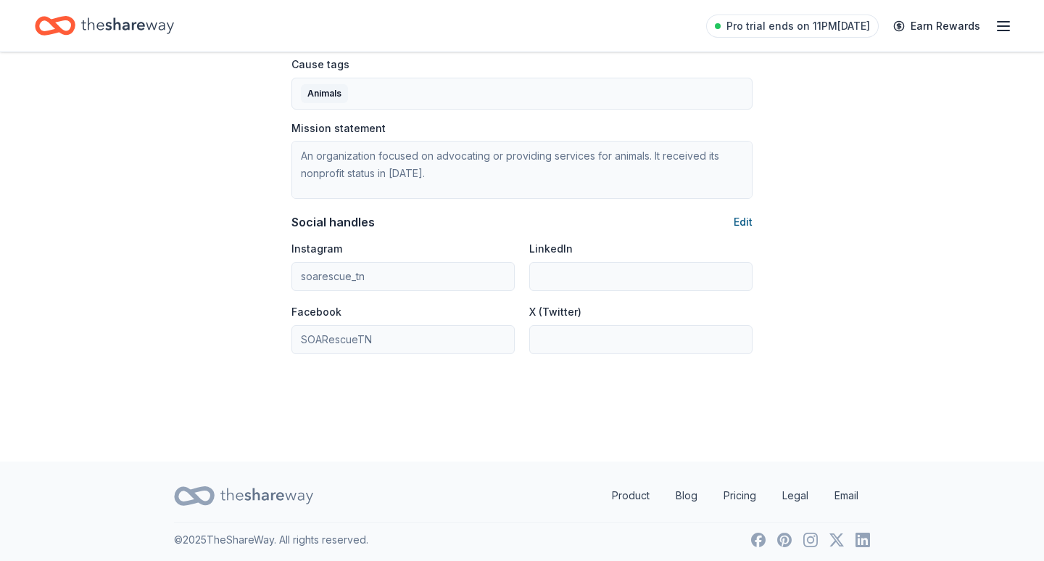
click at [751, 220] on button "Edit" at bounding box center [743, 221] width 19 height 17
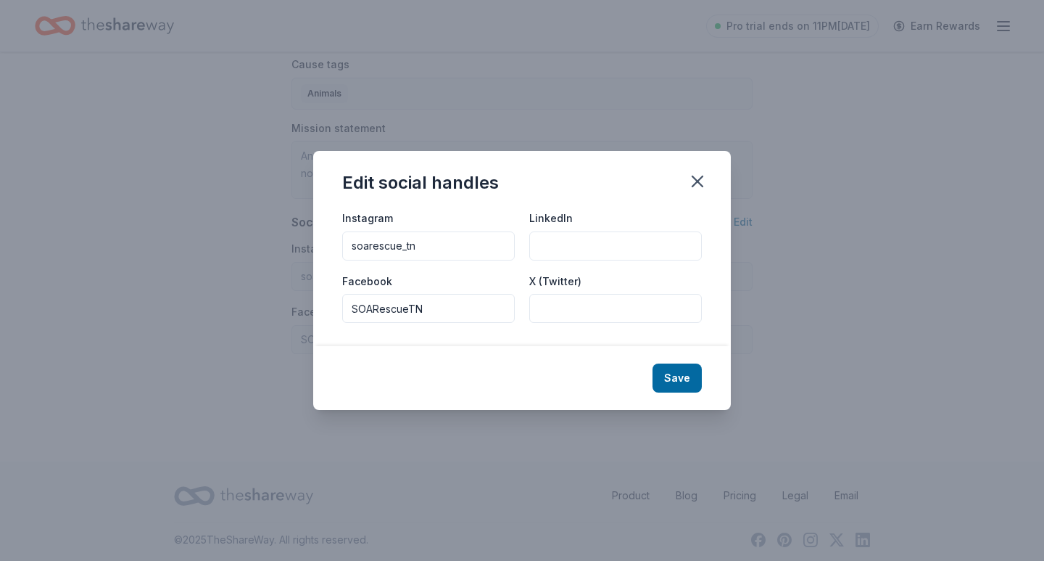
click at [646, 239] on input "LinkedIn" at bounding box center [615, 245] width 173 height 29
paste input "soarnash/"
type input "soarnash"
click at [682, 384] on button "Save" at bounding box center [677, 377] width 49 height 29
type input "soarnash"
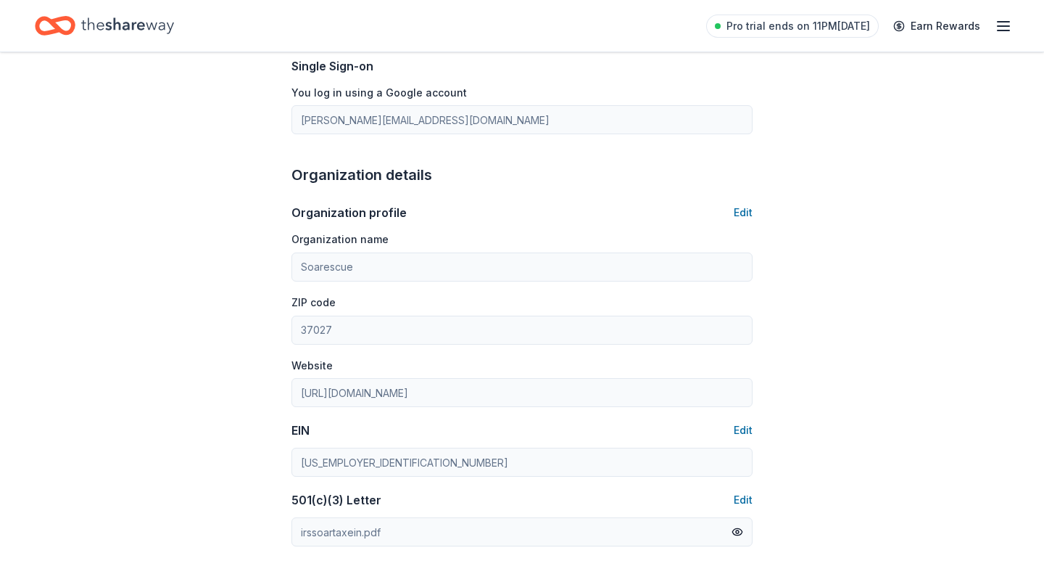
scroll to position [313, 0]
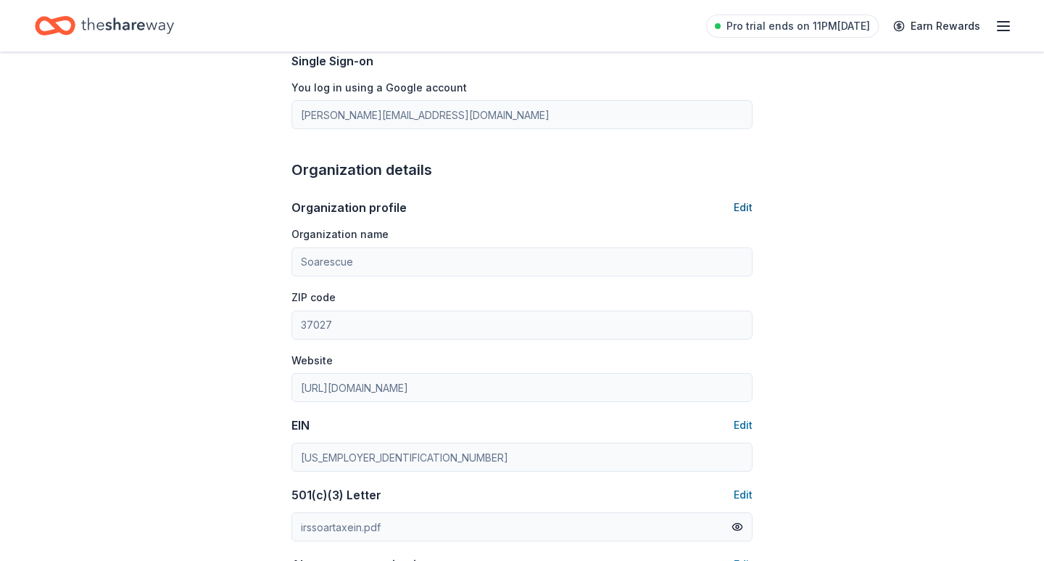
click at [751, 205] on button "Edit" at bounding box center [743, 207] width 19 height 17
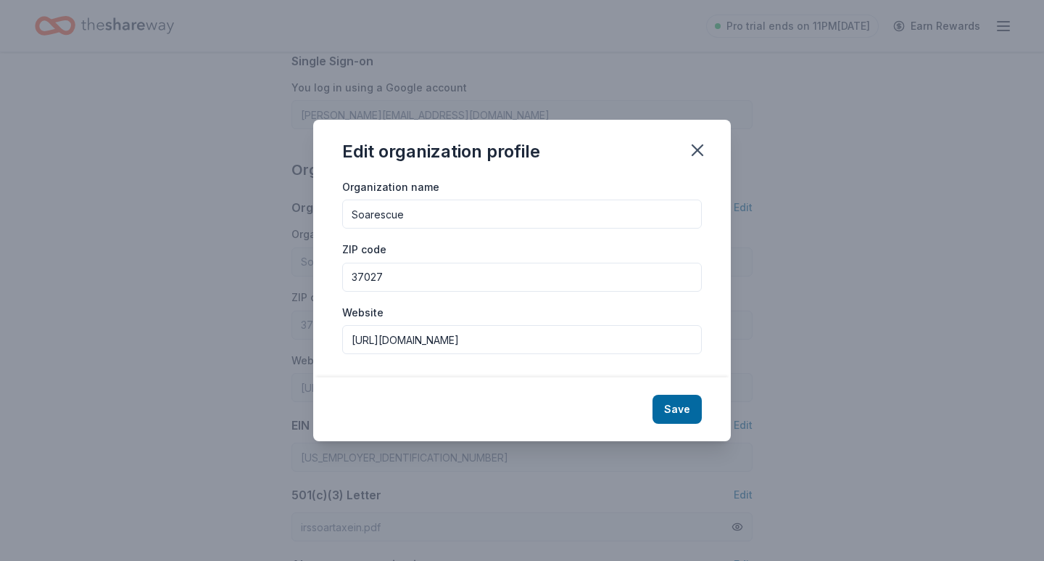
click at [415, 215] on input "Soarescue" at bounding box center [522, 213] width 360 height 29
type input "SOAR Rescue"
click at [689, 409] on button "Save" at bounding box center [677, 409] width 49 height 29
click at [699, 153] on icon "button" at bounding box center [698, 150] width 10 height 10
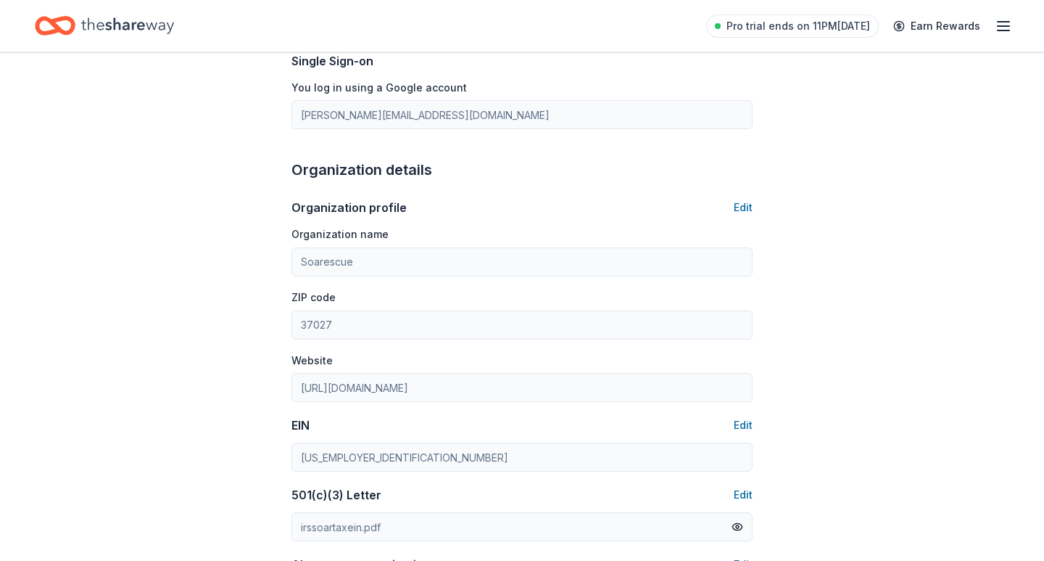
type input "SOAR Rescue"
click at [743, 210] on button "Edit" at bounding box center [743, 207] width 19 height 17
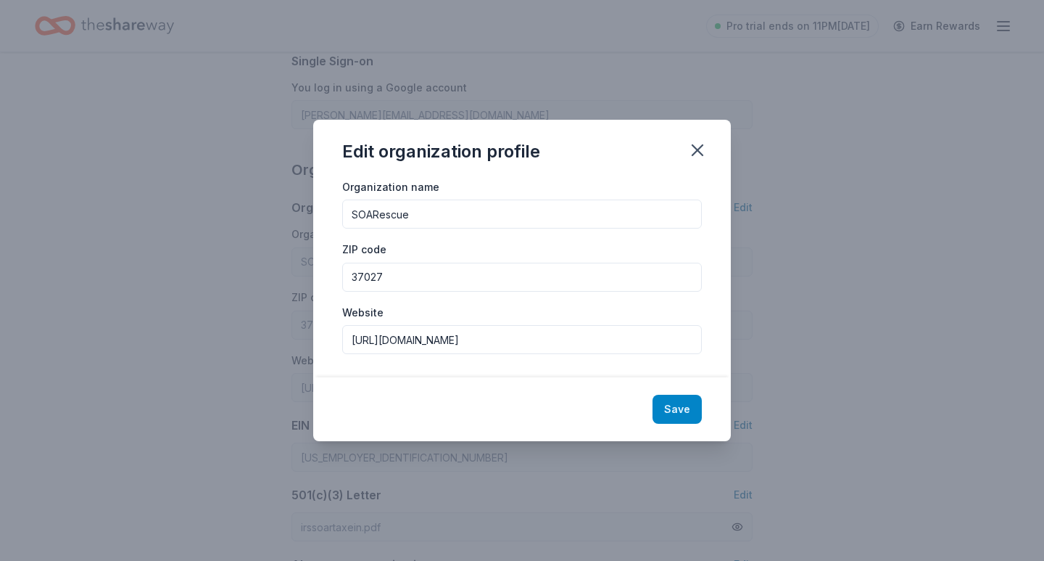
type input "SOARescue"
click at [693, 418] on button "Save" at bounding box center [677, 409] width 49 height 29
type input "SOARescue"
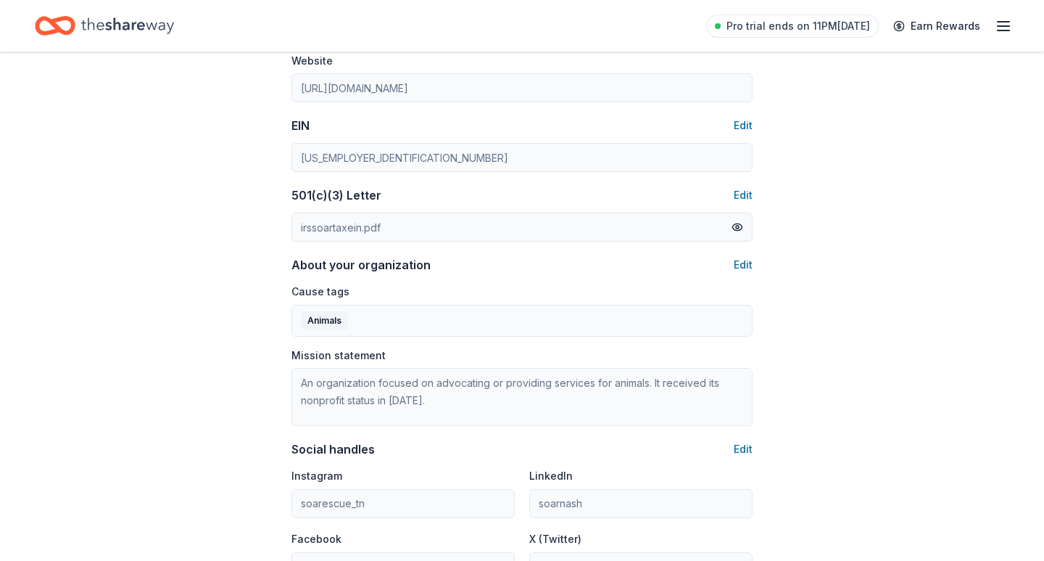
scroll to position [640, 0]
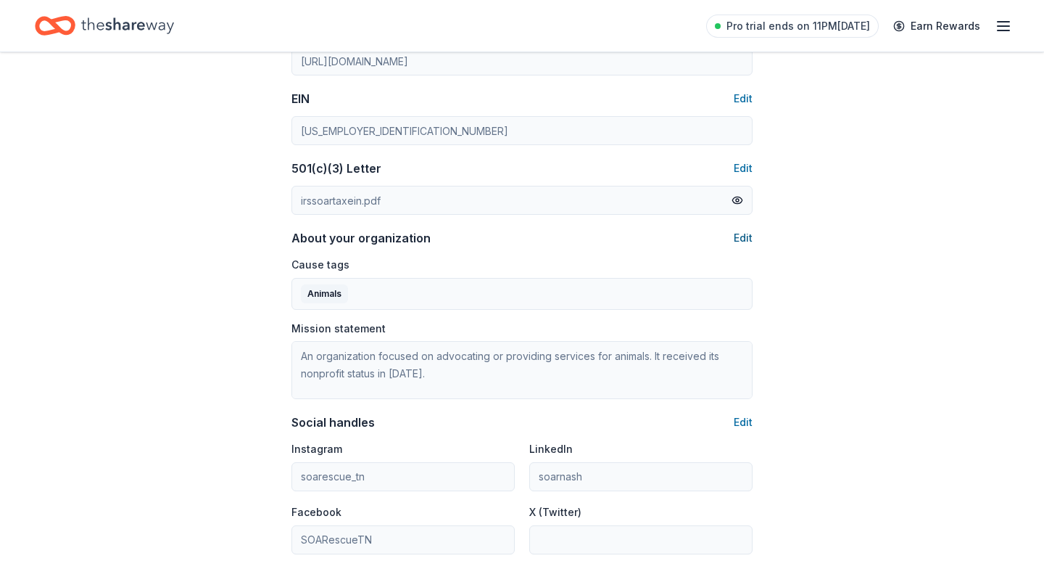
click at [750, 240] on button "Edit" at bounding box center [743, 237] width 19 height 17
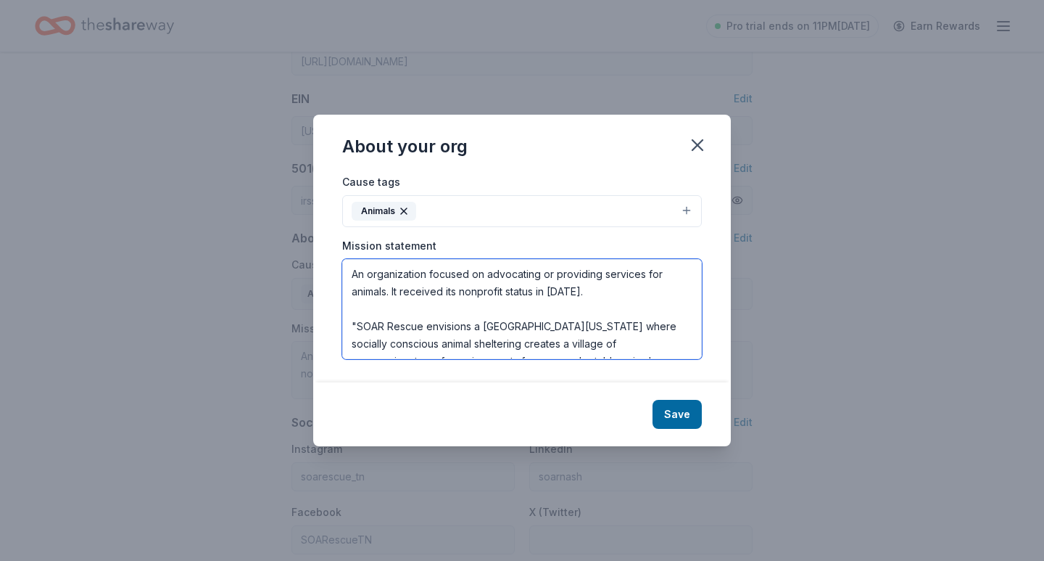
click at [359, 324] on textarea "An organization focused on advocating or providing services for animals. It rec…" at bounding box center [522, 309] width 360 height 100
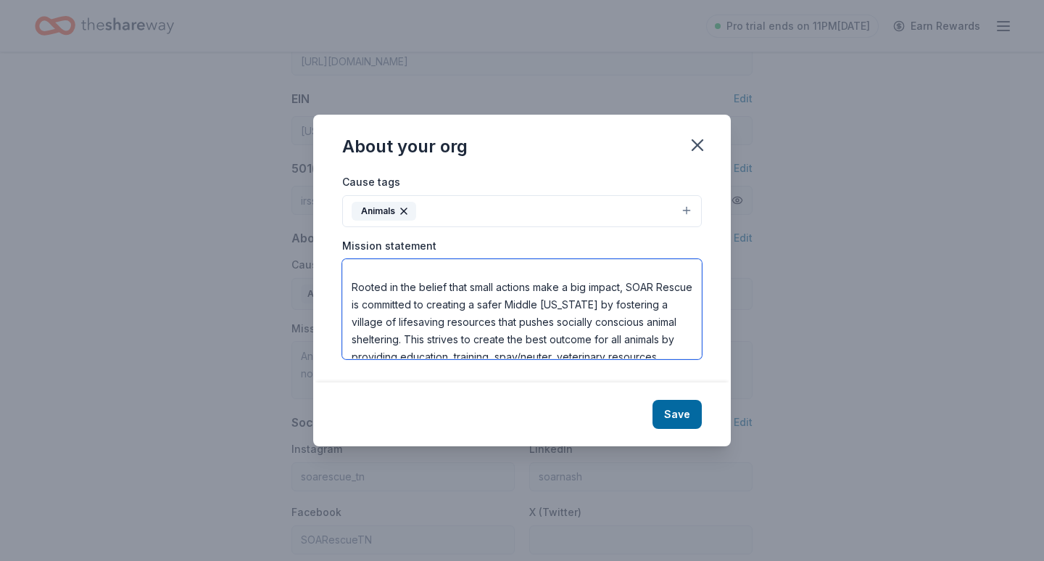
scroll to position [181, 0]
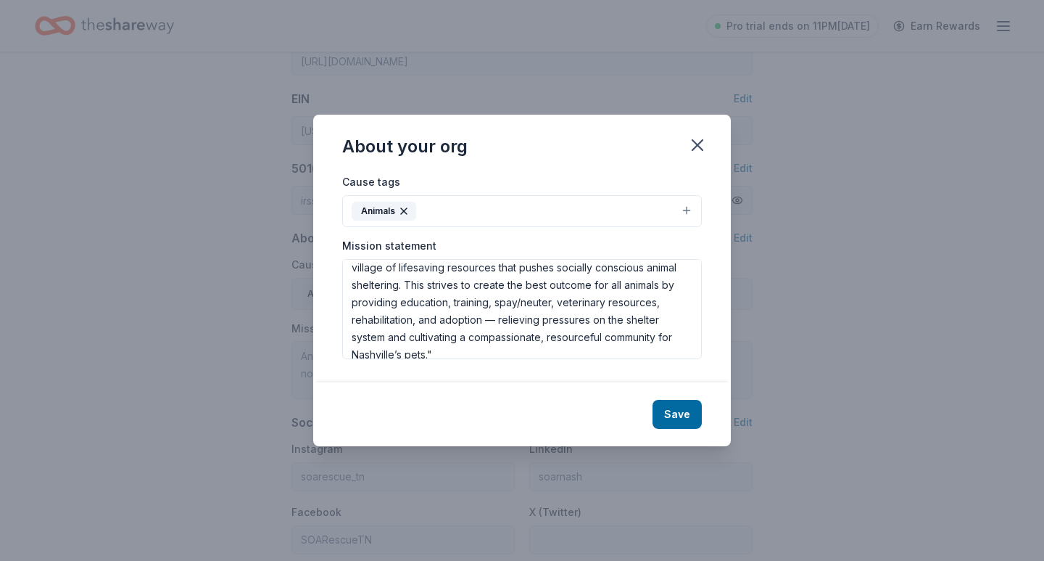
click at [456, 360] on div "Cause tags Animals Mission statement An organization focused on advocating or p…" at bounding box center [522, 277] width 418 height 209
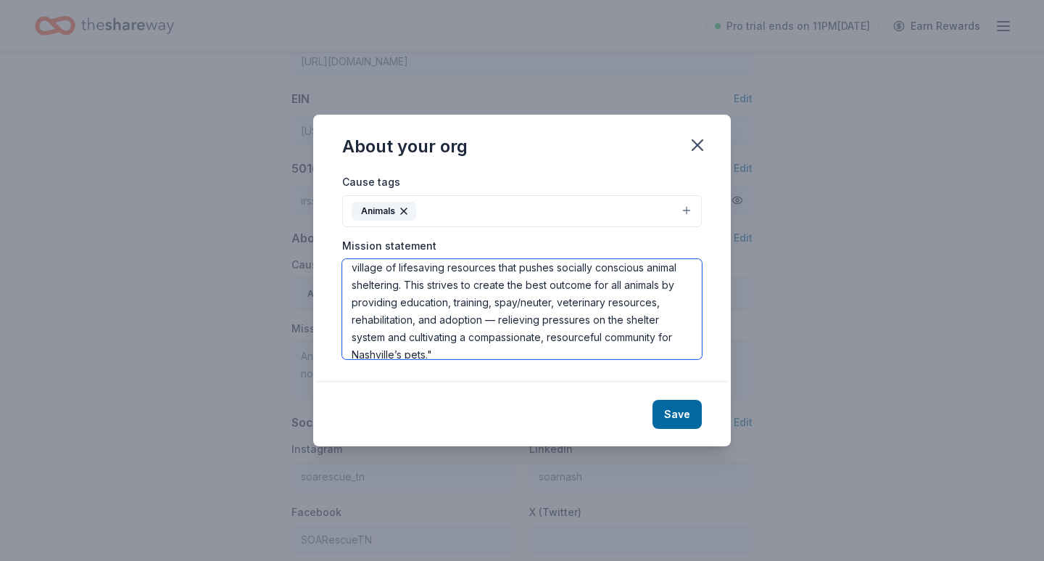
click at [456, 355] on textarea "An organization focused on advocating or providing services for animals. It rec…" at bounding box center [522, 309] width 360 height 100
type textarea "An organization focused on advocating or providing services for animals. It rec…"
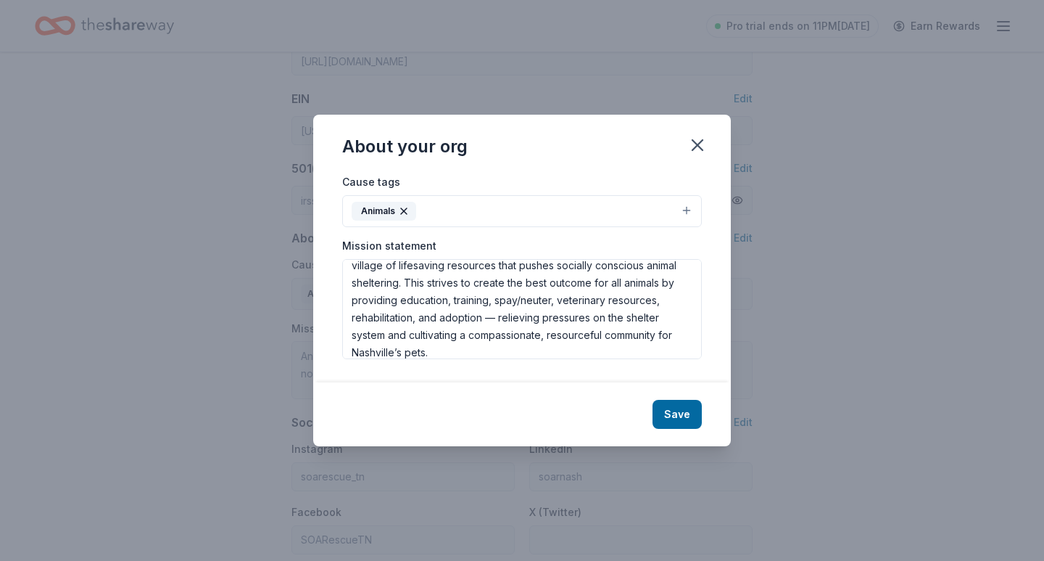
click at [696, 433] on div "Save" at bounding box center [522, 414] width 418 height 64
click at [689, 414] on button "Save" at bounding box center [677, 414] width 49 height 29
click at [684, 413] on div "Save" at bounding box center [522, 414] width 418 height 64
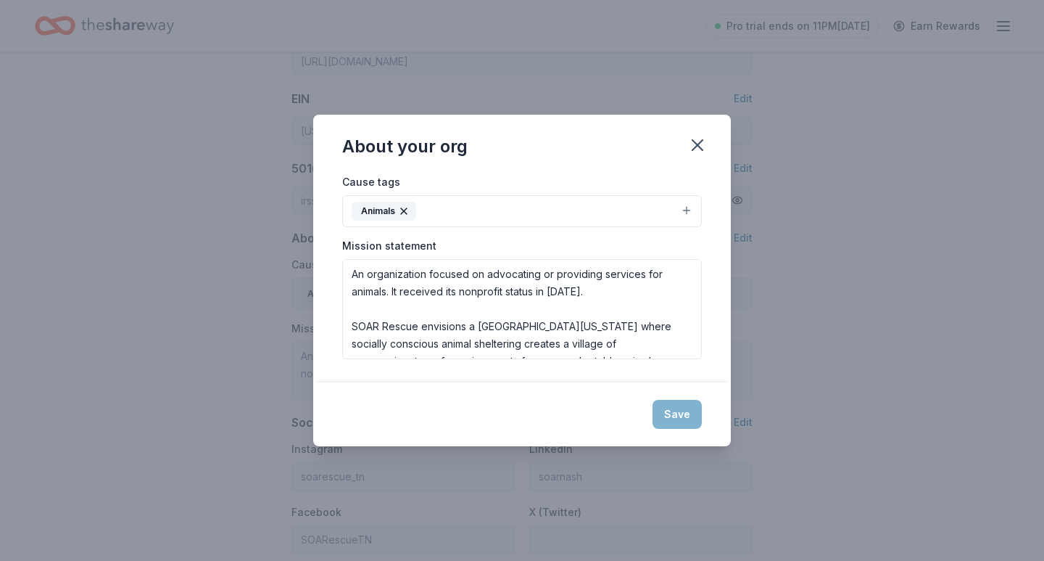
scroll to position [0, 0]
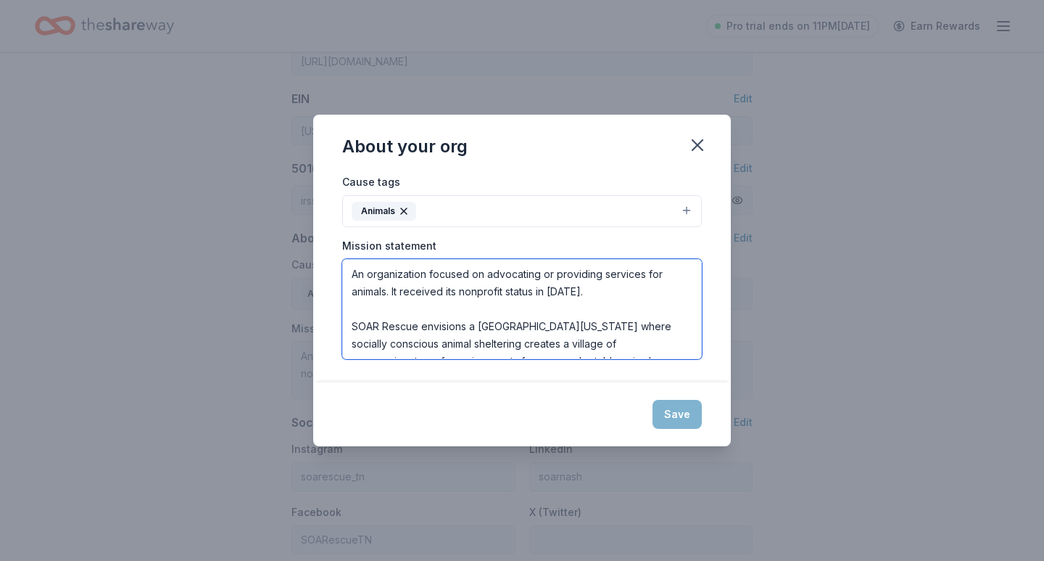
click at [646, 300] on textarea "An organization focused on advocating or providing services for animals. It rec…" at bounding box center [522, 309] width 360 height 100
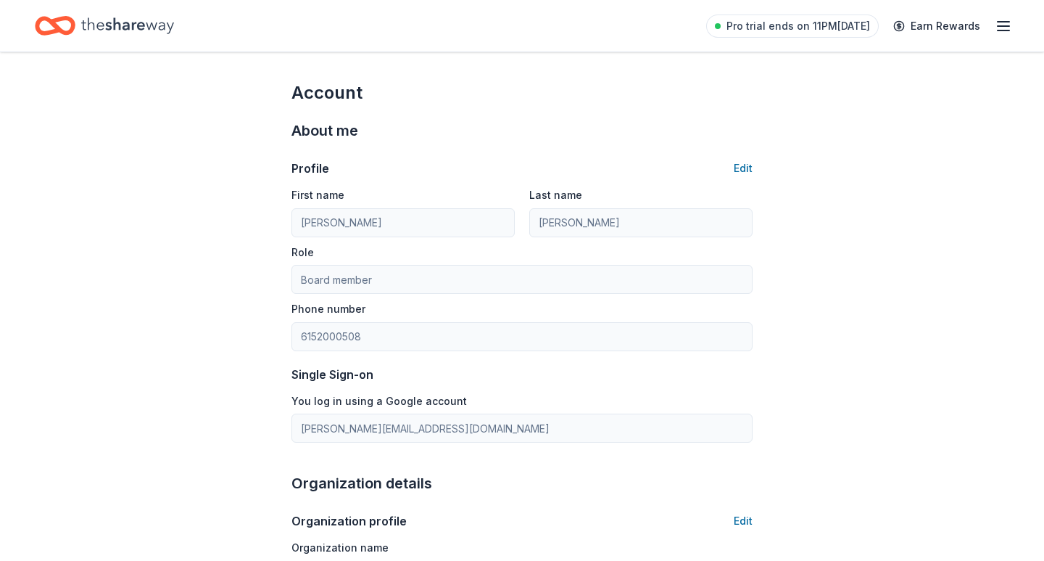
click at [994, 25] on div "Pro trial ends on 11PM[DATE] Earn Rewards" at bounding box center [859, 26] width 306 height 34
click at [995, 28] on icon "button" at bounding box center [1003, 25] width 17 height 17
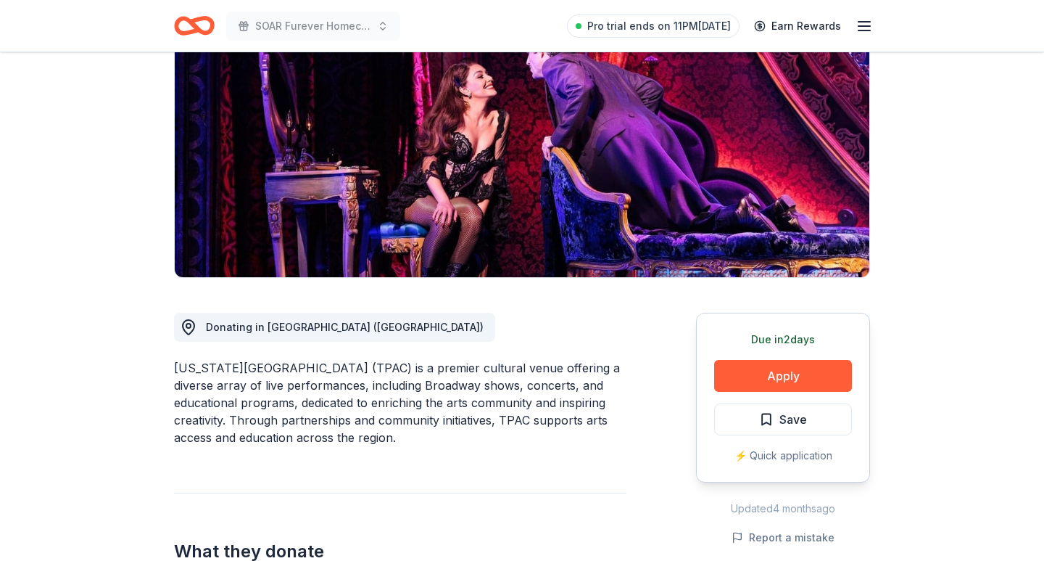
scroll to position [186, 0]
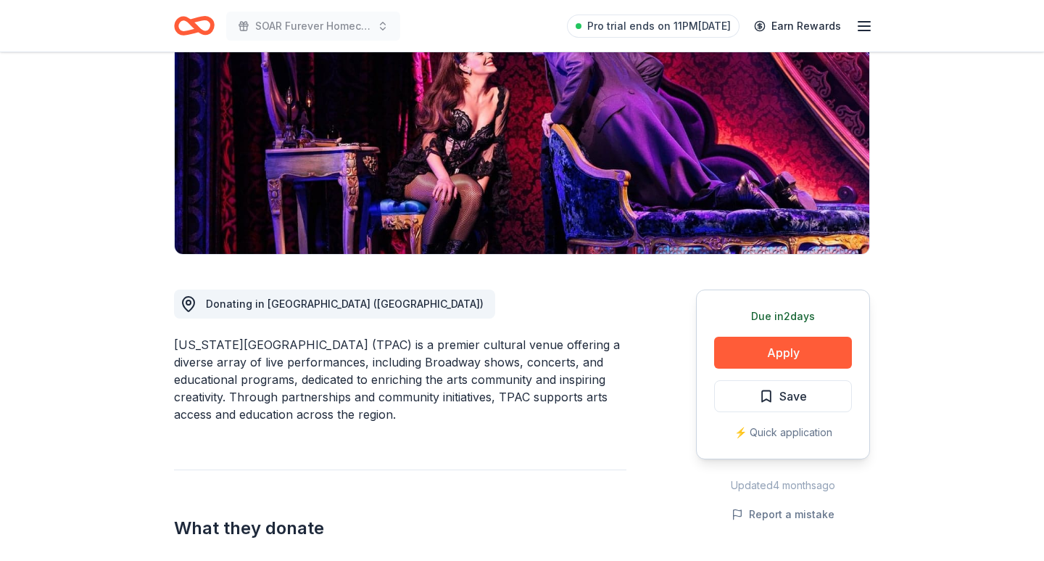
drag, startPoint x: 773, startPoint y: 358, endPoint x: 585, endPoint y: 398, distance: 192.7
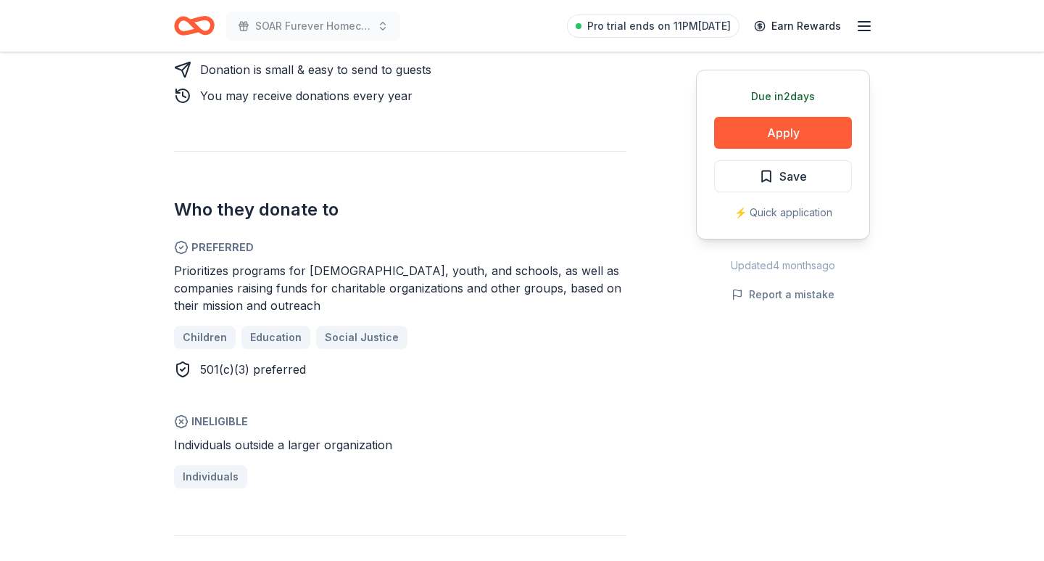
scroll to position [769, 0]
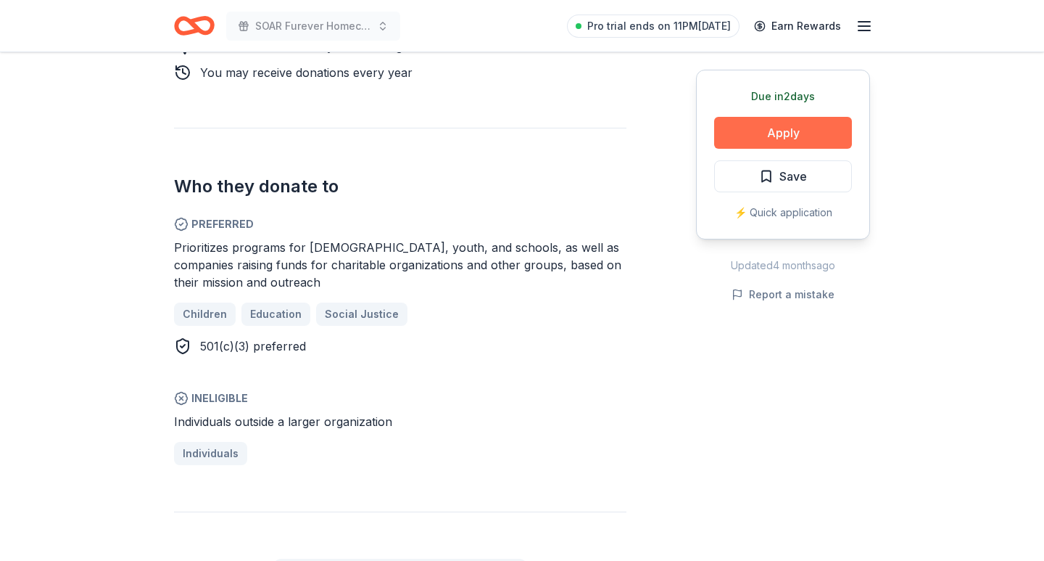
click at [759, 135] on button "Apply" at bounding box center [783, 133] width 138 height 32
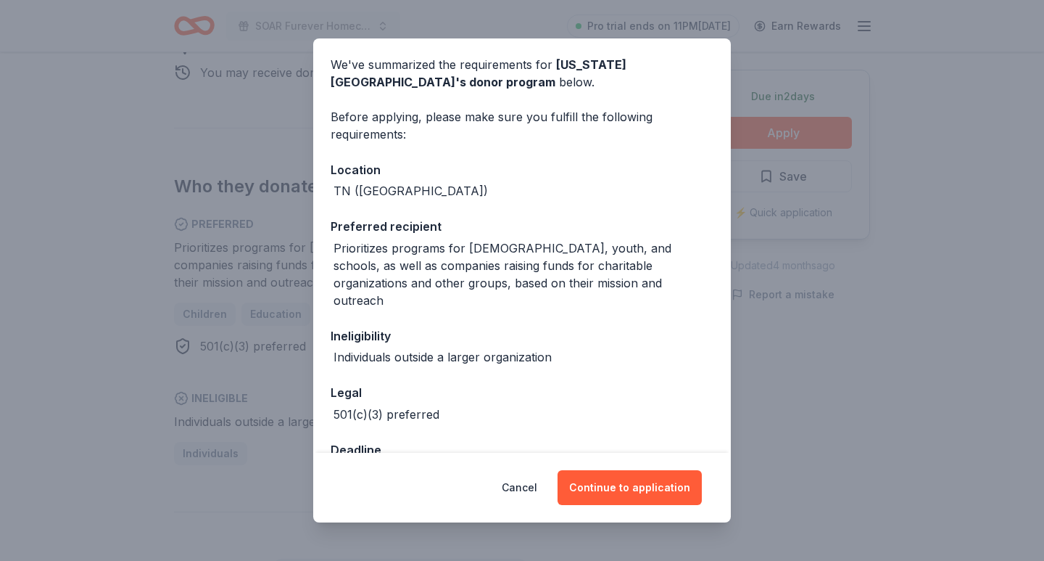
scroll to position [54, 0]
click at [476, 257] on div "Prioritizes programs for churches, youth, and schools, as well as companies rai…" at bounding box center [524, 274] width 380 height 70
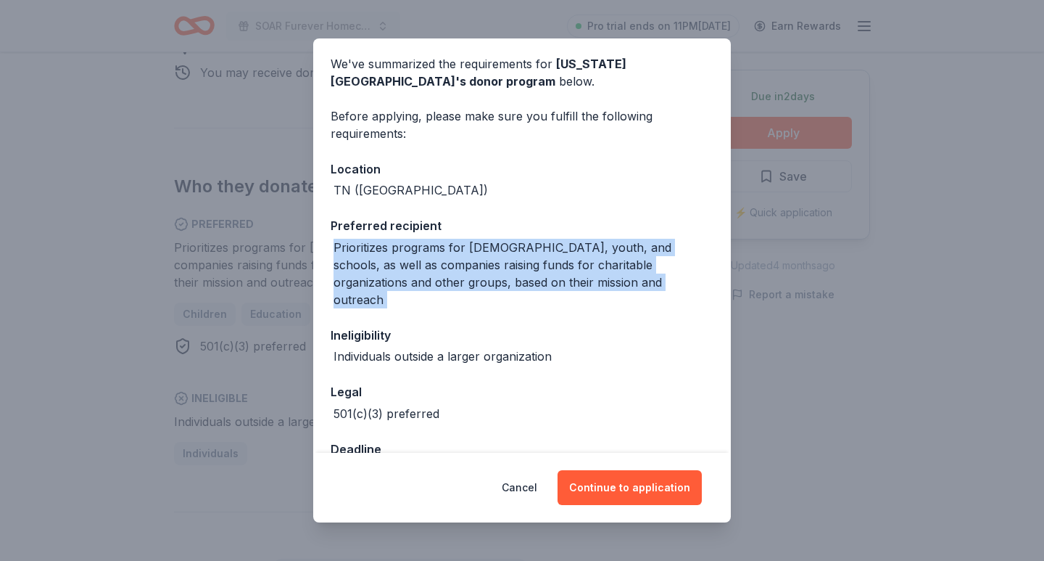
click at [476, 257] on div "Prioritizes programs for churches, youth, and schools, as well as companies rai…" at bounding box center [524, 274] width 380 height 70
click at [476, 278] on div "Prioritizes programs for churches, youth, and schools, as well as companies rai…" at bounding box center [524, 274] width 380 height 70
click at [477, 284] on div "Prioritizes programs for churches, youth, and schools, as well as companies rai…" at bounding box center [524, 274] width 380 height 70
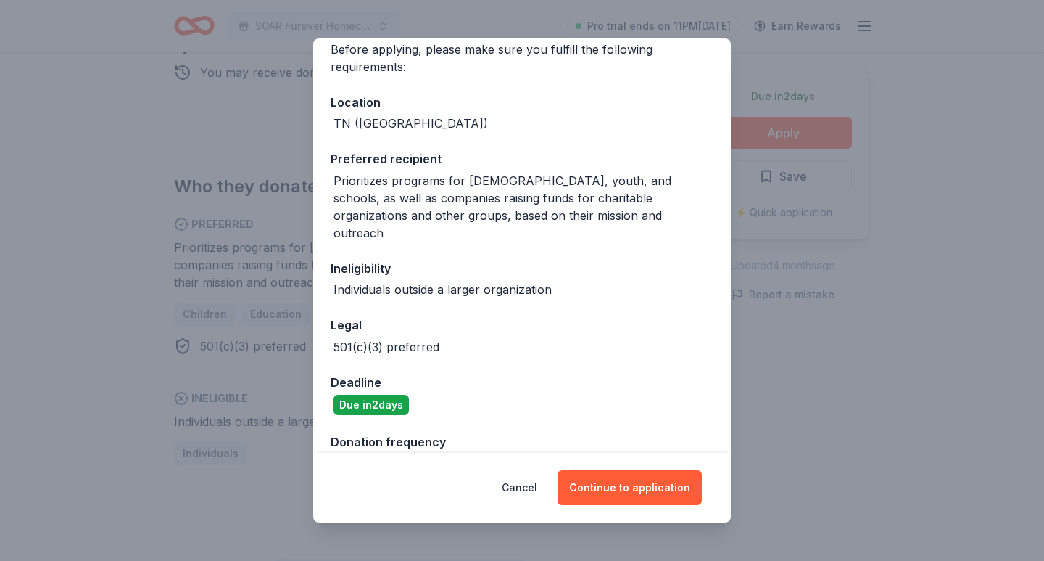
scroll to position [128, 0]
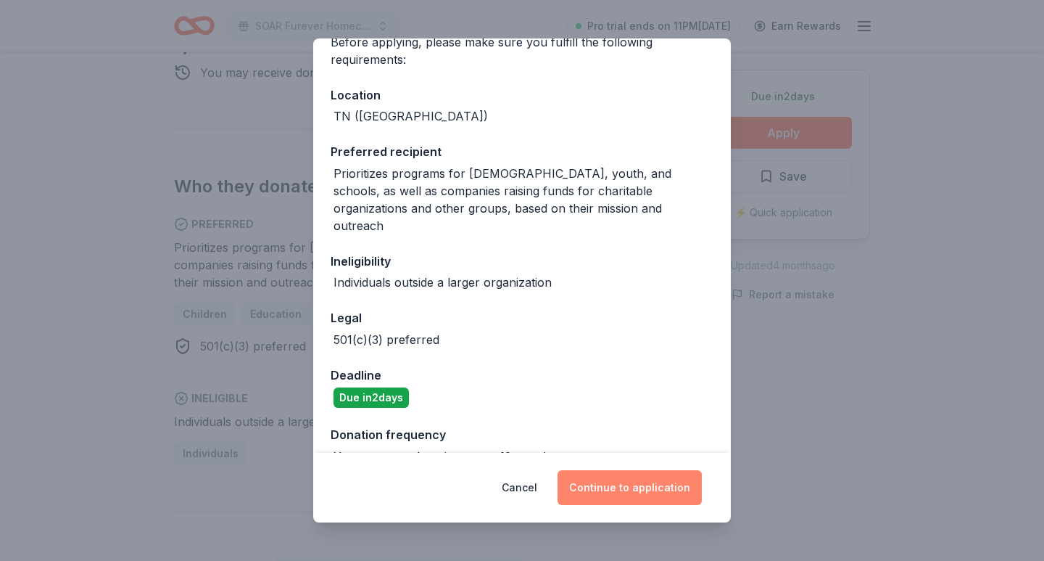
click at [641, 492] on button "Continue to application" at bounding box center [630, 487] width 144 height 35
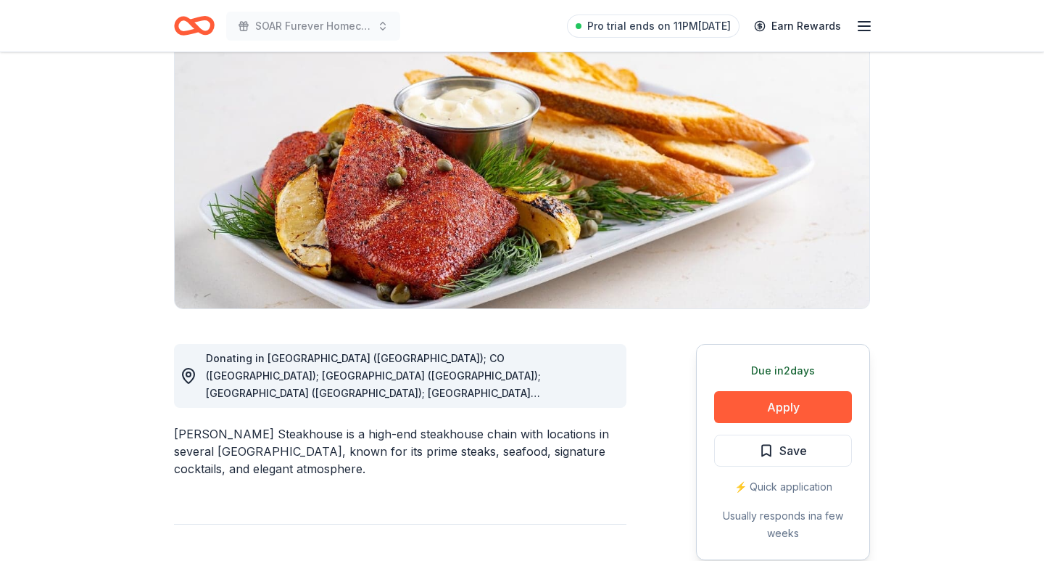
scroll to position [179, 0]
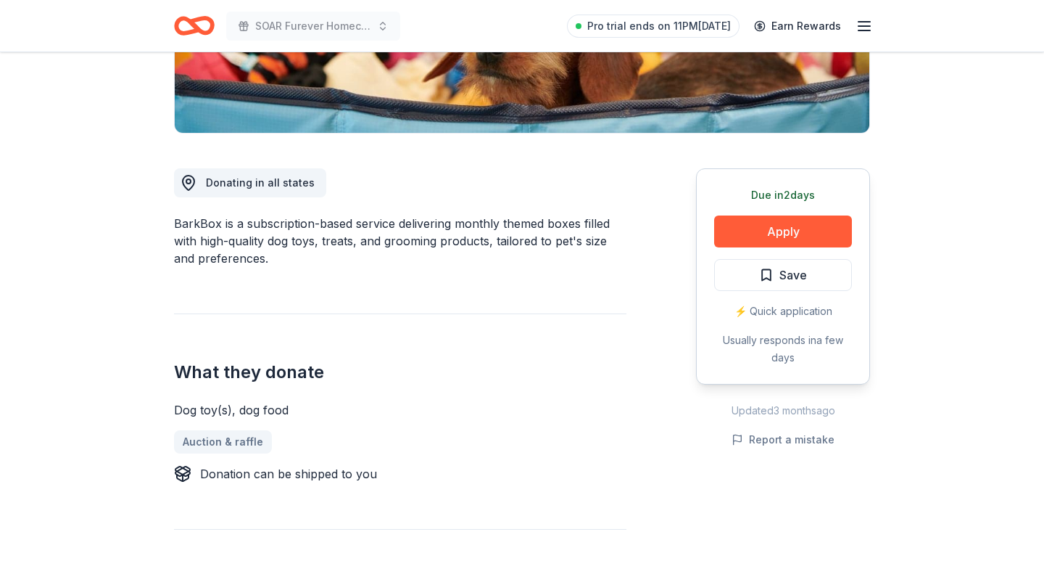
scroll to position [358, 0]
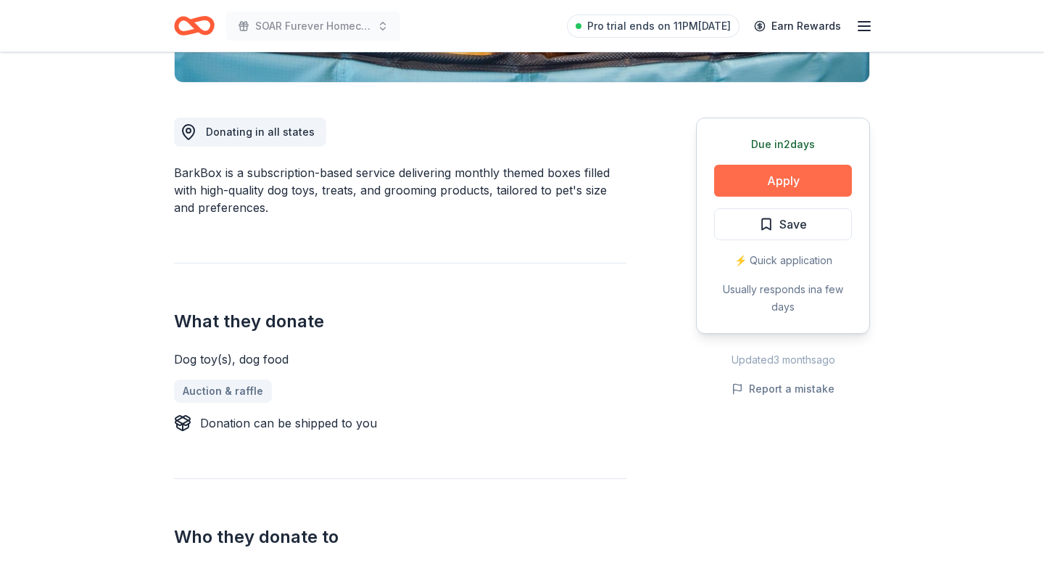
click at [819, 178] on button "Apply" at bounding box center [783, 181] width 138 height 32
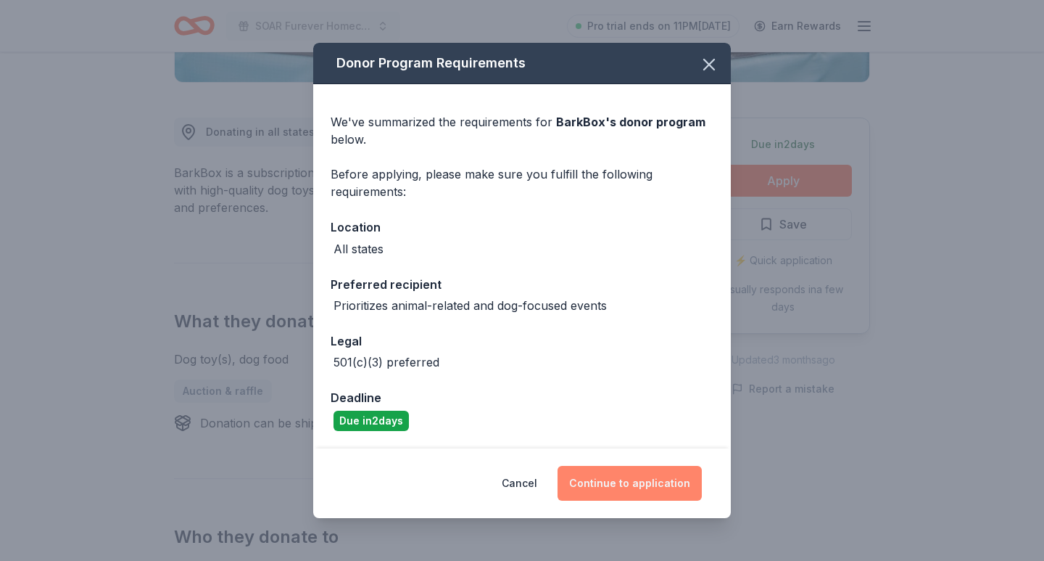
click at [619, 492] on button "Continue to application" at bounding box center [630, 483] width 144 height 35
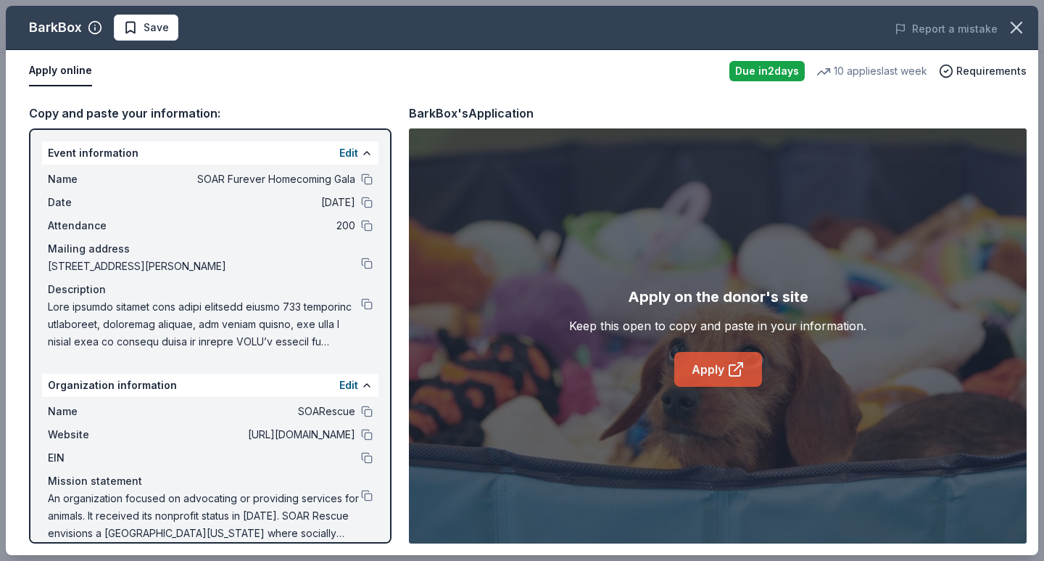
click at [693, 374] on link "Apply" at bounding box center [718, 369] width 88 height 35
click at [372, 302] on button at bounding box center [367, 304] width 12 height 12
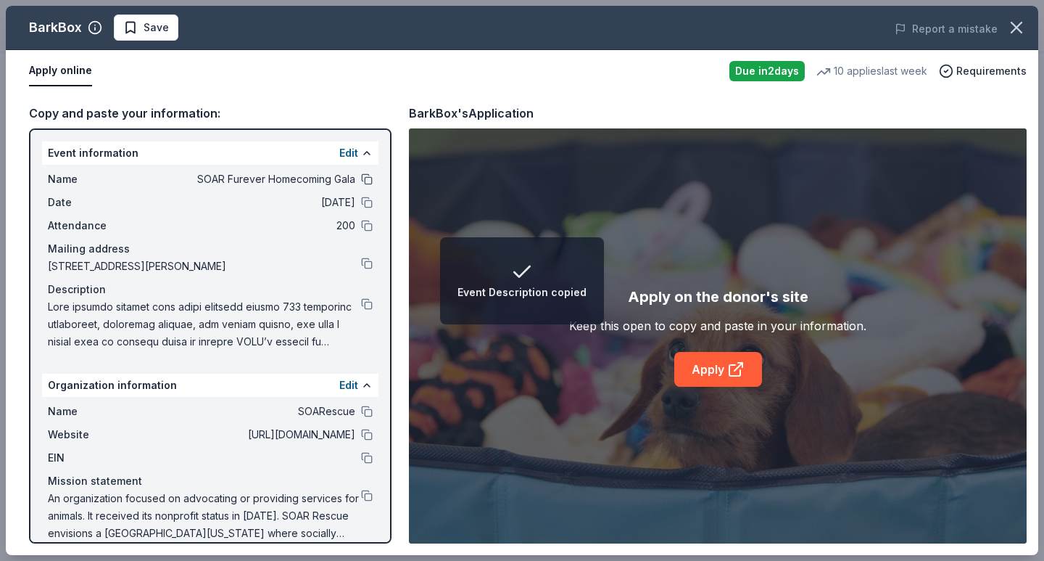
click at [363, 183] on button at bounding box center [367, 179] width 12 height 12
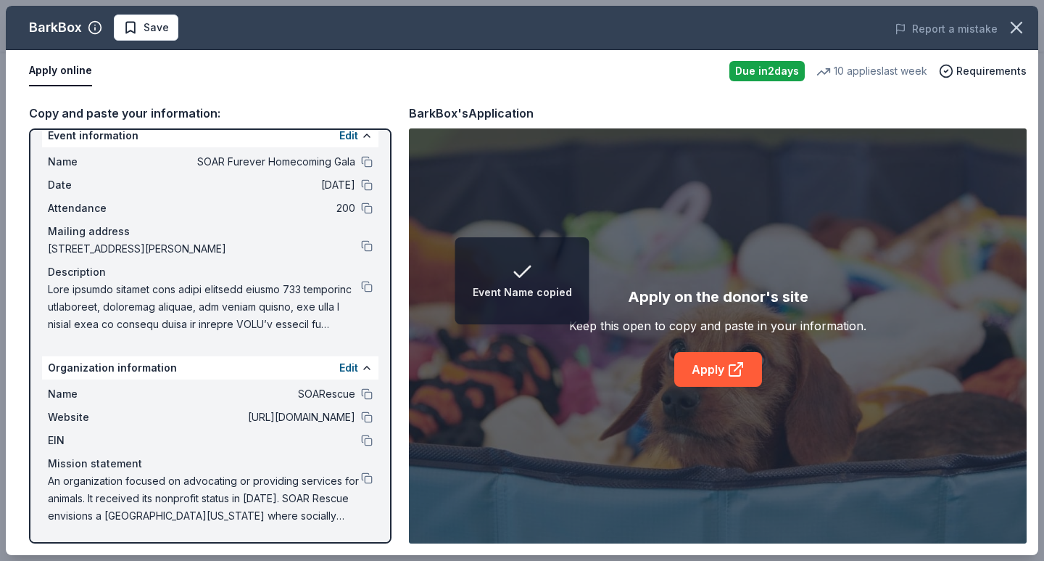
scroll to position [17, 0]
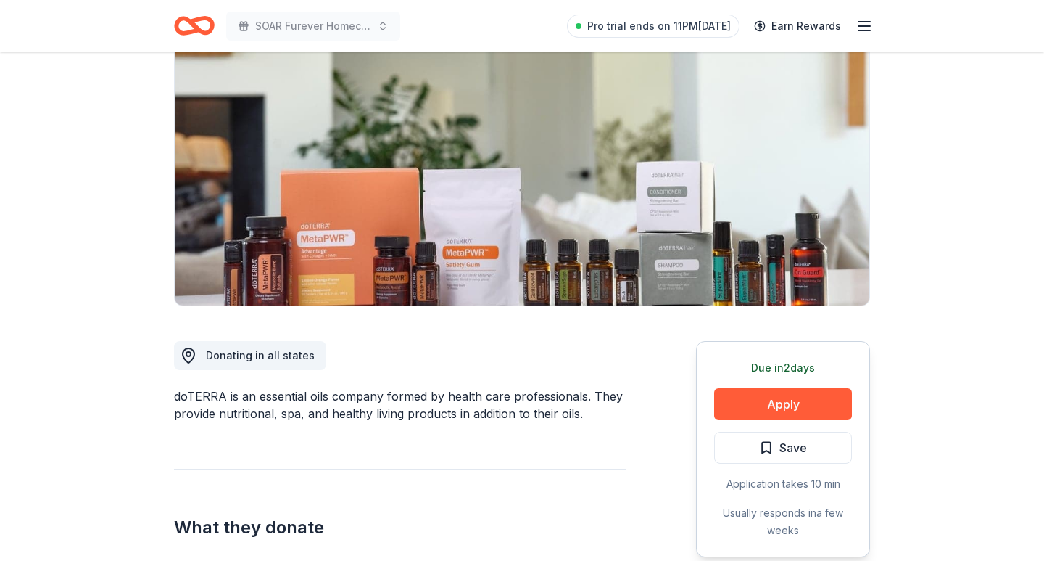
scroll to position [144, 0]
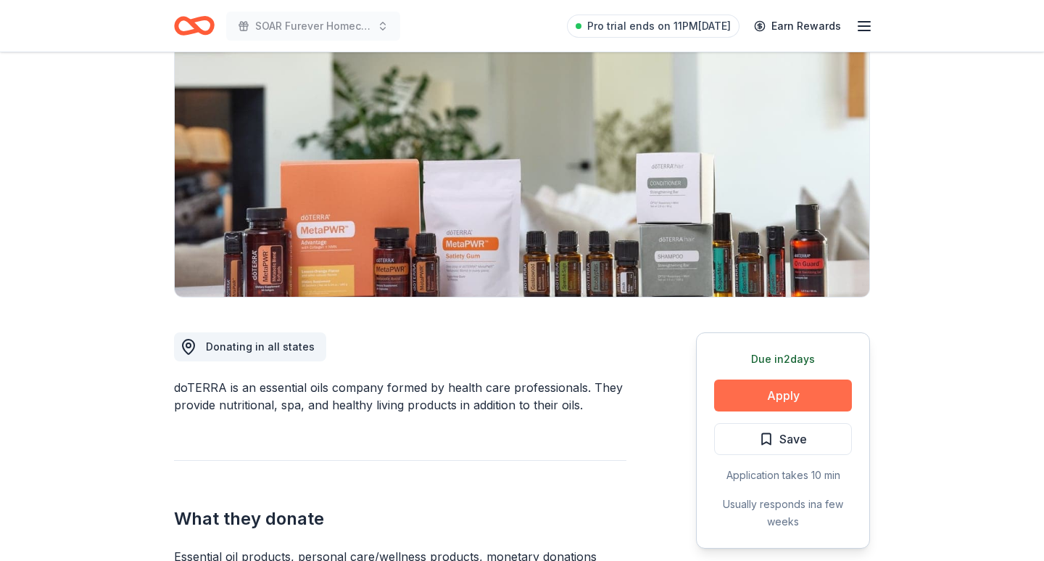
click at [811, 401] on button "Apply" at bounding box center [783, 395] width 138 height 32
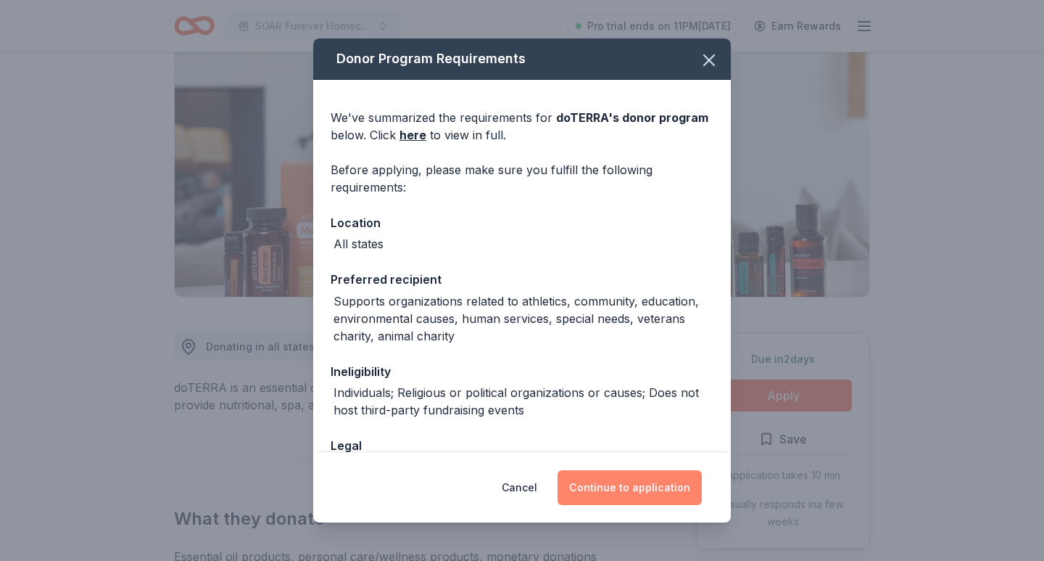
click at [614, 487] on button "Continue to application" at bounding box center [630, 487] width 144 height 35
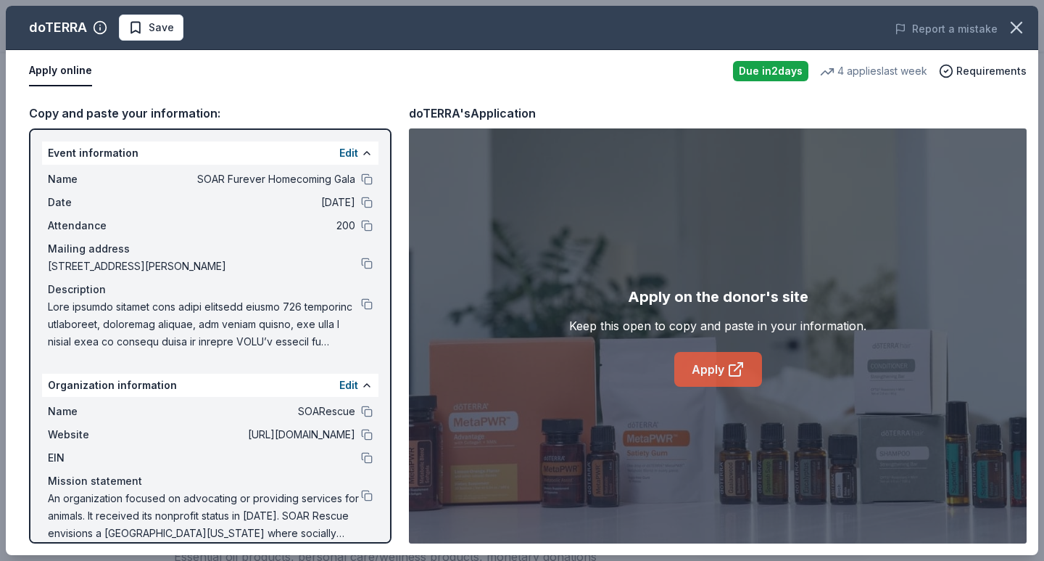
click at [727, 373] on icon at bounding box center [735, 368] width 17 height 17
click at [360, 301] on span at bounding box center [204, 324] width 313 height 52
click at [358, 303] on span at bounding box center [204, 324] width 313 height 52
click at [367, 304] on button at bounding box center [367, 304] width 12 height 12
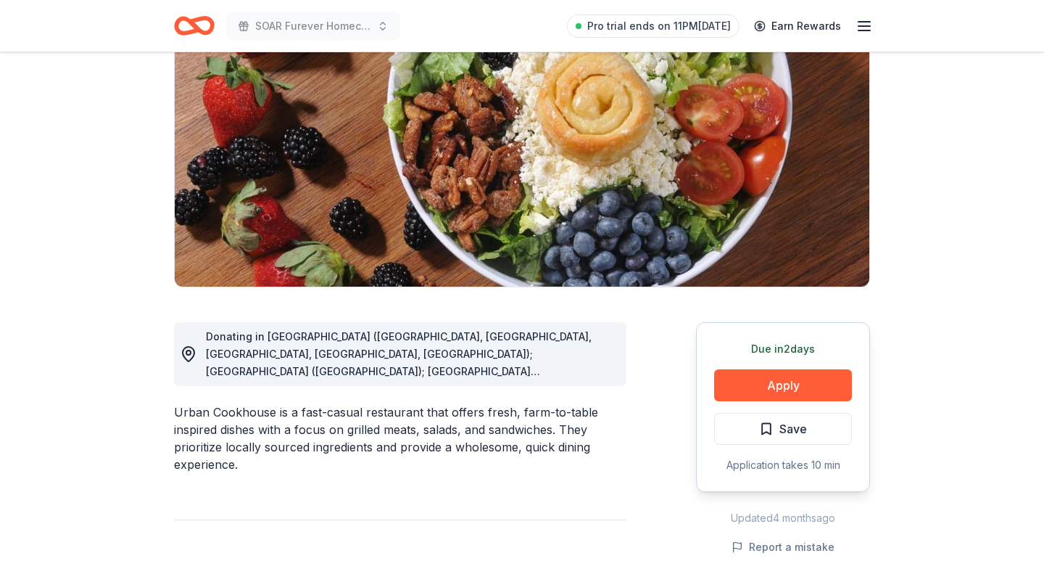
scroll to position [175, 0]
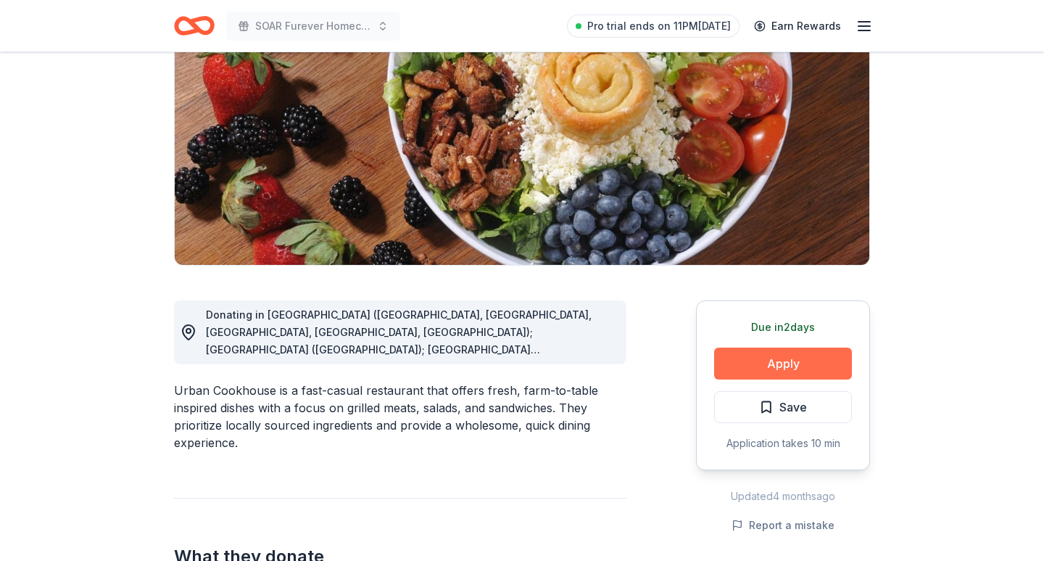
click at [741, 362] on button "Apply" at bounding box center [783, 363] width 138 height 32
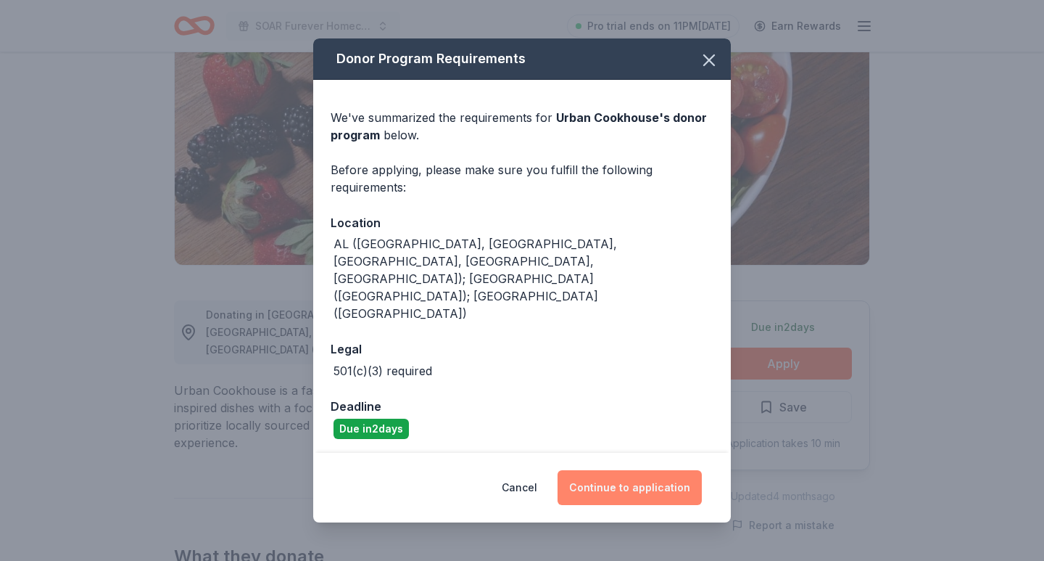
click at [670, 470] on button "Continue to application" at bounding box center [630, 487] width 144 height 35
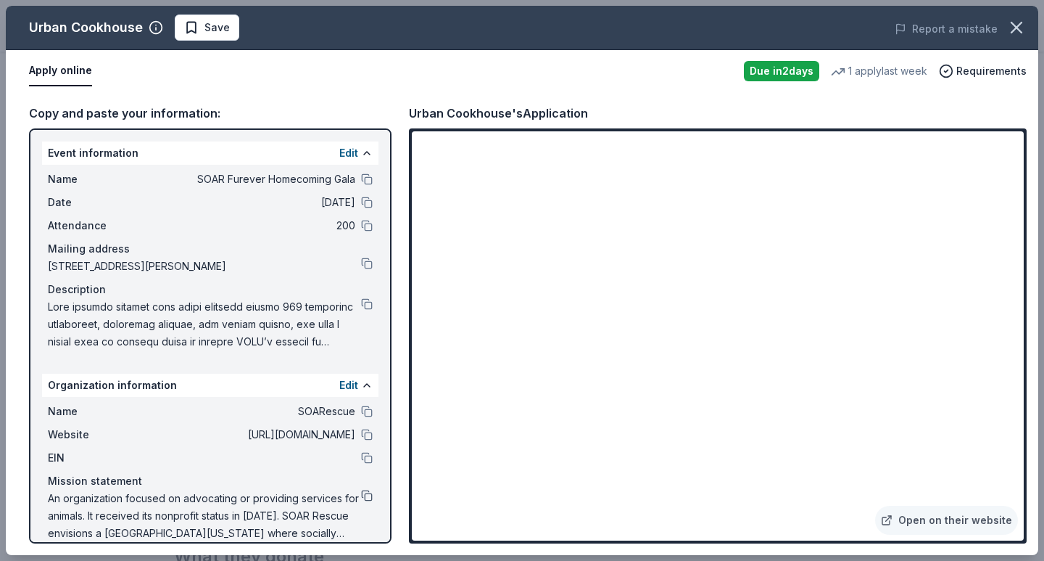
click at [368, 494] on button at bounding box center [367, 496] width 12 height 12
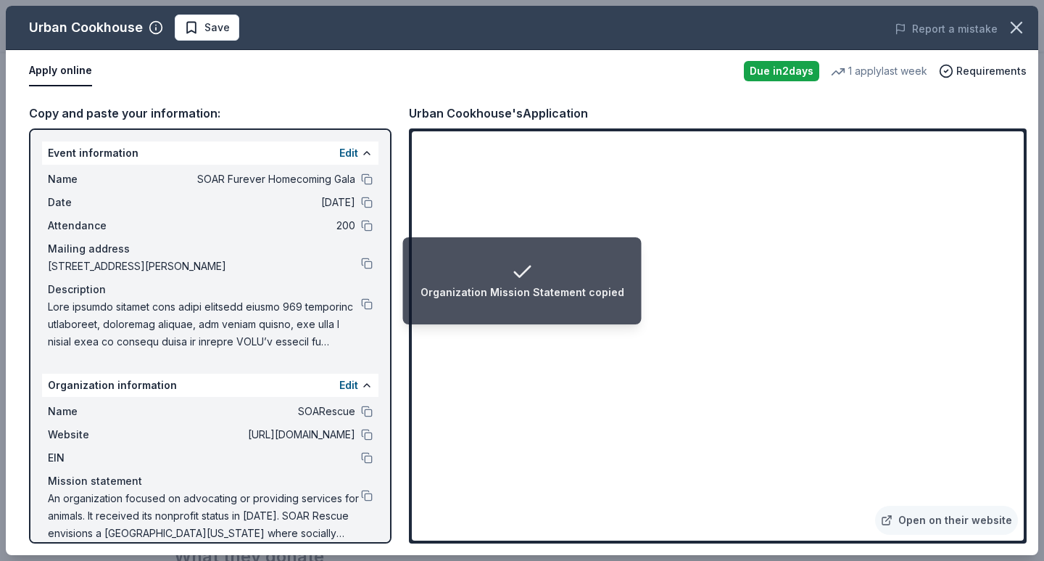
click at [567, 293] on div "Organization Mission Statement copied" at bounding box center [523, 292] width 204 height 17
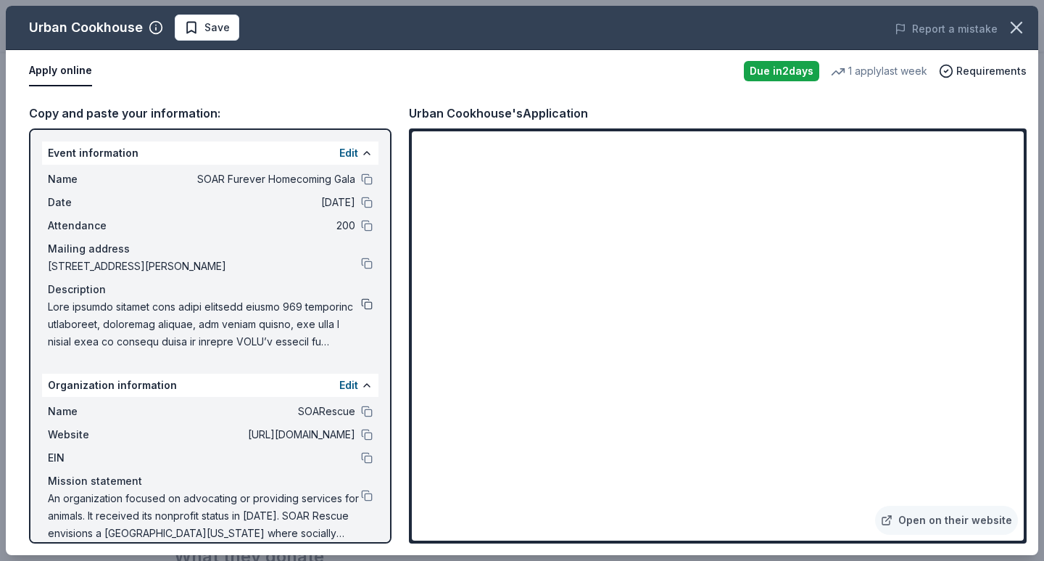
click at [368, 307] on button at bounding box center [367, 304] width 12 height 12
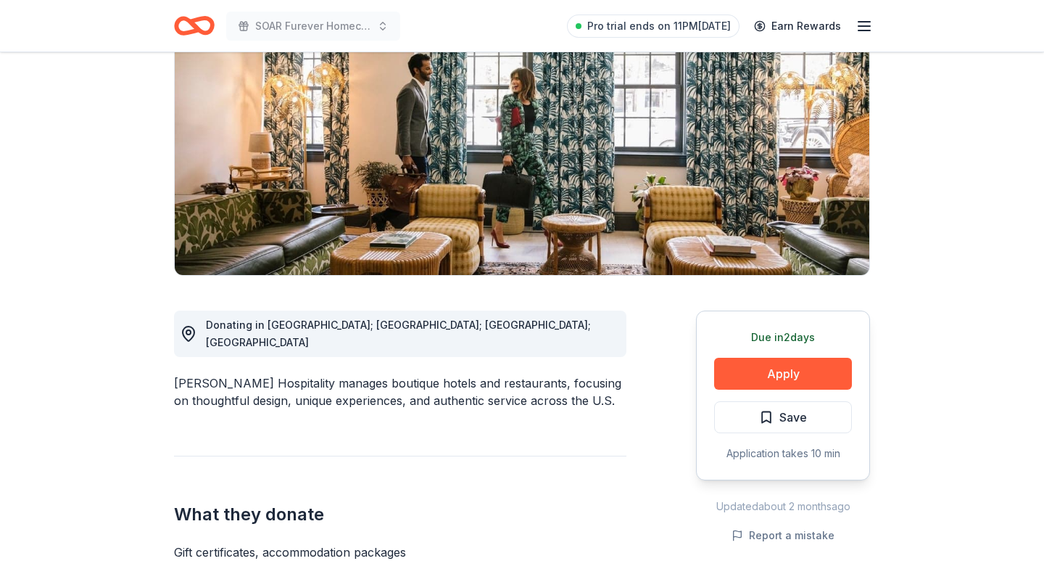
scroll to position [169, 0]
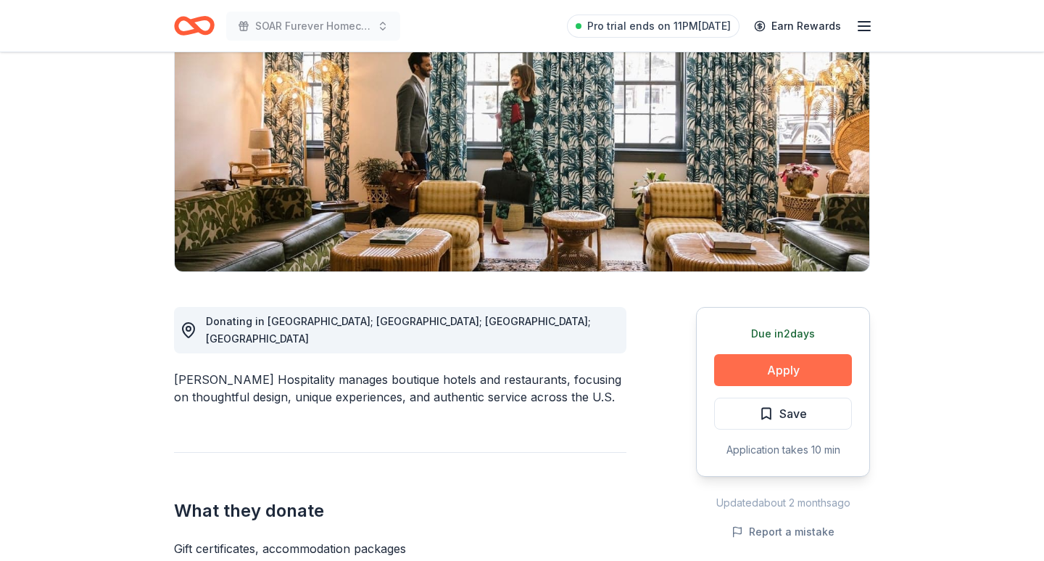
click at [777, 377] on button "Apply" at bounding box center [783, 370] width 138 height 32
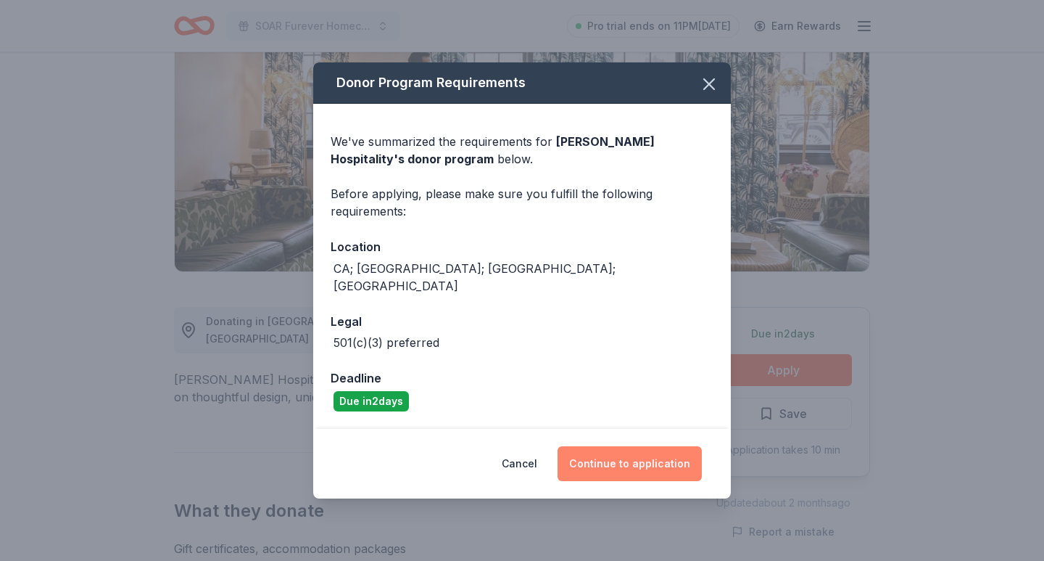
click at [624, 446] on button "Continue to application" at bounding box center [630, 463] width 144 height 35
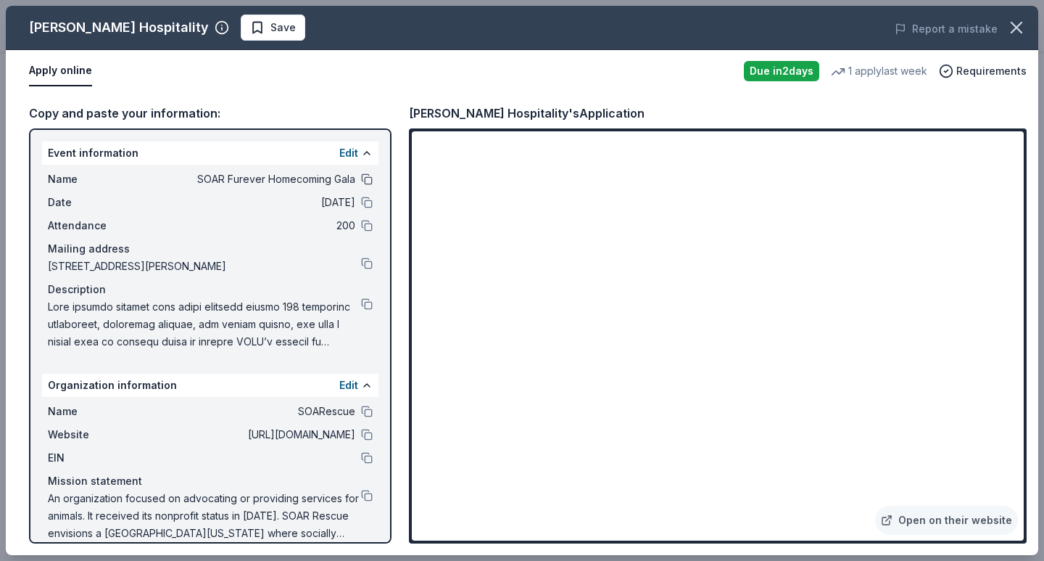
click at [369, 177] on button at bounding box center [367, 179] width 12 height 12
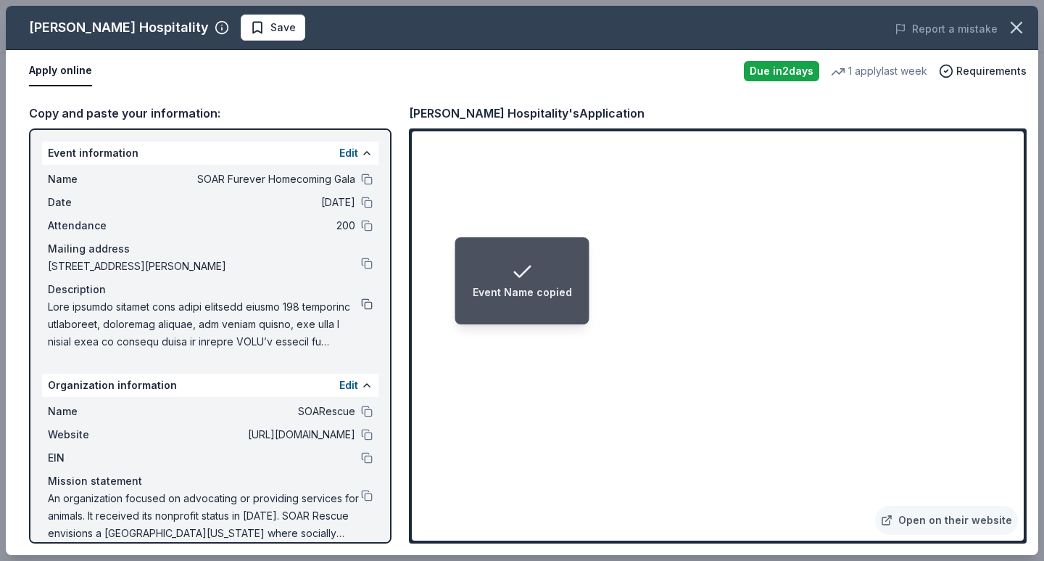
click at [364, 301] on button at bounding box center [367, 304] width 12 height 12
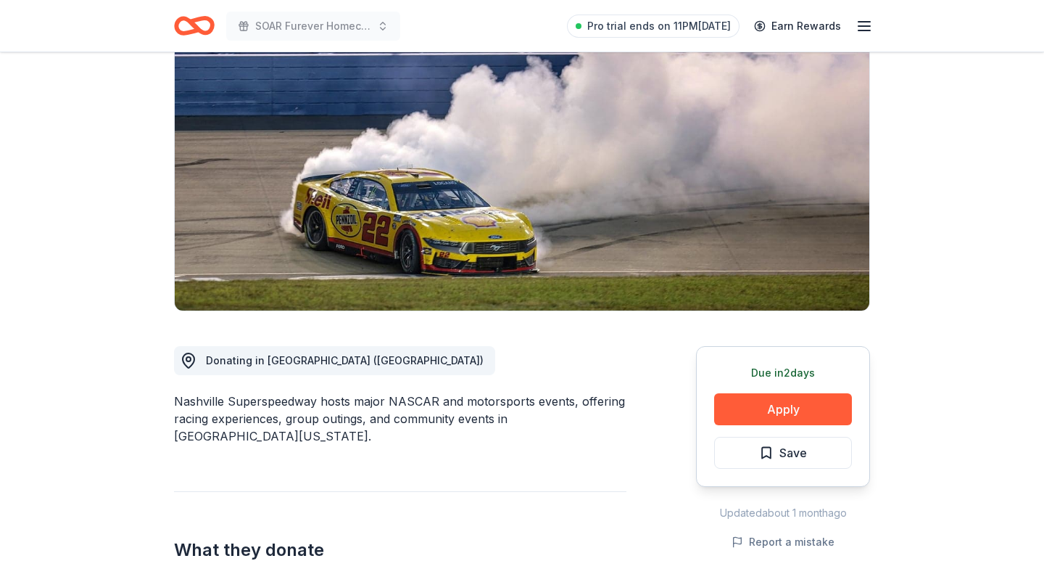
scroll to position [160, 0]
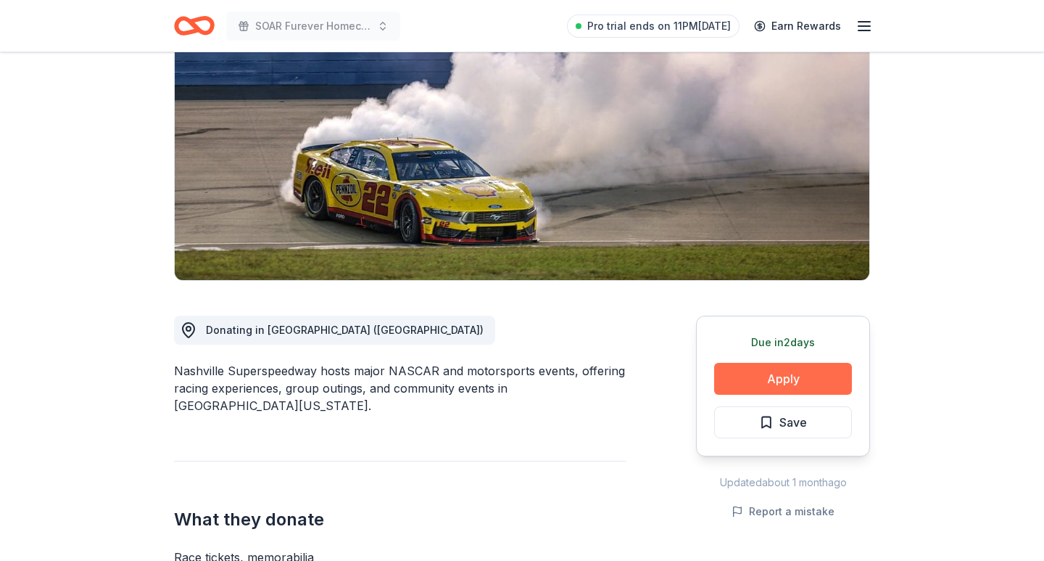
click at [838, 384] on button "Apply" at bounding box center [783, 379] width 138 height 32
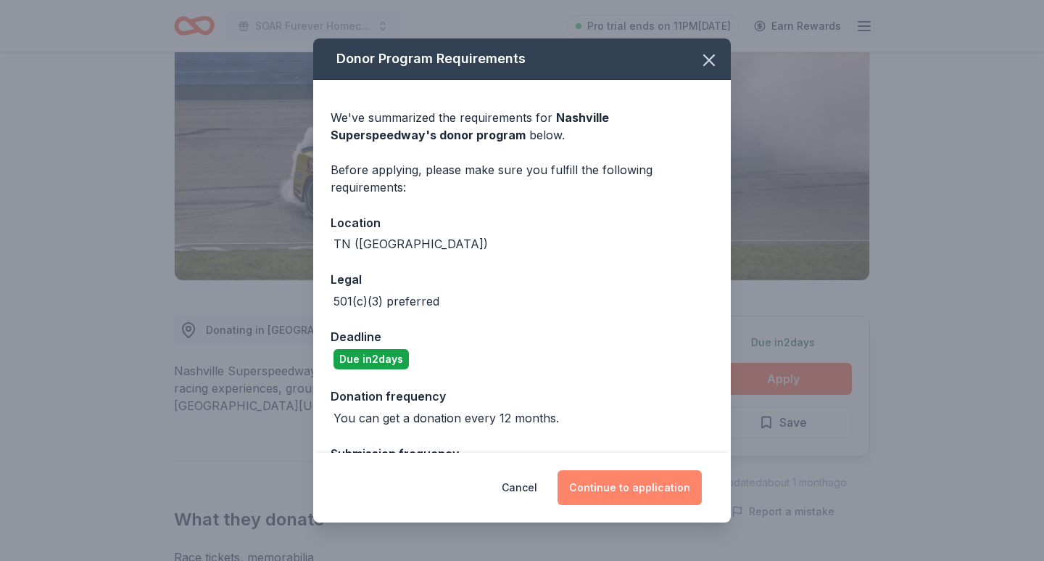
click at [614, 495] on button "Continue to application" at bounding box center [630, 487] width 144 height 35
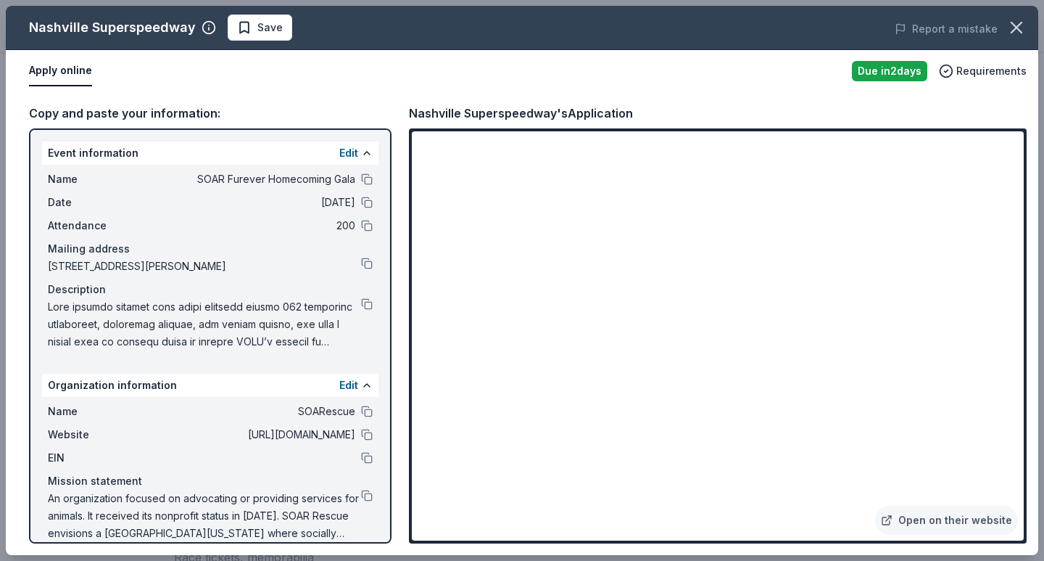
click at [373, 188] on div "Name SOAR Furever Homecoming Gala Date 11/14/25 Attendance 200 Mailing address …" at bounding box center [210, 260] width 336 height 191
click at [373, 184] on div "Name SOAR Furever Homecoming Gala Date 11/14/25 Attendance 200 Mailing address …" at bounding box center [210, 260] width 336 height 191
click at [367, 182] on button at bounding box center [367, 179] width 12 height 12
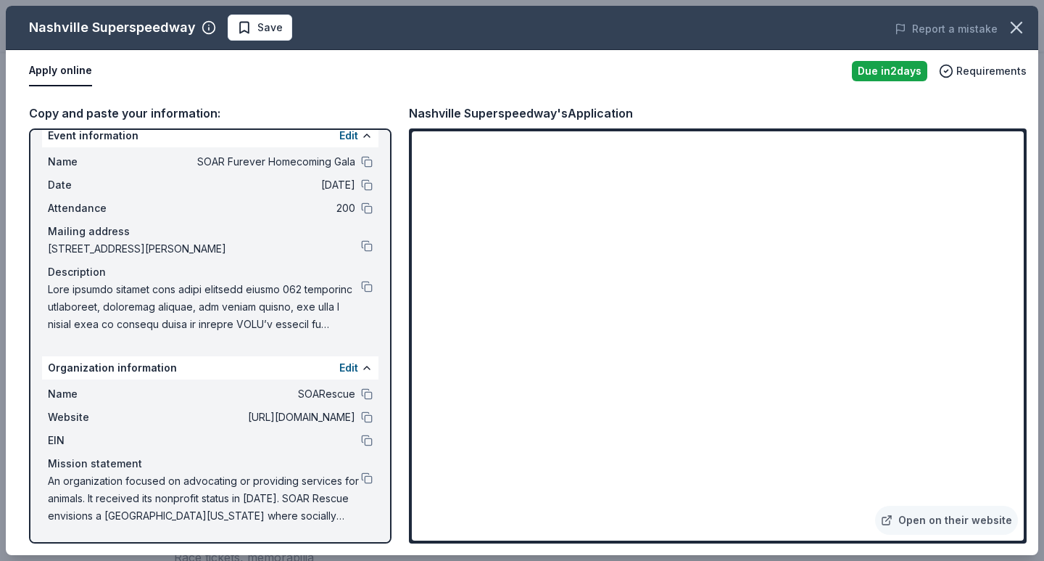
scroll to position [17, 0]
click at [267, 30] on span "Save" at bounding box center [269, 27] width 25 height 17
click at [1020, 31] on icon "button" at bounding box center [1017, 27] width 10 height 10
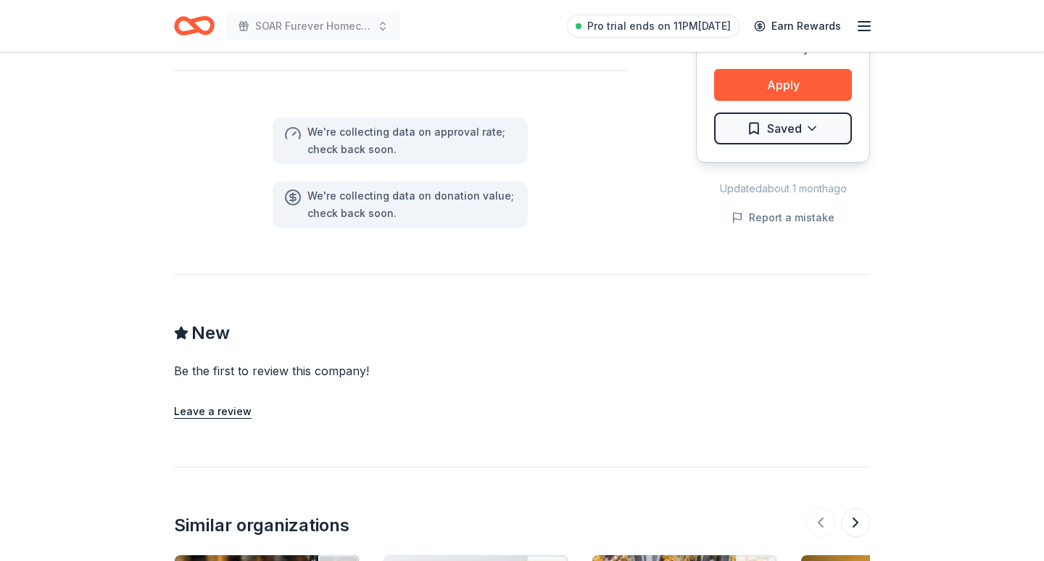
scroll to position [999, 0]
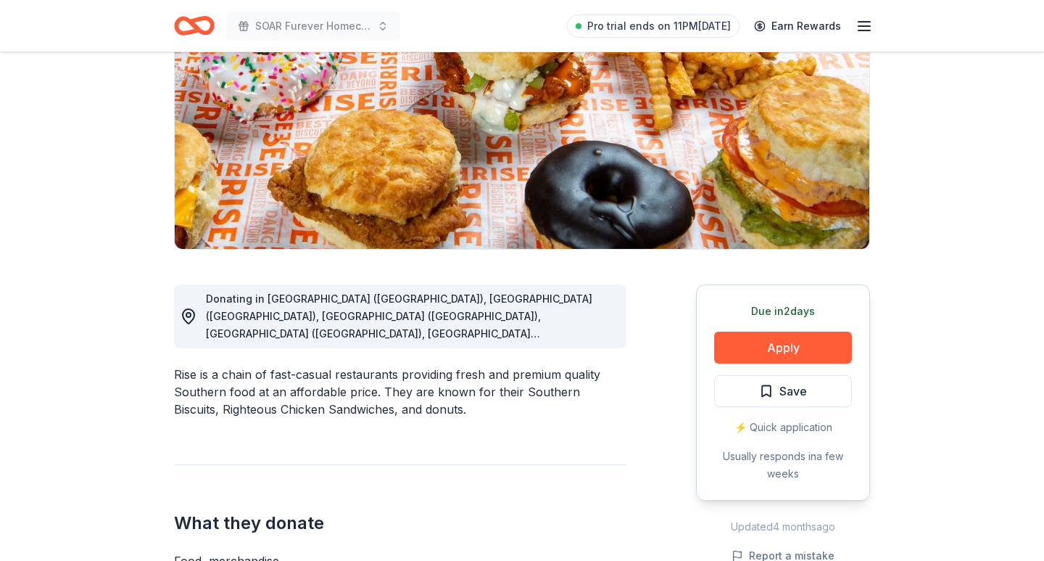
scroll to position [268, 0]
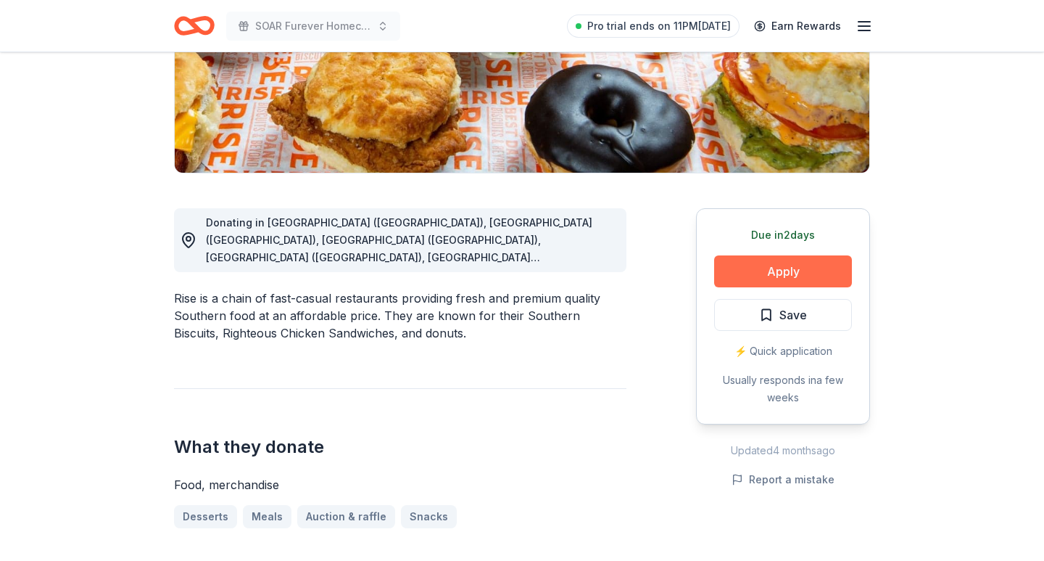
click at [775, 286] on button "Apply" at bounding box center [783, 271] width 138 height 32
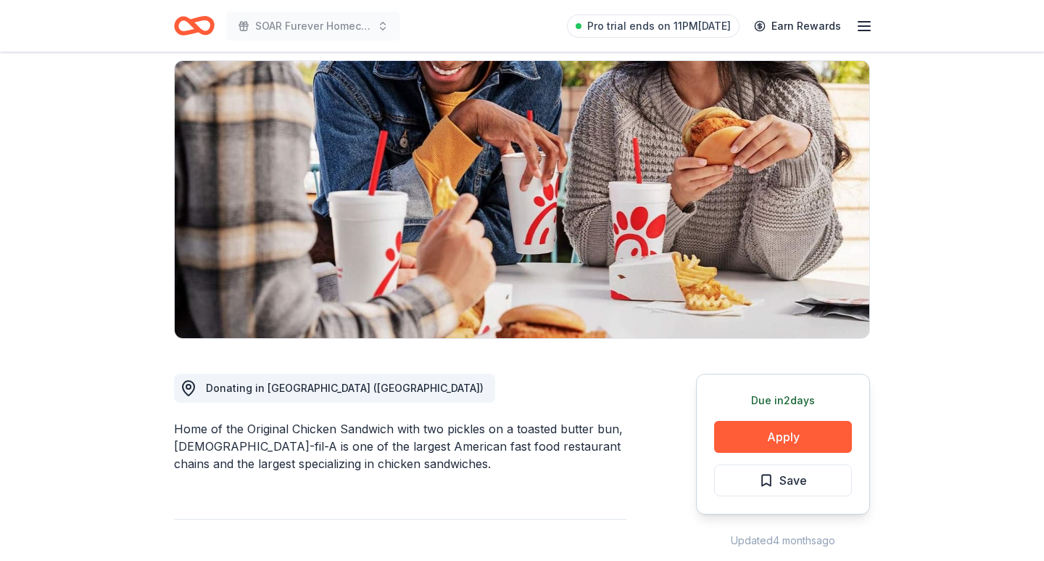
scroll to position [530, 0]
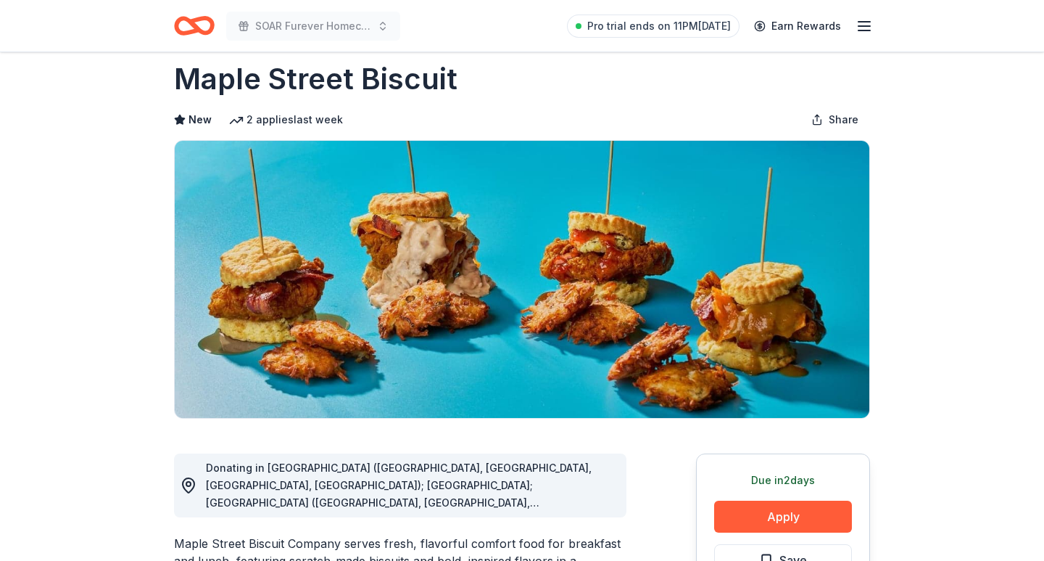
scroll to position [411, 0]
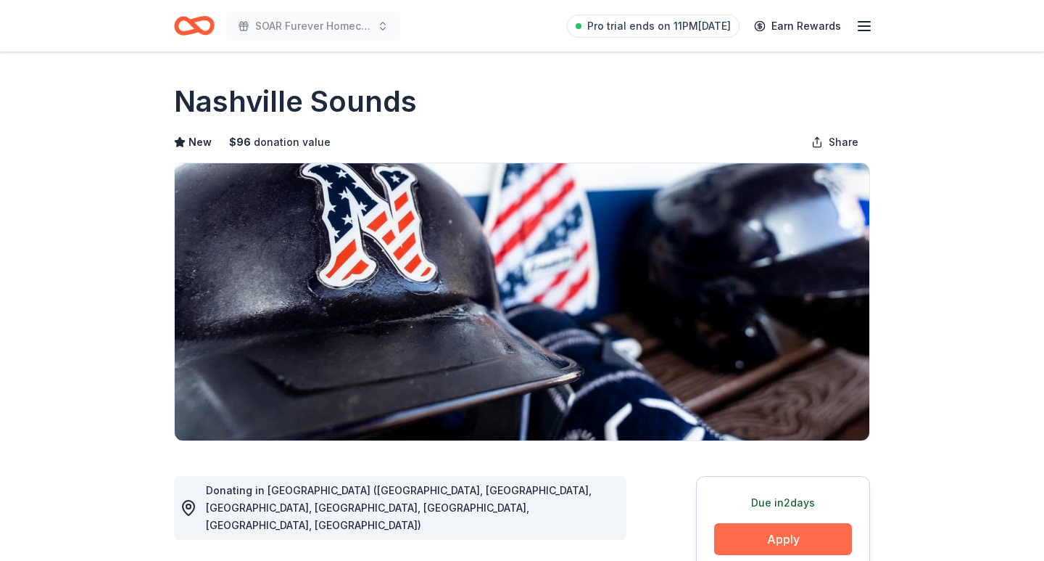
click at [772, 534] on button "Apply" at bounding box center [783, 539] width 138 height 32
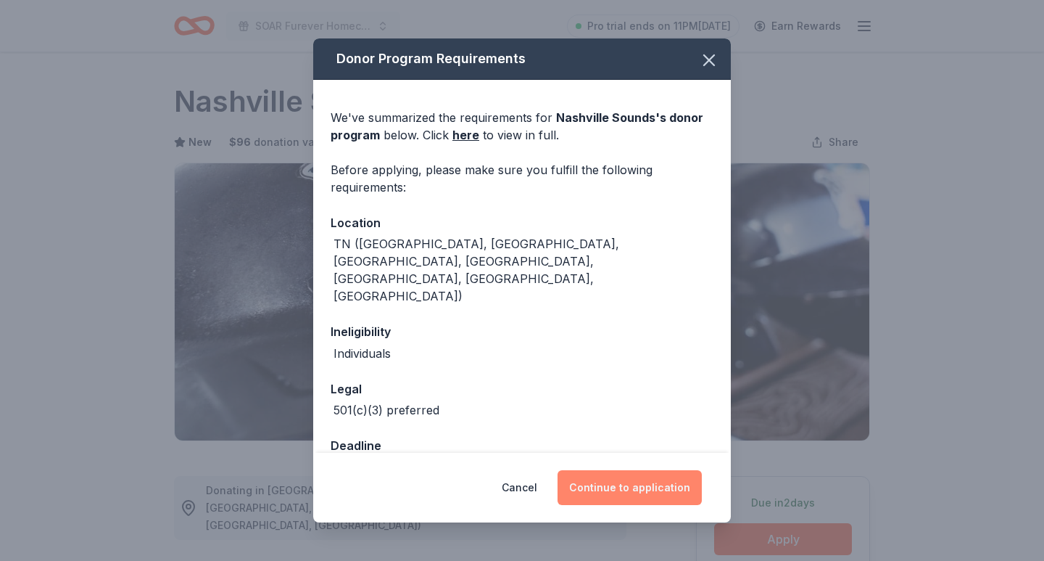
click at [658, 490] on button "Continue to application" at bounding box center [630, 487] width 144 height 35
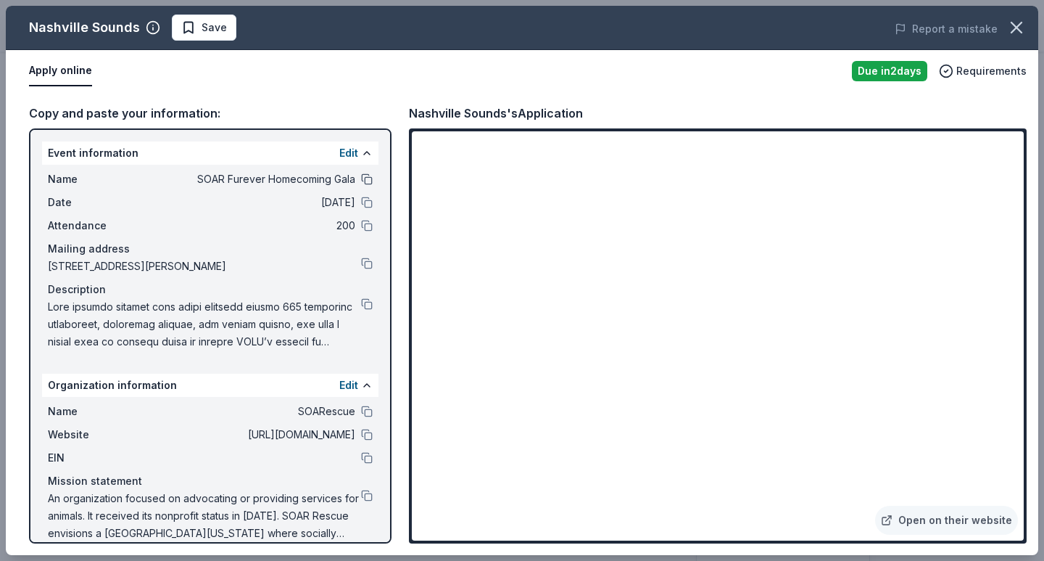
click at [371, 181] on button at bounding box center [367, 179] width 12 height 12
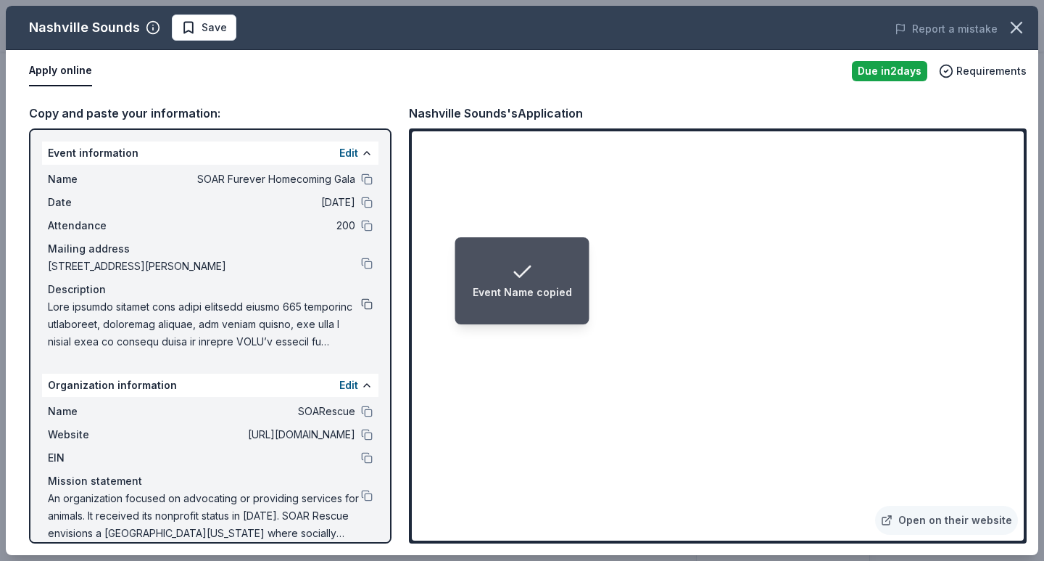
click at [364, 307] on button at bounding box center [367, 304] width 12 height 12
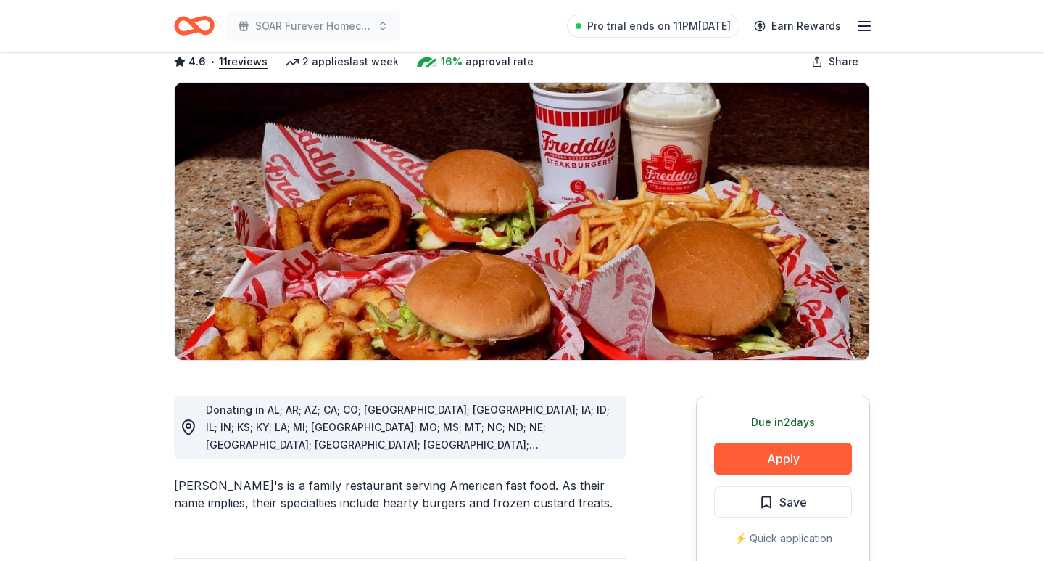
scroll to position [141, 0]
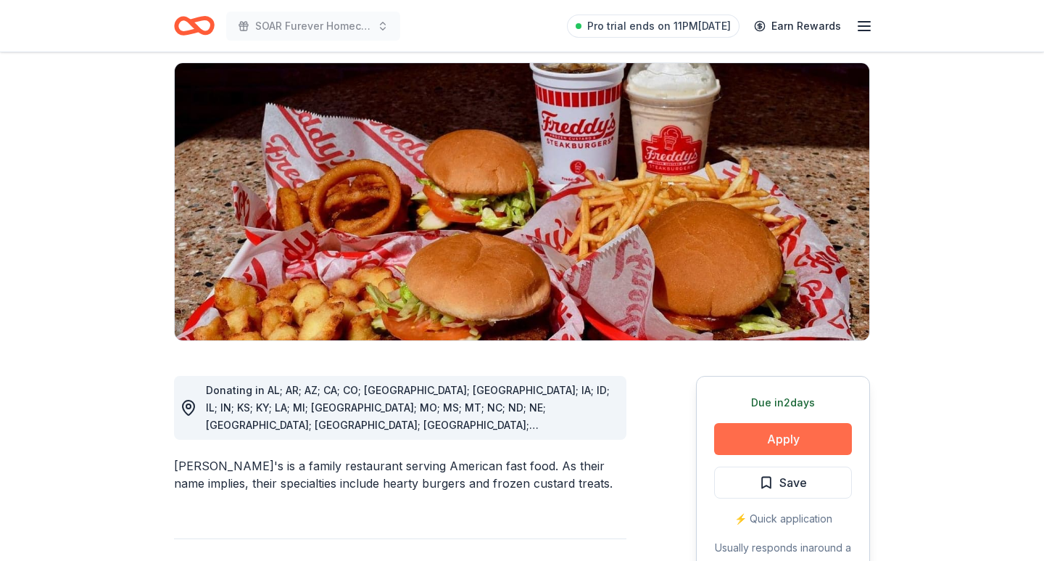
click at [751, 423] on button "Apply" at bounding box center [783, 439] width 138 height 32
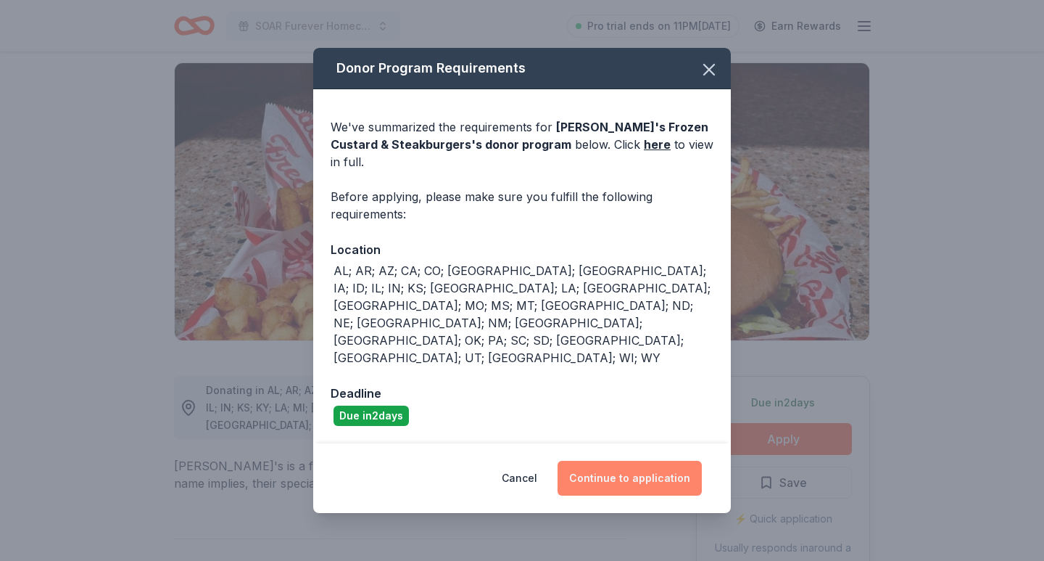
click at [639, 461] on button "Continue to application" at bounding box center [630, 478] width 144 height 35
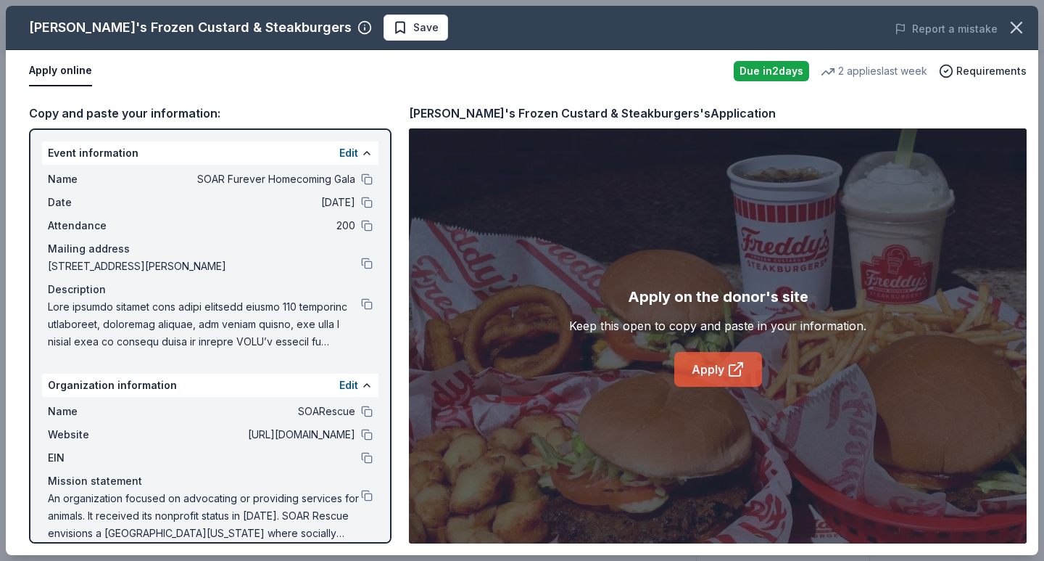
click at [717, 386] on div "Apply on the donor's site Keep this open to copy and paste in your information.…" at bounding box center [718, 335] width 618 height 415
click at [717, 376] on link "Apply" at bounding box center [718, 369] width 88 height 35
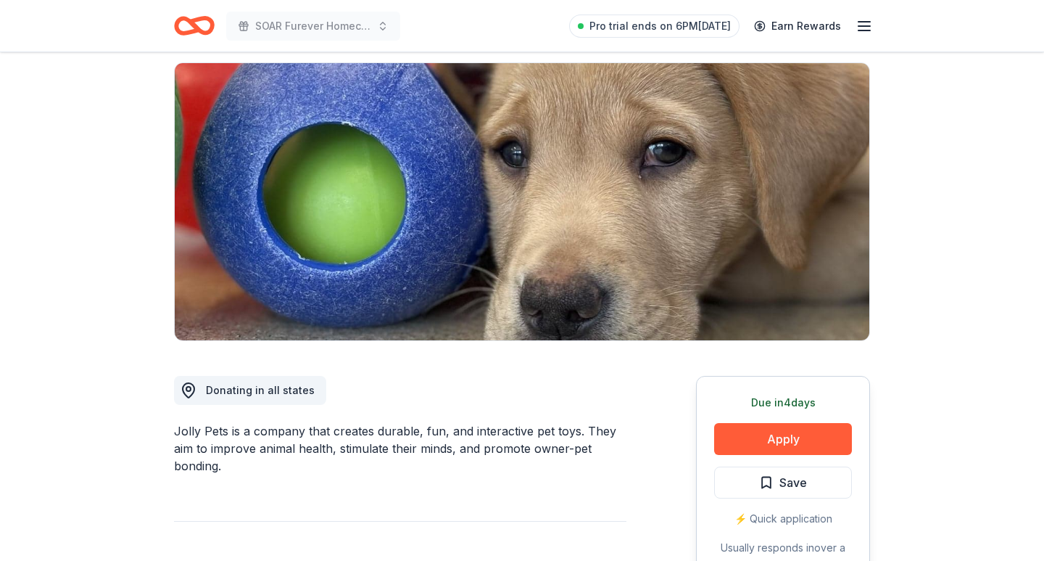
scroll to position [300, 0]
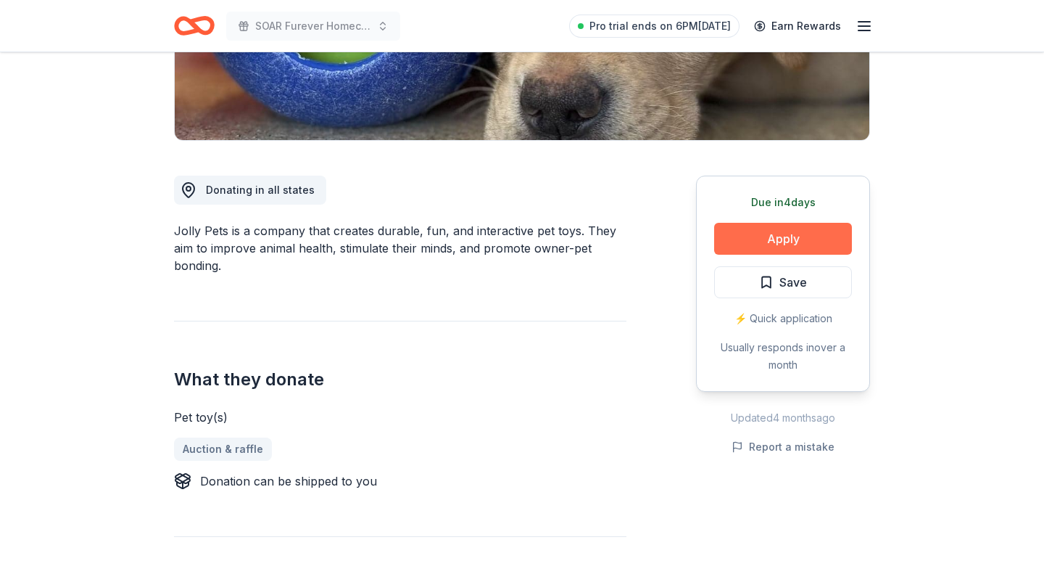
click at [772, 236] on button "Apply" at bounding box center [783, 239] width 138 height 32
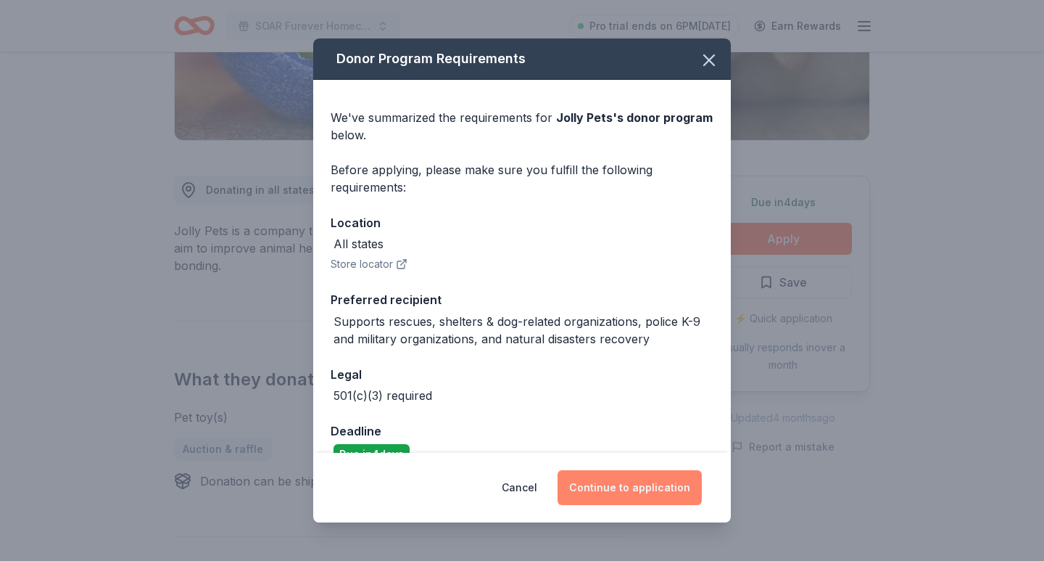
click at [621, 502] on button "Continue to application" at bounding box center [630, 487] width 144 height 35
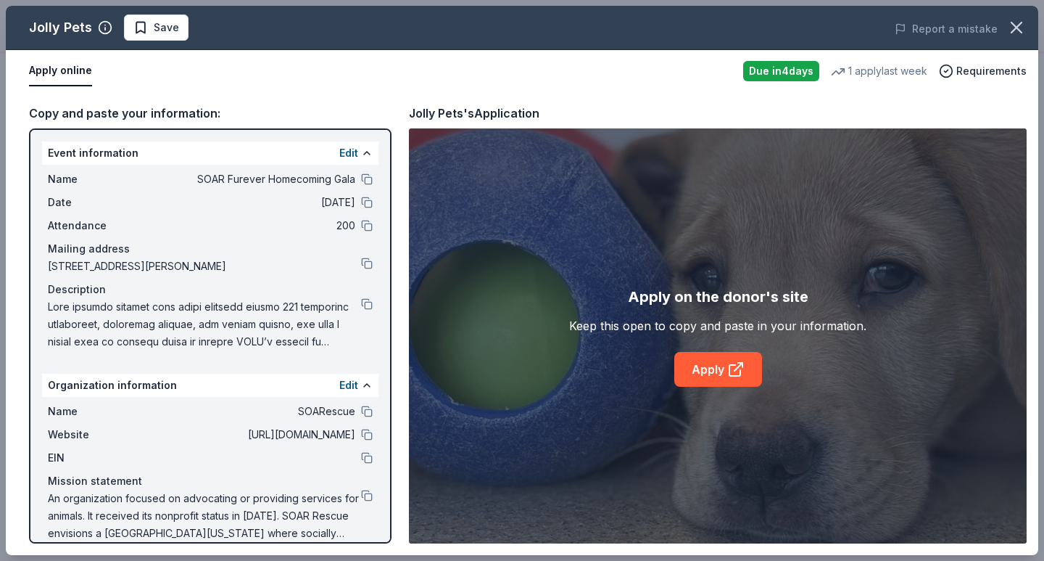
click at [711, 387] on div "Apply on the donor's site Keep this open to copy and paste in your information.…" at bounding box center [718, 335] width 618 height 415
click at [709, 357] on link "Apply" at bounding box center [718, 369] width 88 height 35
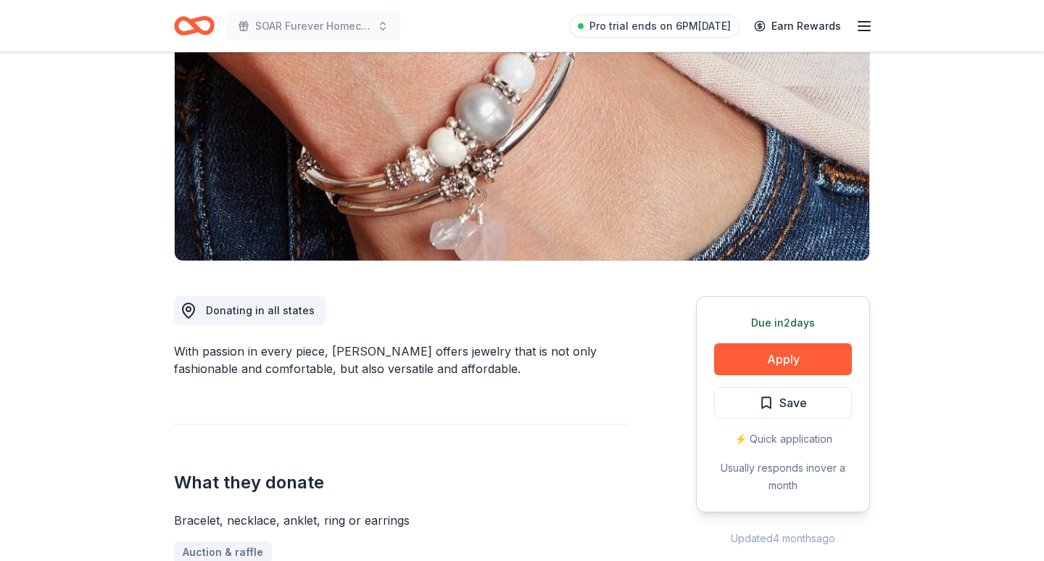
scroll to position [187, 0]
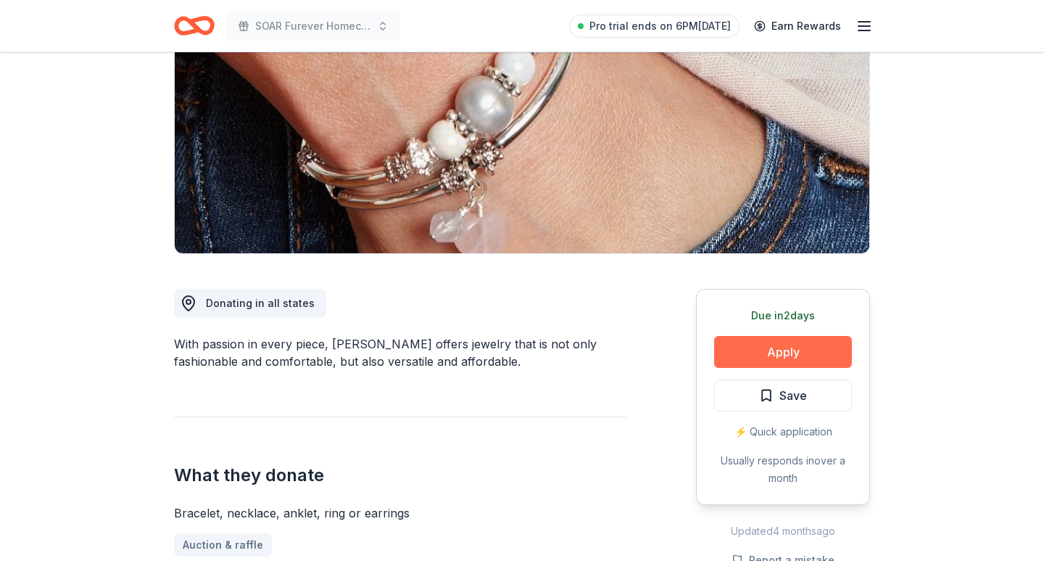
click at [801, 360] on button "Apply" at bounding box center [783, 352] width 138 height 32
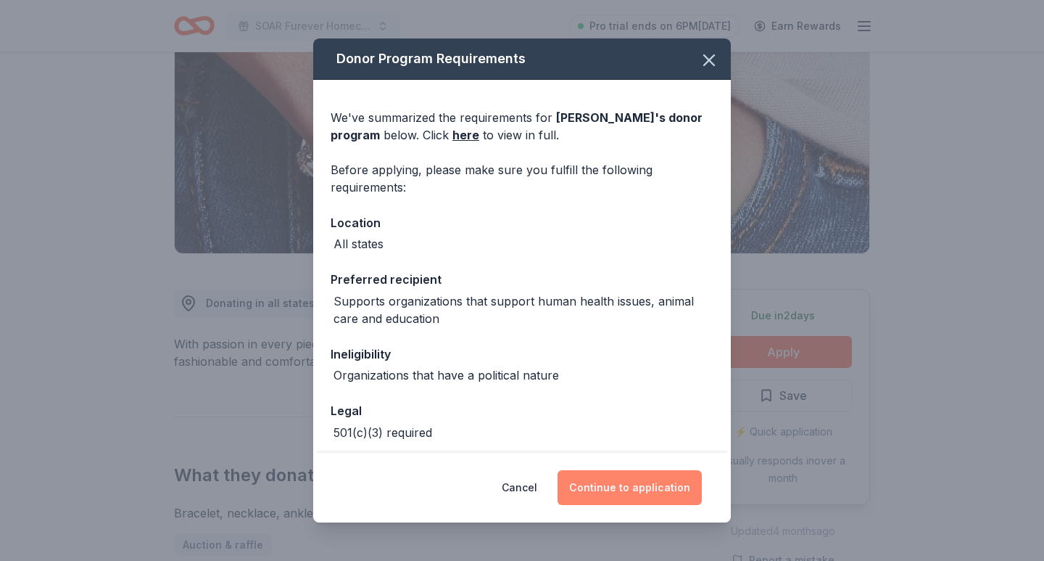
click at [658, 491] on button "Continue to application" at bounding box center [630, 487] width 144 height 35
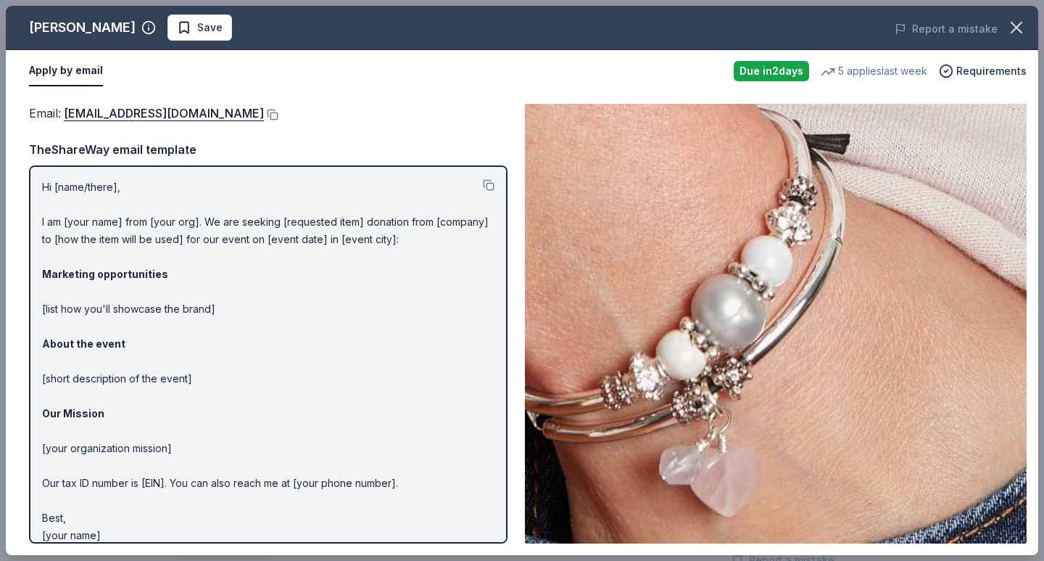
scroll to position [1, 0]
drag, startPoint x: 490, startPoint y: 184, endPoint x: 453, endPoint y: 277, distance: 100.2
click at [453, 277] on div "Hi [name/there], I am [your name] from [your org]. We are seeking [requested it…" at bounding box center [268, 354] width 479 height 378
click at [264, 114] on button at bounding box center [271, 115] width 15 height 12
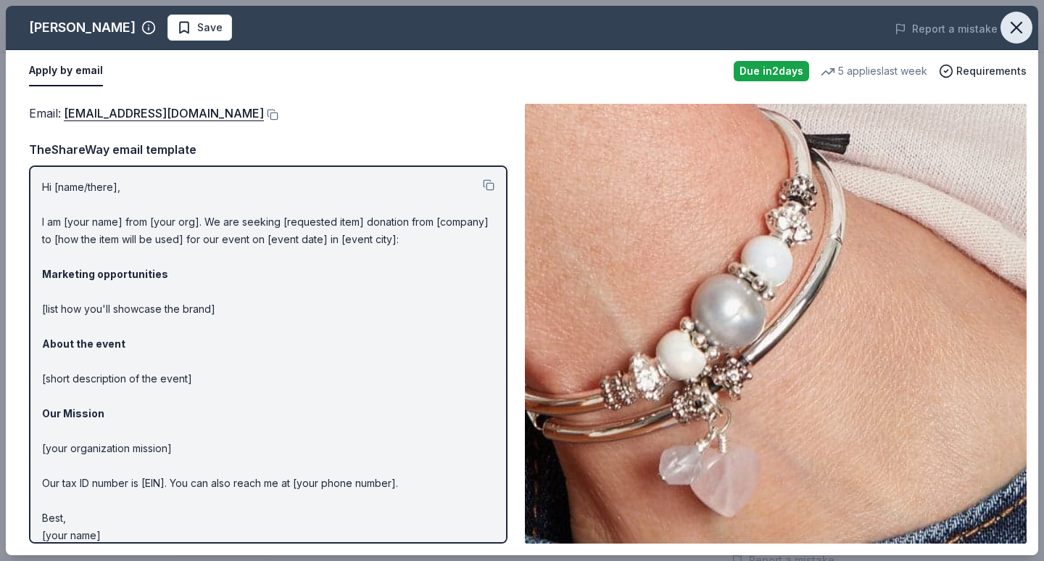
click at [1017, 30] on icon "button" at bounding box center [1017, 27] width 20 height 20
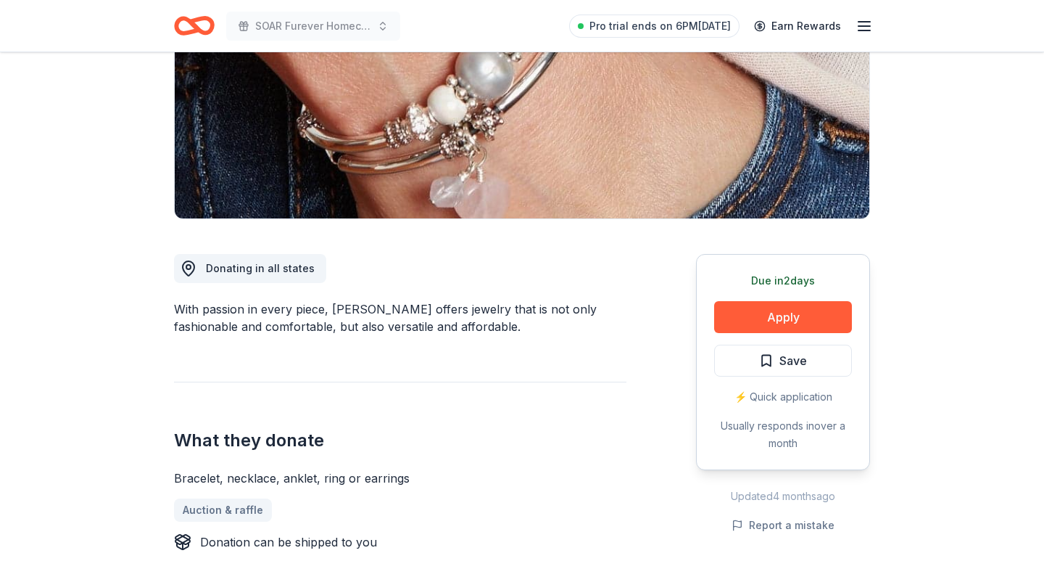
scroll to position [236, 0]
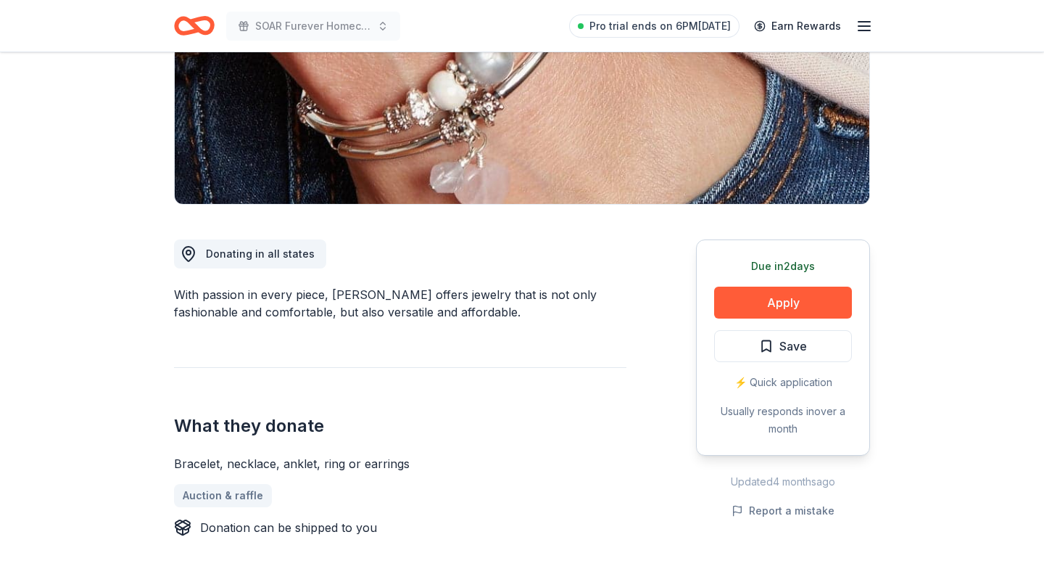
drag, startPoint x: 542, startPoint y: 334, endPoint x: 150, endPoint y: 291, distance: 394.0
drag, startPoint x: 326, startPoint y: 298, endPoint x: 518, endPoint y: 382, distance: 209.8
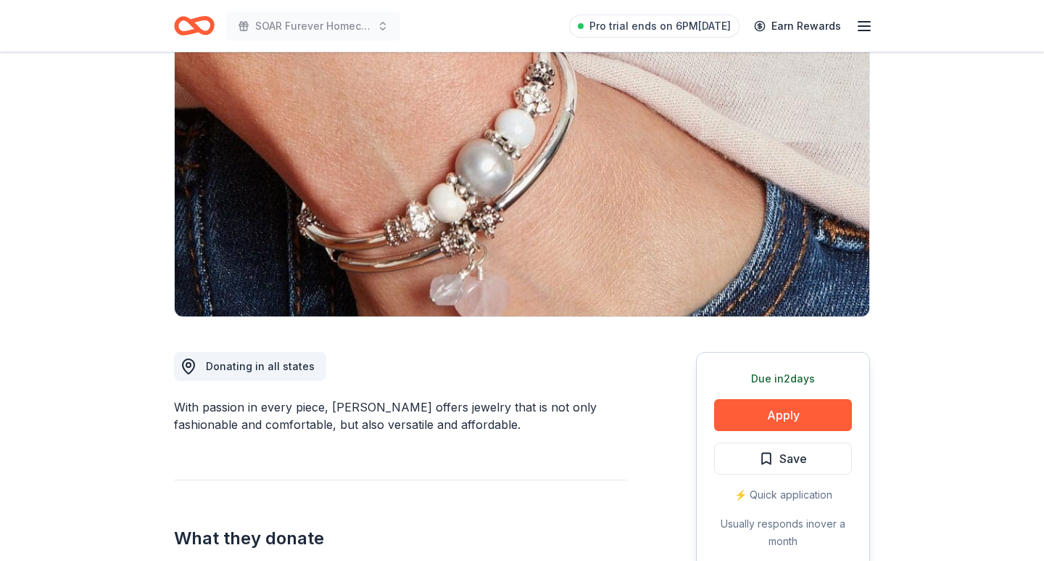
scroll to position [125, 0]
drag, startPoint x: 402, startPoint y: 405, endPoint x: 539, endPoint y: 429, distance: 139.1
click at [539, 429] on div "With passion in every piece, Lizzy James offers jewelry that is not only fashio…" at bounding box center [400, 414] width 453 height 35
drag, startPoint x: 539, startPoint y: 429, endPoint x: 446, endPoint y: 390, distance: 100.7
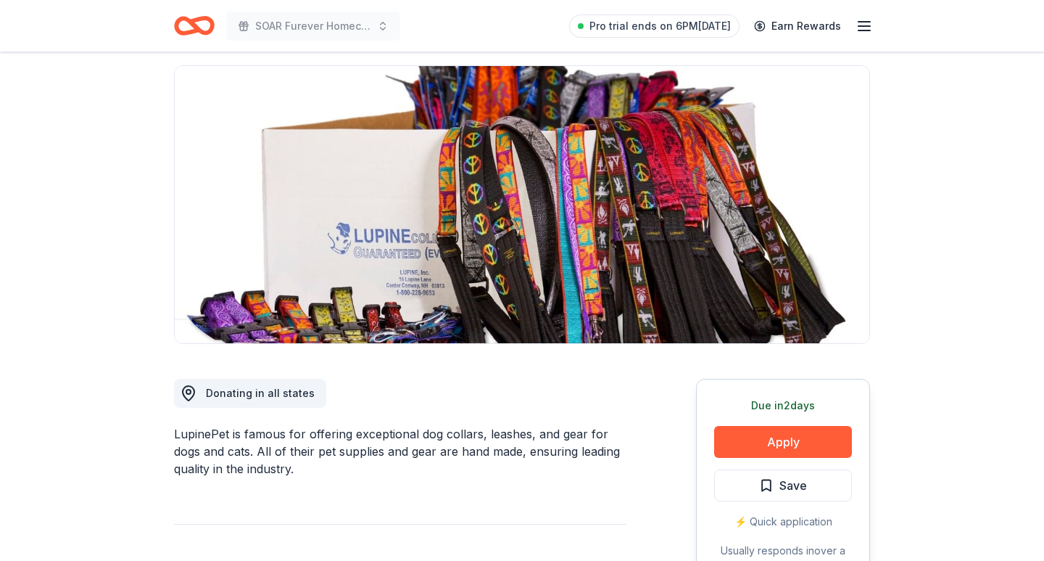
scroll to position [131, 0]
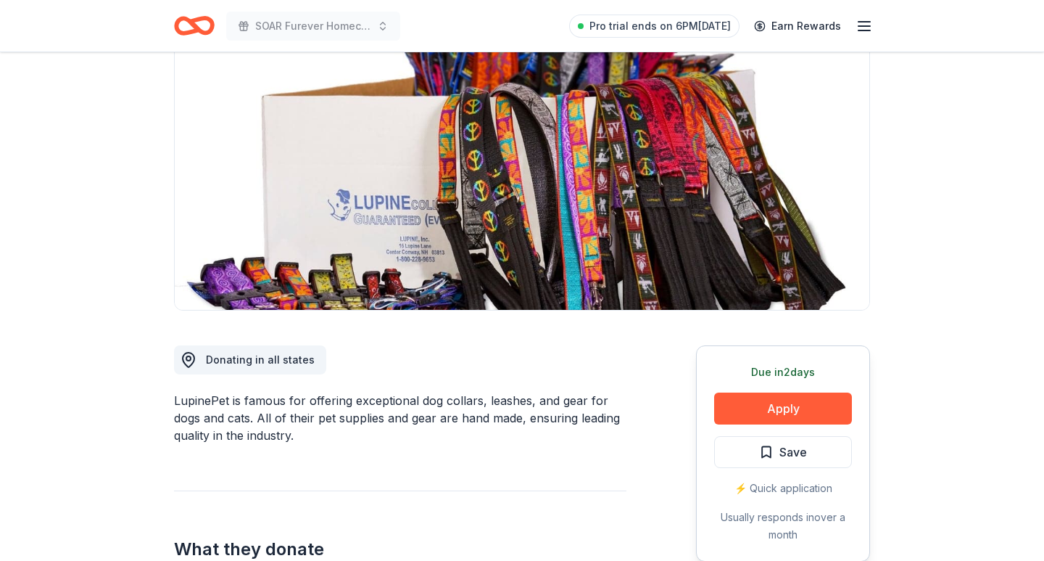
click at [760, 431] on div "Due [DATE] Apply Save ⚡️ Quick application Usually responds in over a month" at bounding box center [783, 453] width 174 height 216
click at [761, 415] on button "Apply" at bounding box center [783, 408] width 138 height 32
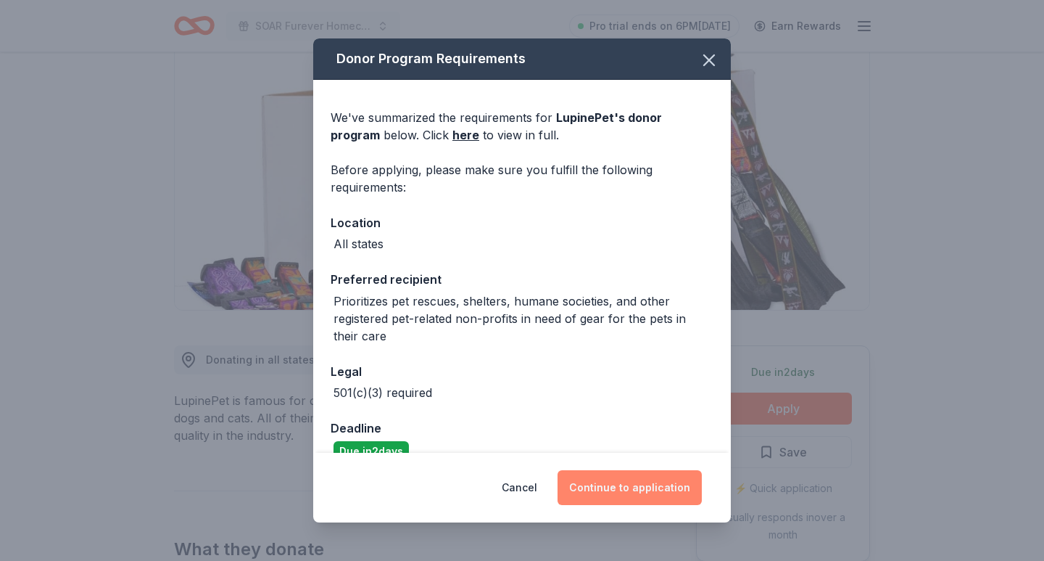
click at [606, 503] on button "Continue to application" at bounding box center [630, 487] width 144 height 35
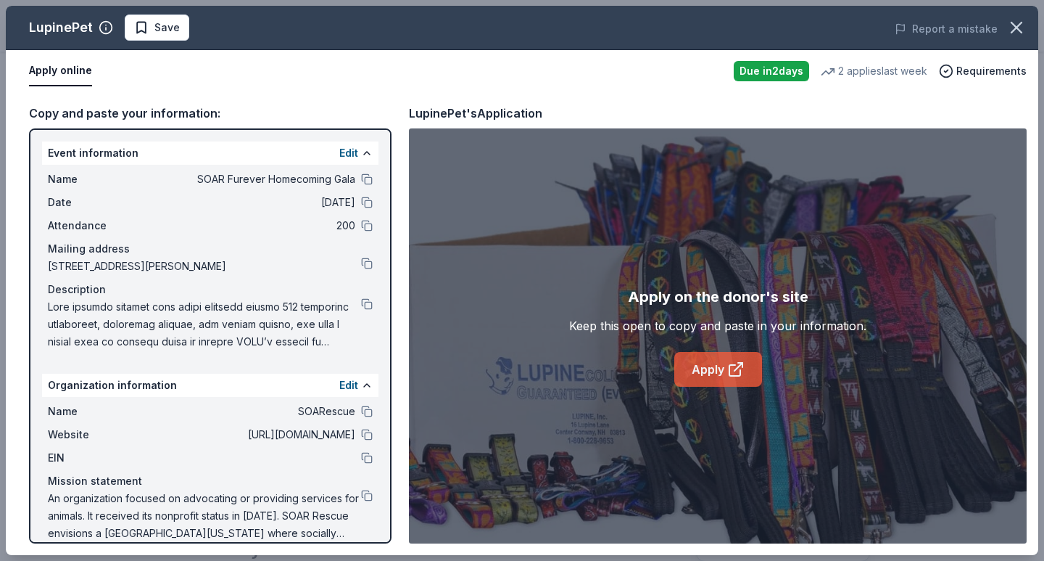
click at [706, 379] on link "Apply" at bounding box center [718, 369] width 88 height 35
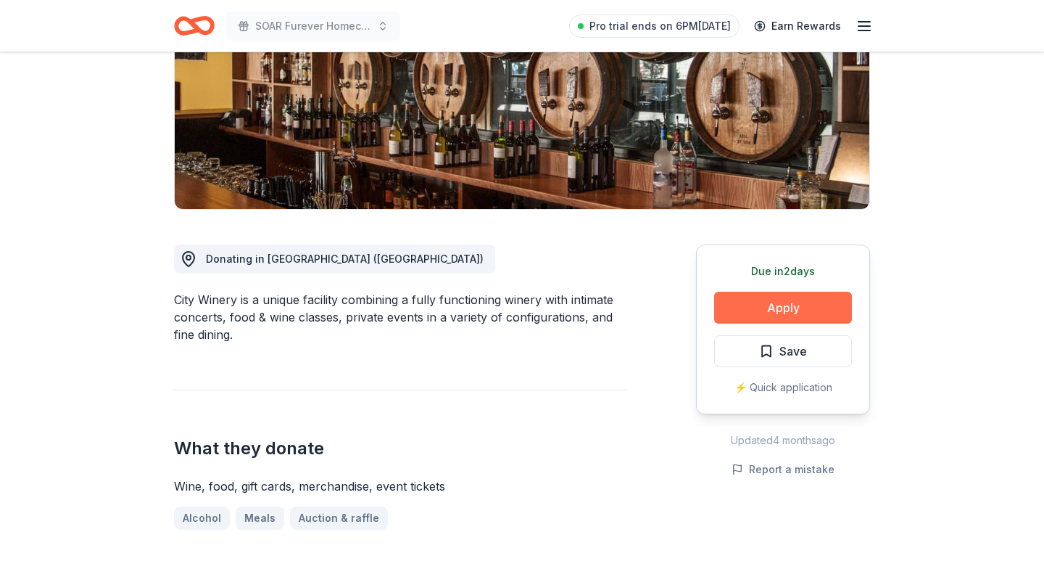
scroll to position [301, 0]
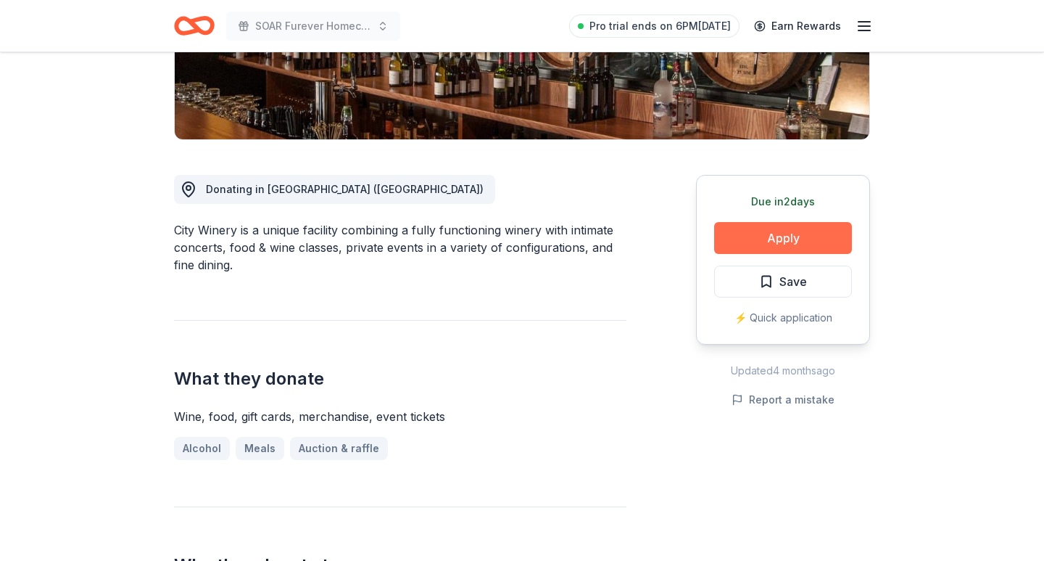
click at [752, 238] on button "Apply" at bounding box center [783, 238] width 138 height 32
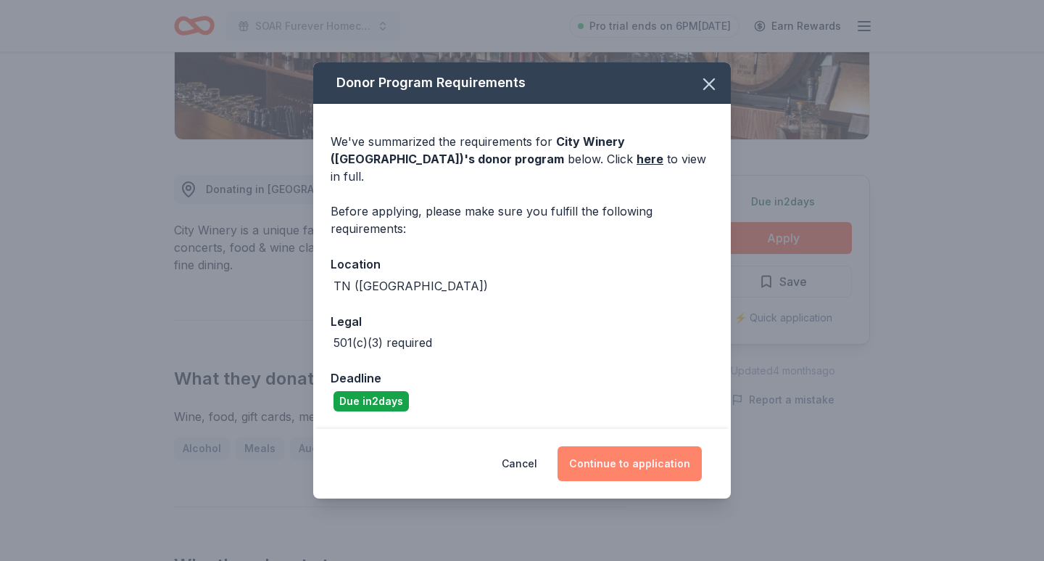
click at [635, 459] on button "Continue to application" at bounding box center [630, 463] width 144 height 35
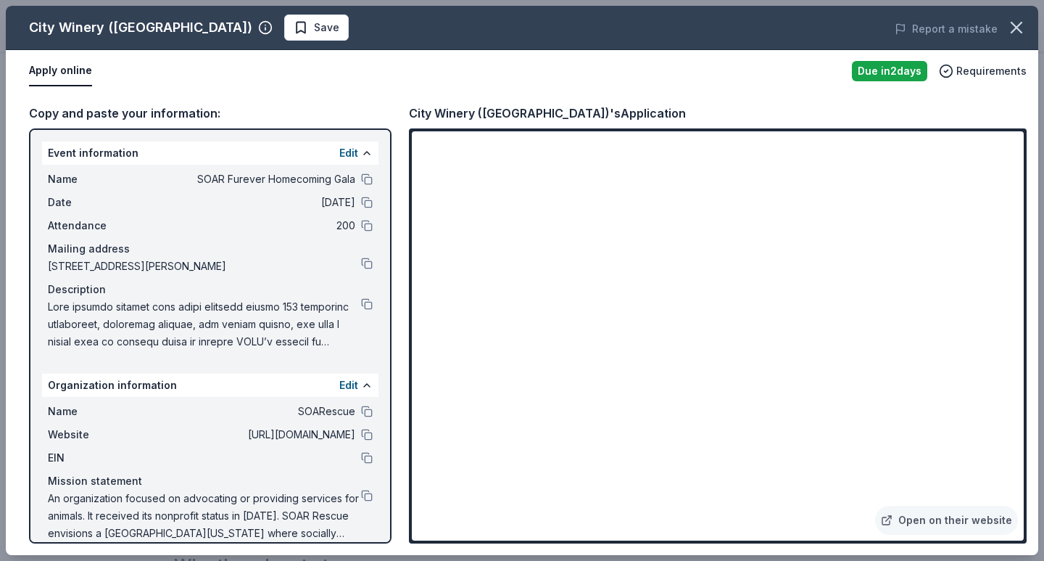
scroll to position [0, 0]
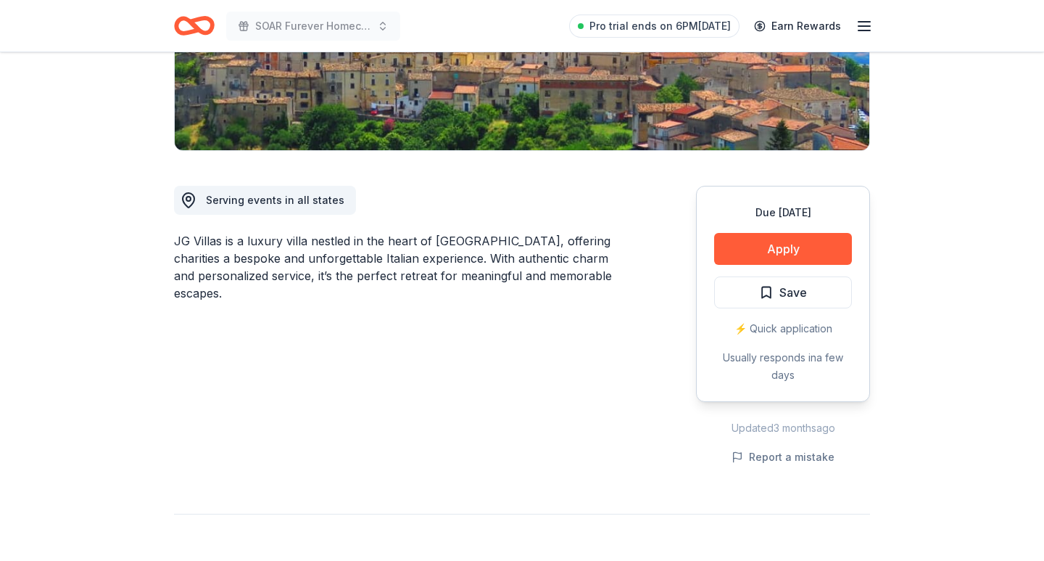
scroll to position [311, 0]
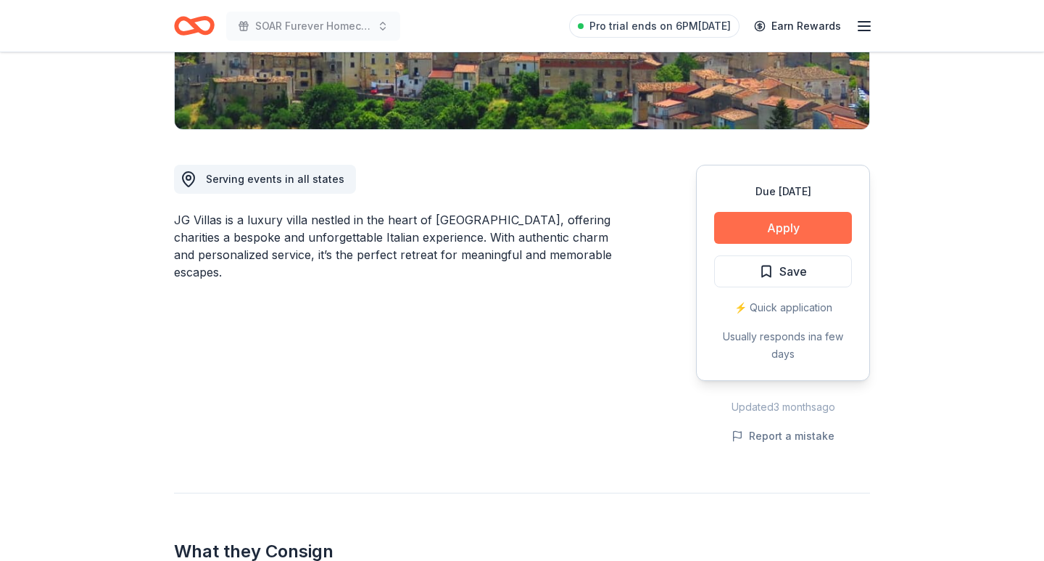
click at [780, 235] on button "Apply" at bounding box center [783, 228] width 138 height 32
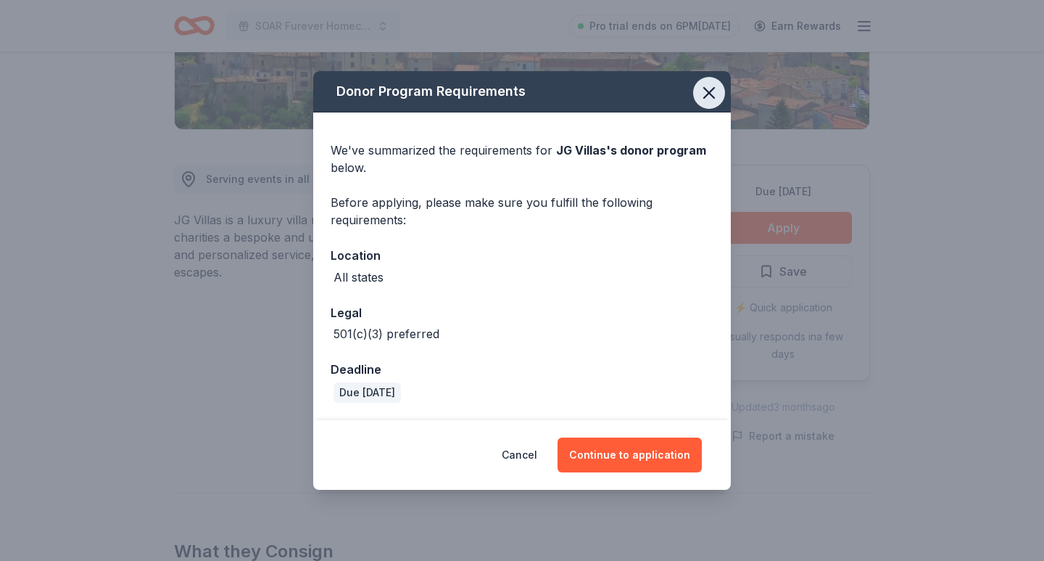
click at [706, 95] on icon "button" at bounding box center [709, 93] width 20 height 20
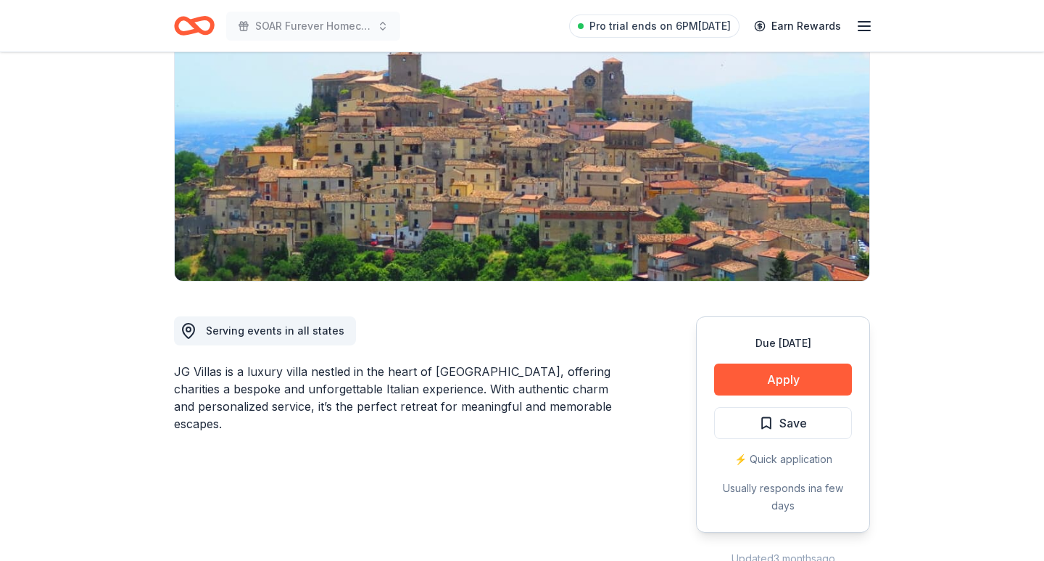
scroll to position [103, 0]
